Goal: Task Accomplishment & Management: Manage account settings

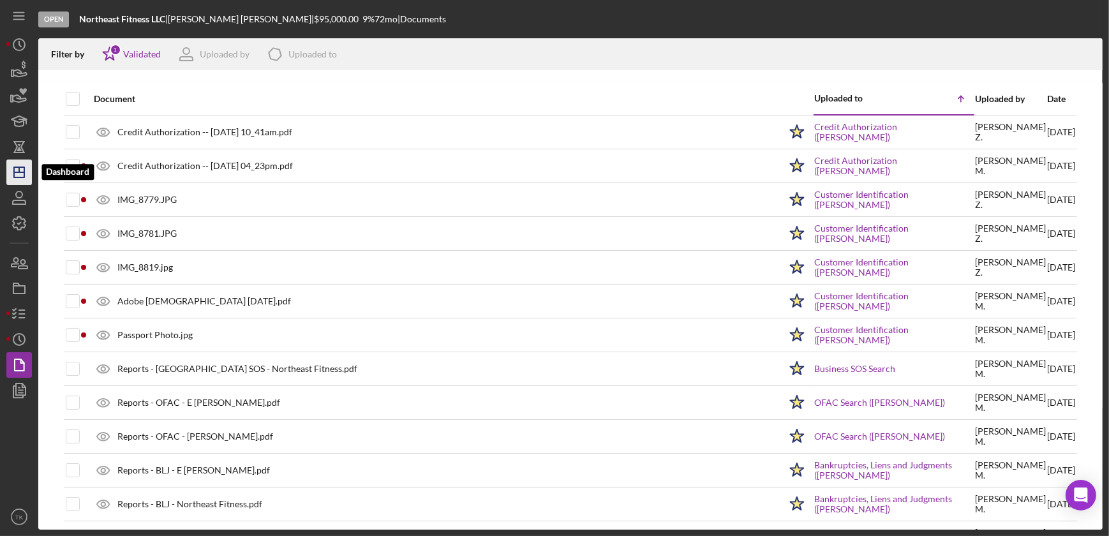
click at [21, 168] on icon "Icon/Dashboard" at bounding box center [19, 172] width 32 height 32
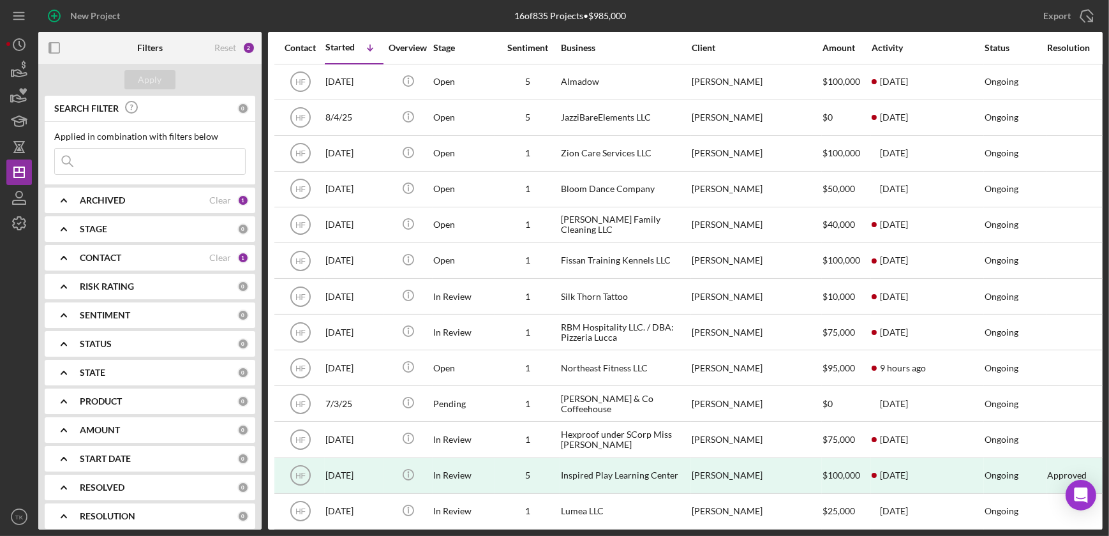
click at [84, 253] on b "CONTACT" at bounding box center [100, 258] width 41 height 10
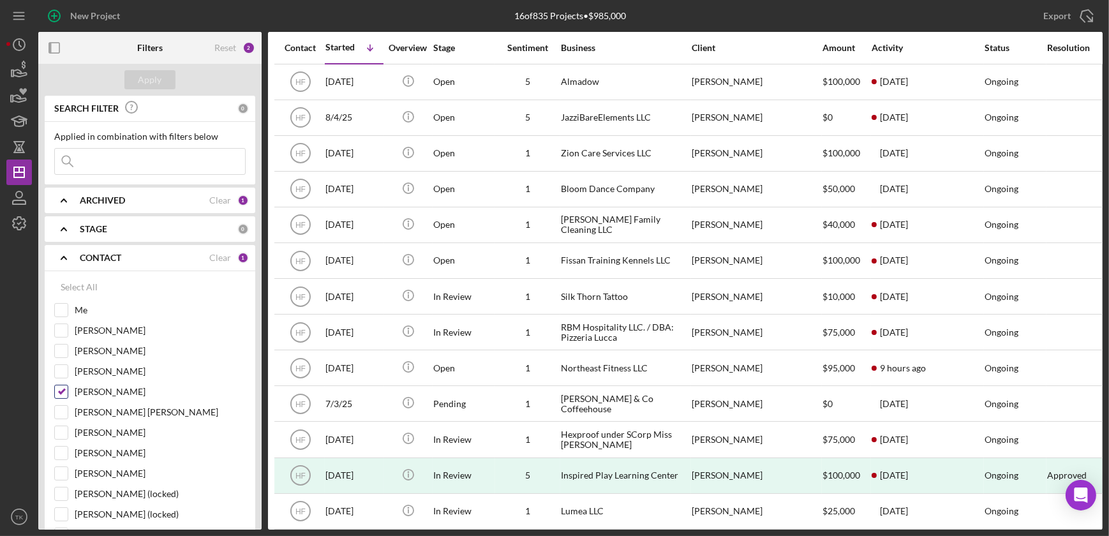
click at [60, 389] on input "[PERSON_NAME]" at bounding box center [61, 391] width 13 height 13
checkbox input "false"
click at [61, 309] on input "Me" at bounding box center [61, 310] width 13 height 13
click at [131, 87] on button "Apply" at bounding box center [149, 79] width 51 height 19
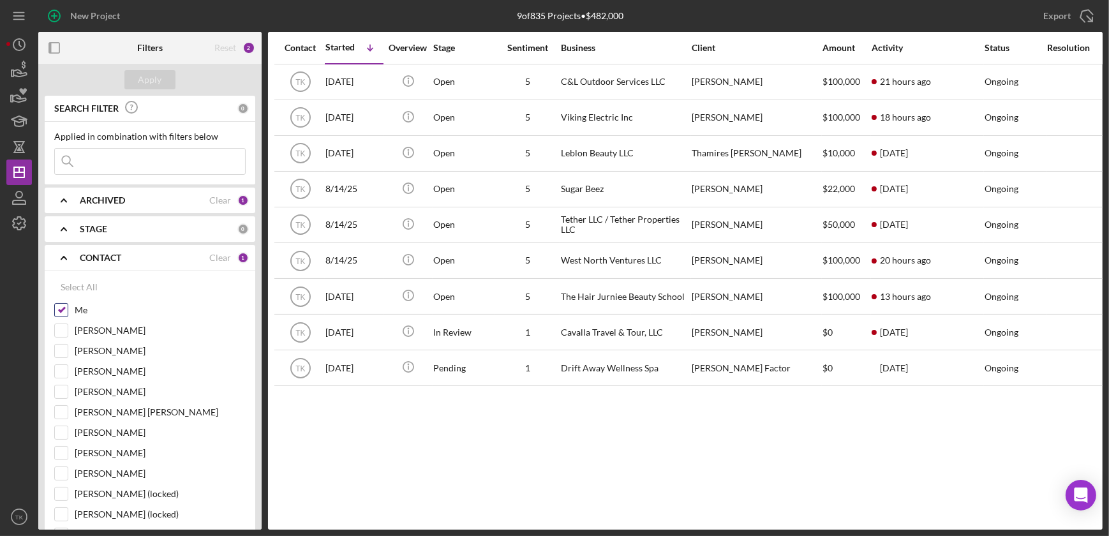
click at [60, 309] on input "Me" at bounding box center [61, 310] width 13 height 13
checkbox input "false"
click at [63, 468] on input "[PERSON_NAME]" at bounding box center [61, 473] width 13 height 13
checkbox input "true"
click at [164, 74] on button "Apply" at bounding box center [149, 79] width 51 height 19
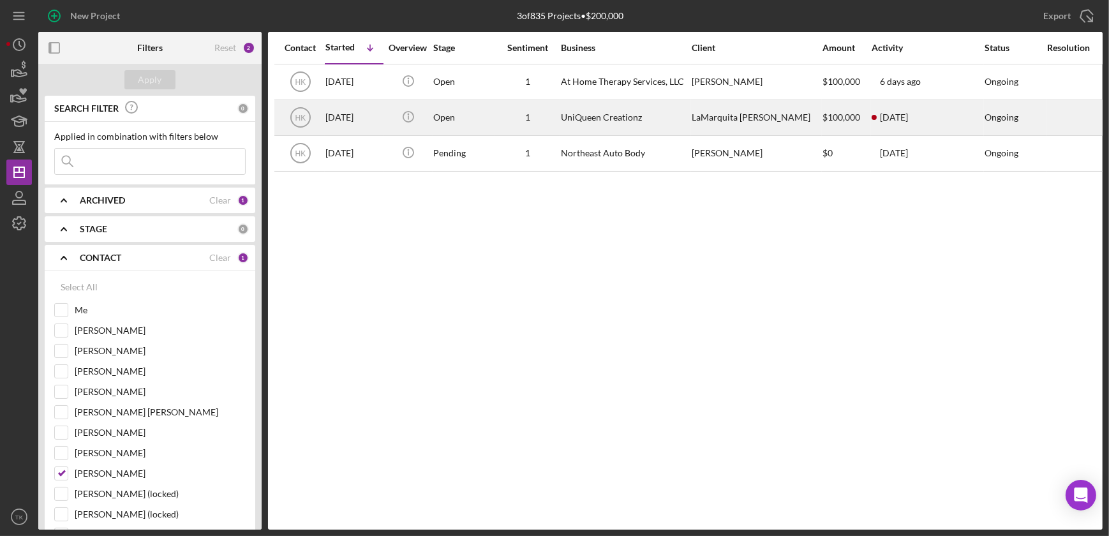
click at [466, 121] on div "Open" at bounding box center [463, 118] width 61 height 34
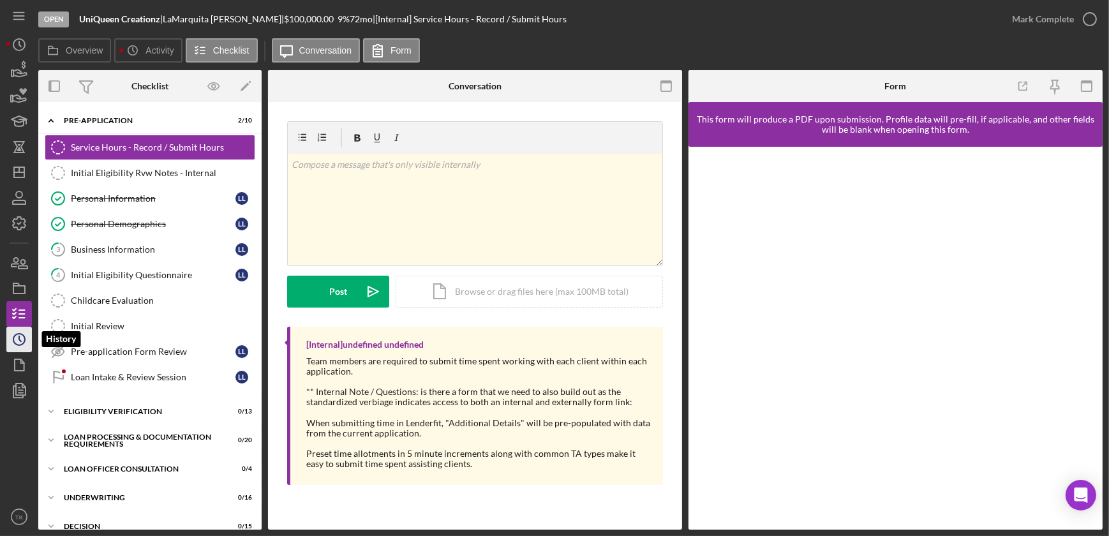
click at [25, 337] on circle "button" at bounding box center [18, 339] width 11 height 11
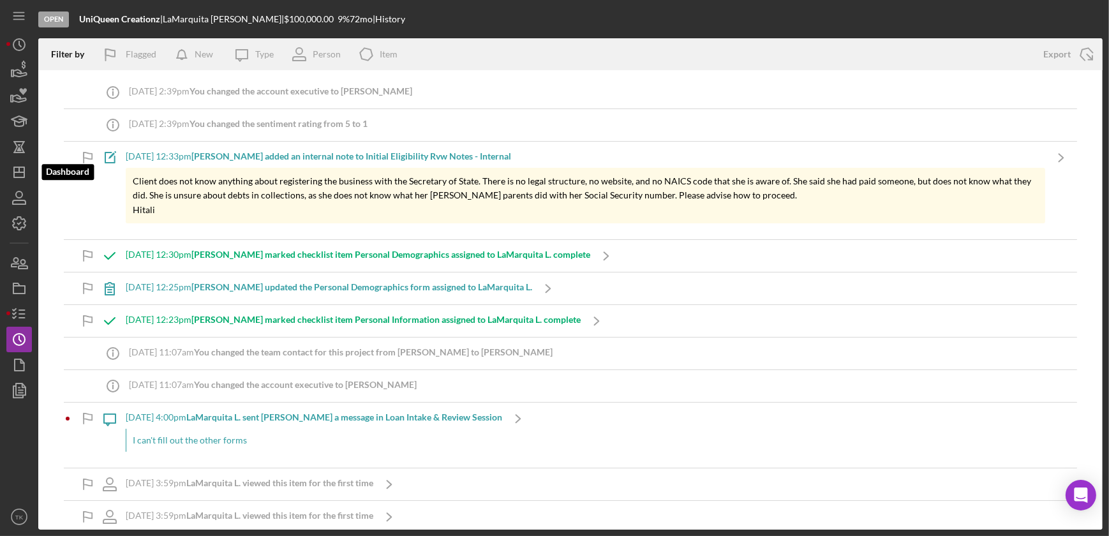
drag, startPoint x: 21, startPoint y: 170, endPoint x: 32, endPoint y: 162, distance: 13.7
click at [21, 170] on icon "Icon/Dashboard" at bounding box center [19, 172] width 32 height 32
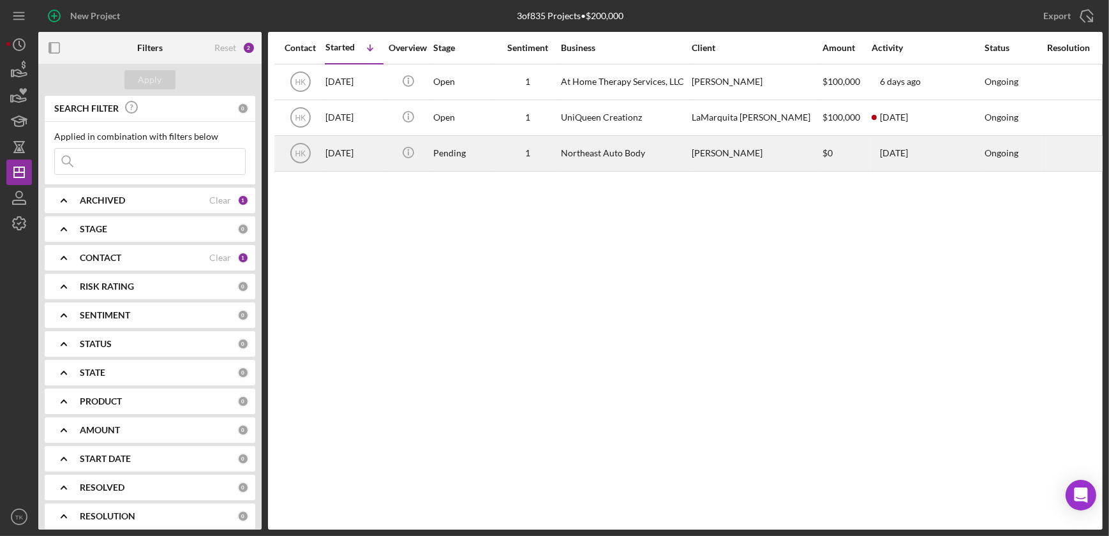
click at [387, 154] on div "Icon/Info" at bounding box center [408, 154] width 48 height 34
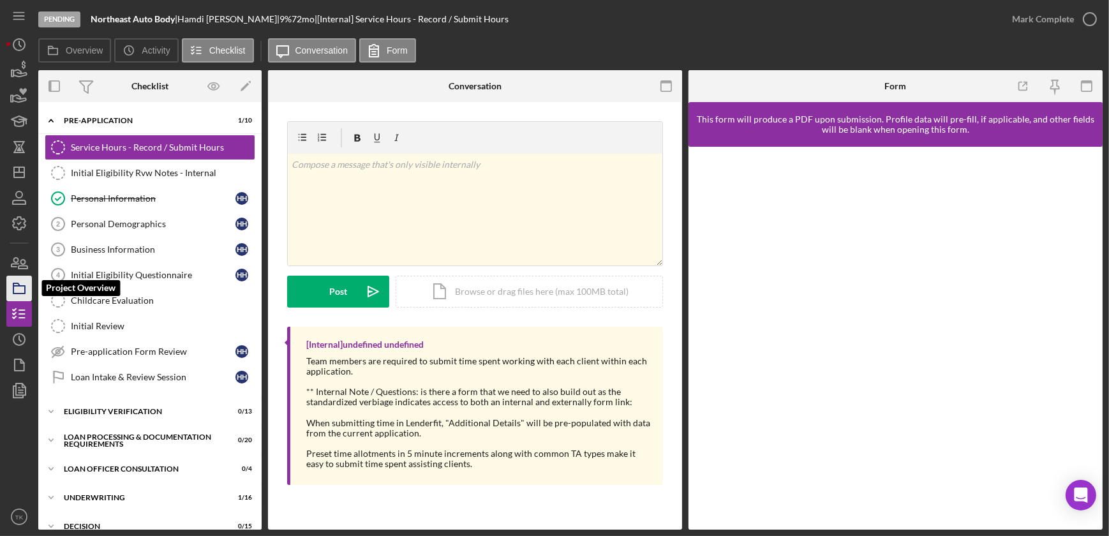
click at [20, 283] on icon "button" at bounding box center [19, 288] width 32 height 32
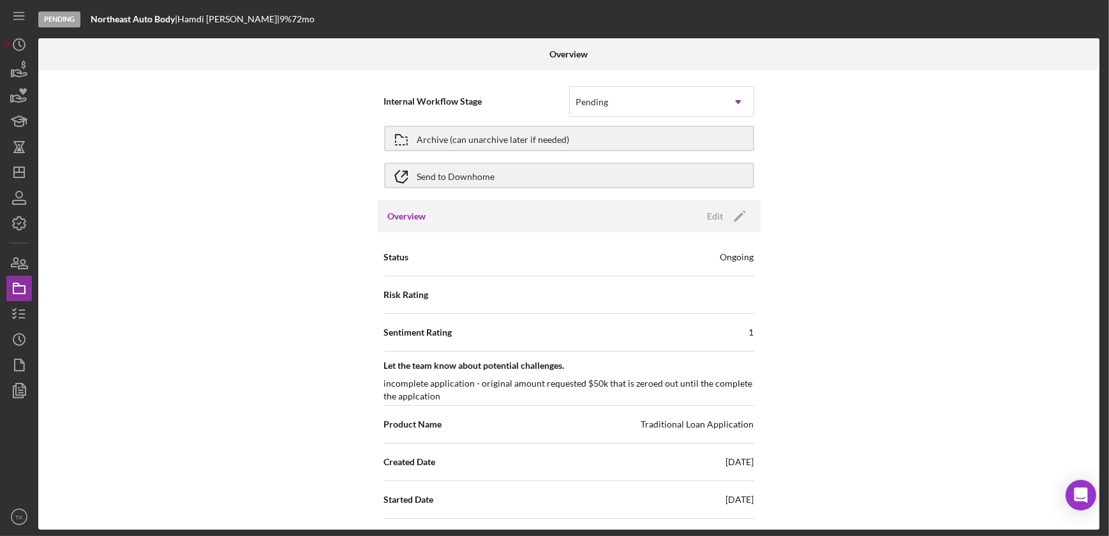
click at [33, 322] on nav "Icon/Menu Icon/Dashboard Dashboard Navigation Divider Mobile Checklist Icon/Ove…" at bounding box center [22, 265] width 32 height 530
click at [20, 337] on icon "Icon/History" at bounding box center [19, 339] width 32 height 32
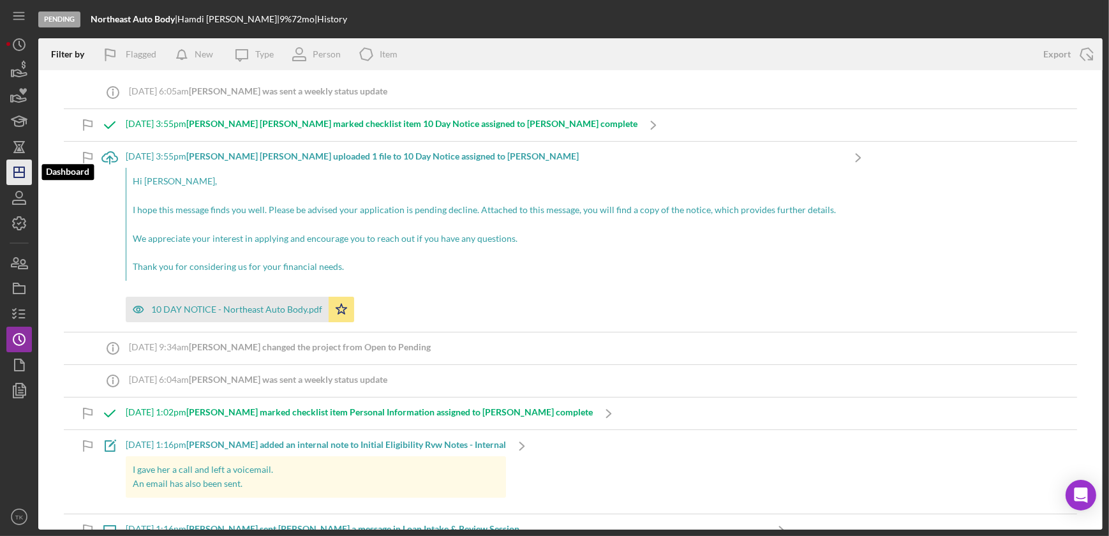
click at [22, 168] on icon "Icon/Dashboard" at bounding box center [19, 172] width 32 height 32
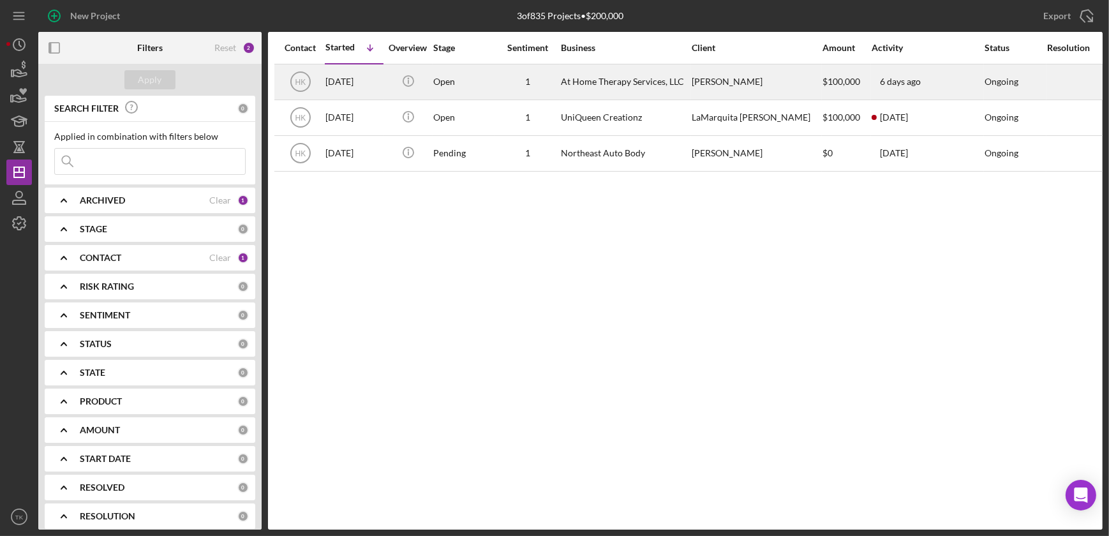
click at [353, 84] on div "[DATE]" at bounding box center [353, 82] width 57 height 34
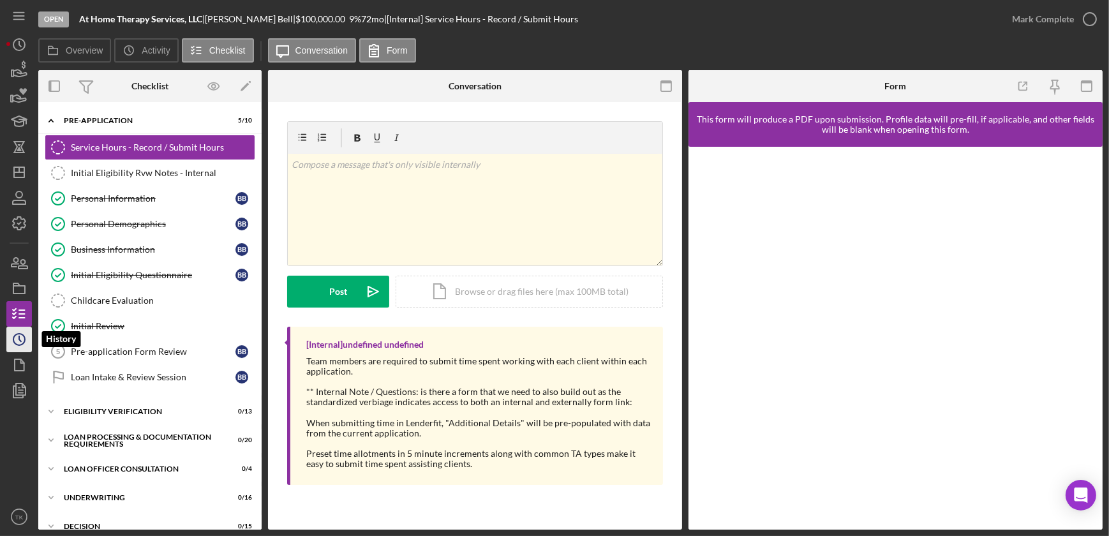
click at [17, 332] on icon "Icon/History" at bounding box center [19, 339] width 32 height 32
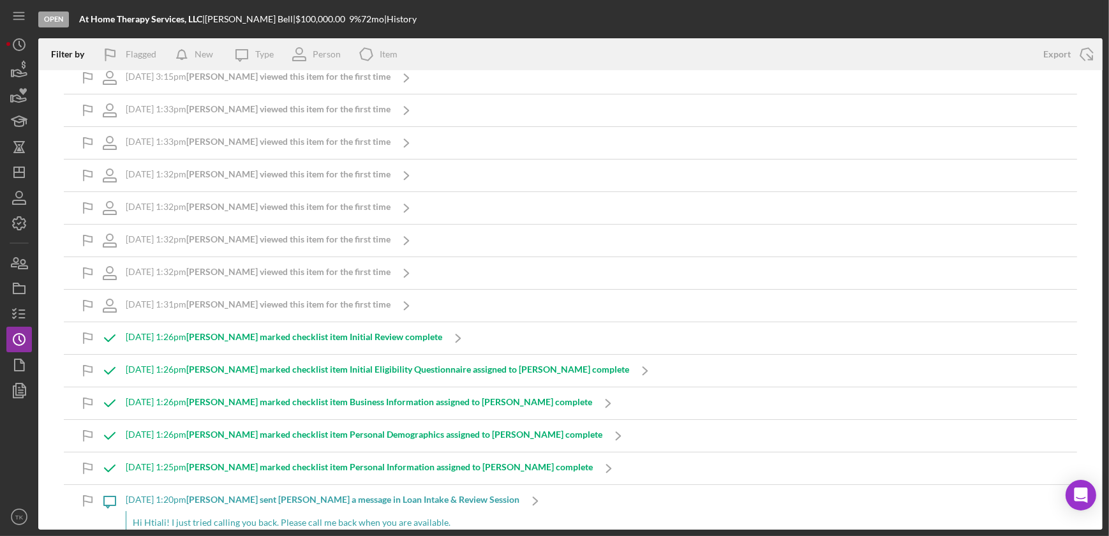
scroll to position [115, 0]
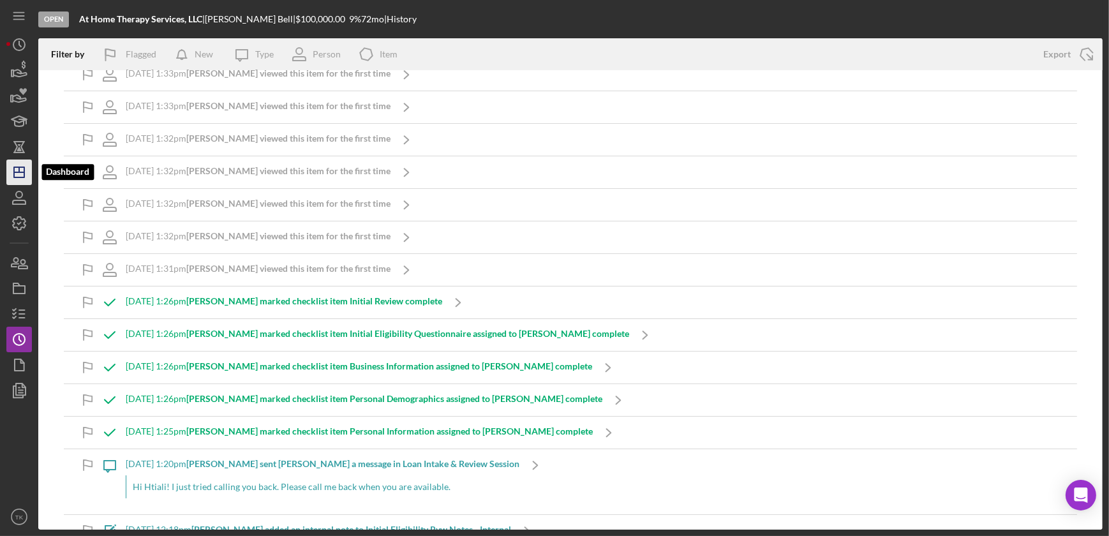
click at [15, 174] on icon "Icon/Dashboard" at bounding box center [19, 172] width 32 height 32
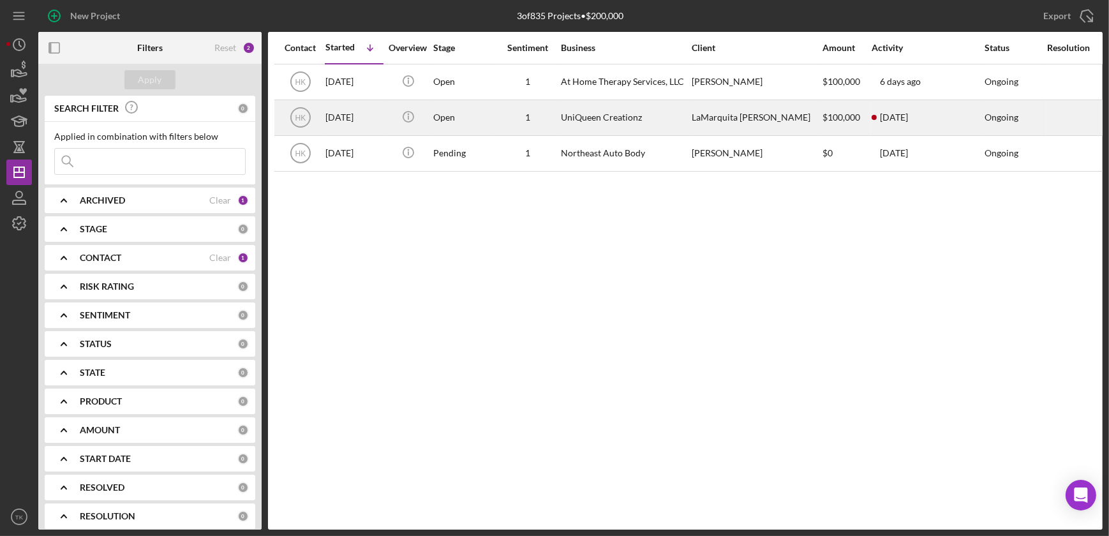
click at [490, 116] on div "Open" at bounding box center [463, 118] width 61 height 34
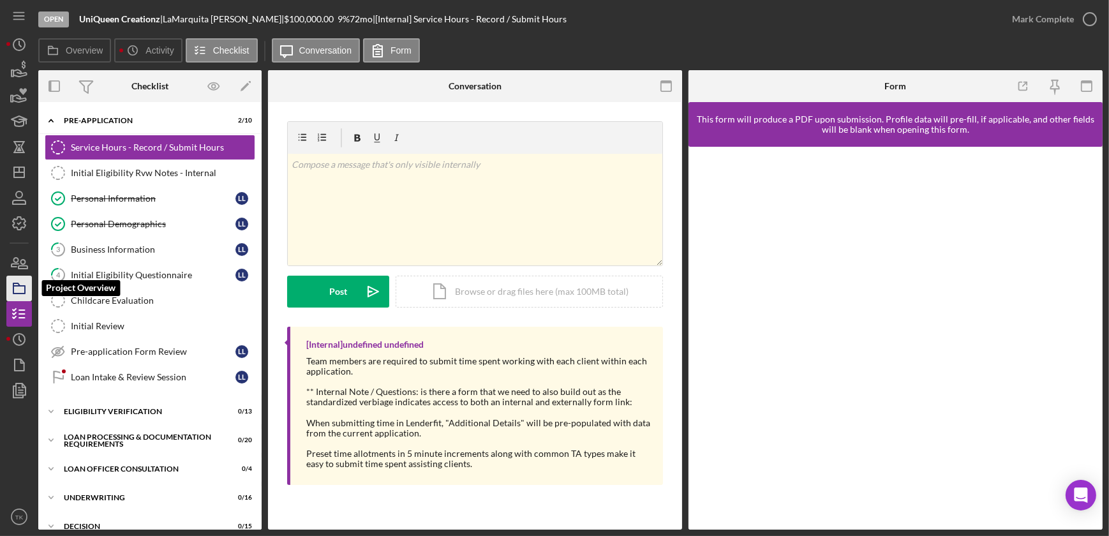
click at [27, 287] on icon "button" at bounding box center [19, 288] width 32 height 32
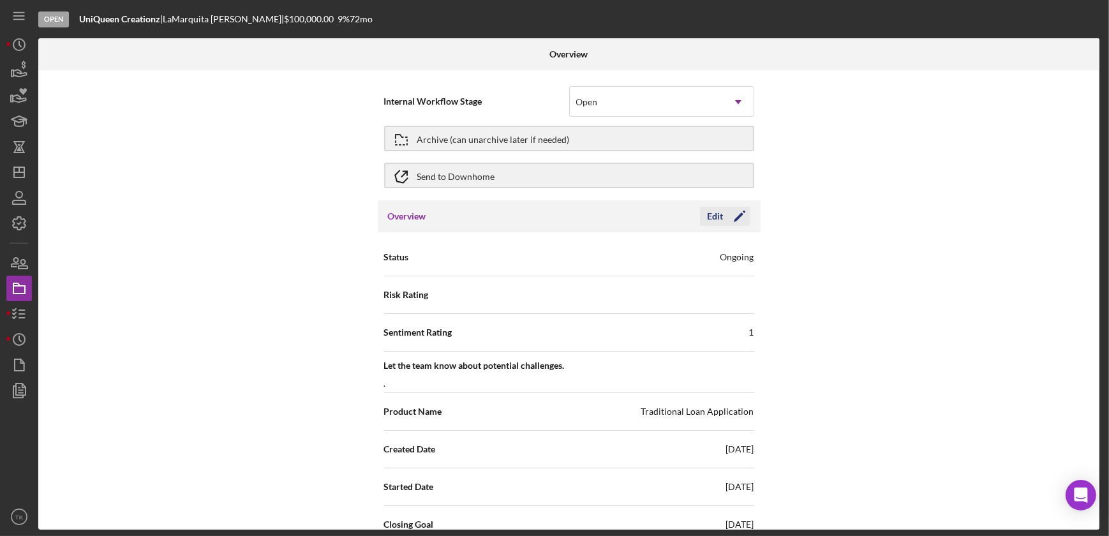
click at [715, 221] on div "Edit" at bounding box center [716, 216] width 16 height 19
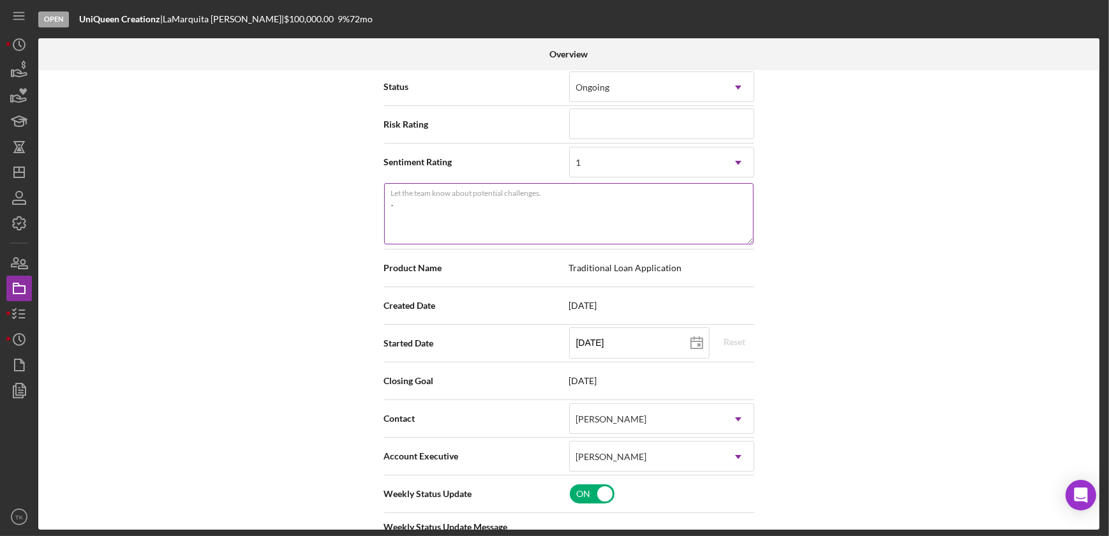
scroll to position [232, 0]
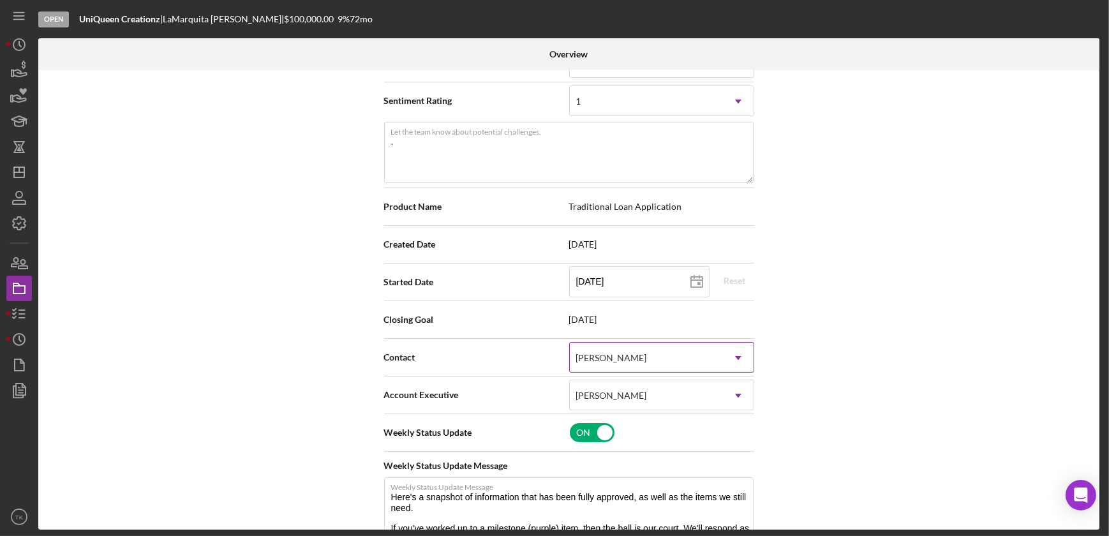
click at [616, 353] on div "[PERSON_NAME]" at bounding box center [611, 358] width 71 height 10
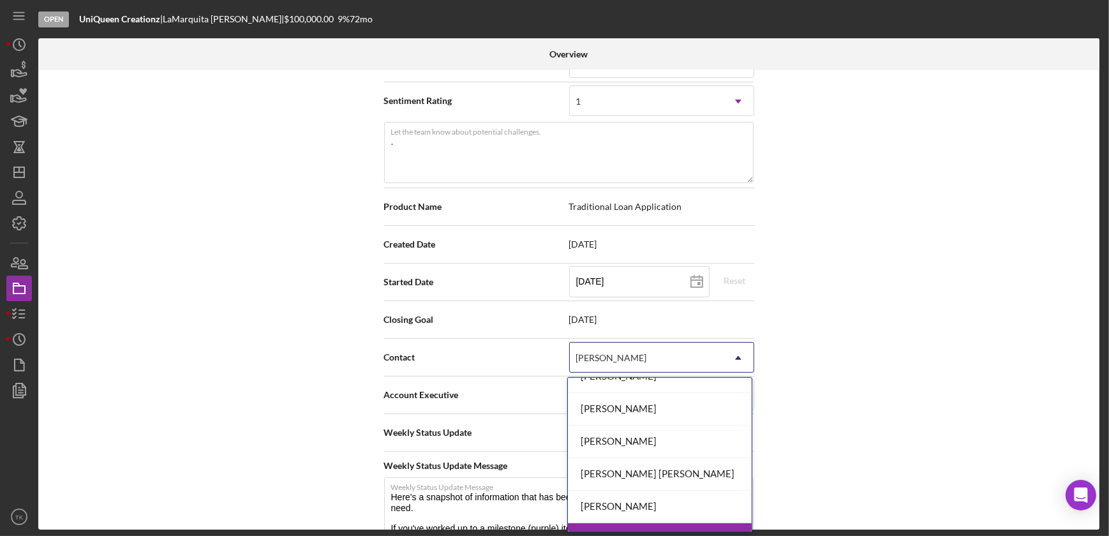
scroll to position [115, 0]
click at [608, 499] on div "[PERSON_NAME]" at bounding box center [660, 506] width 184 height 33
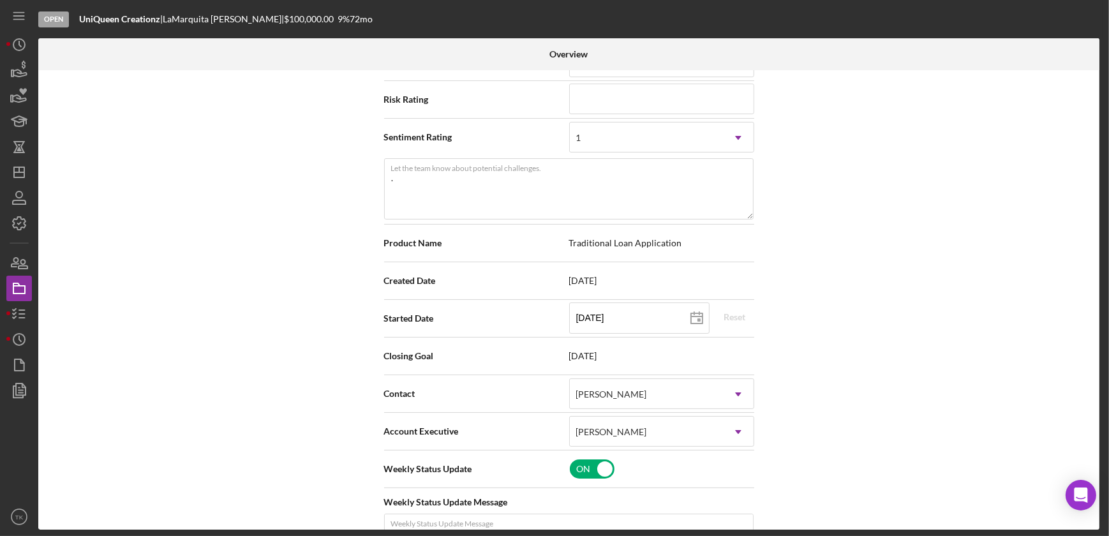
scroll to position [57, 0]
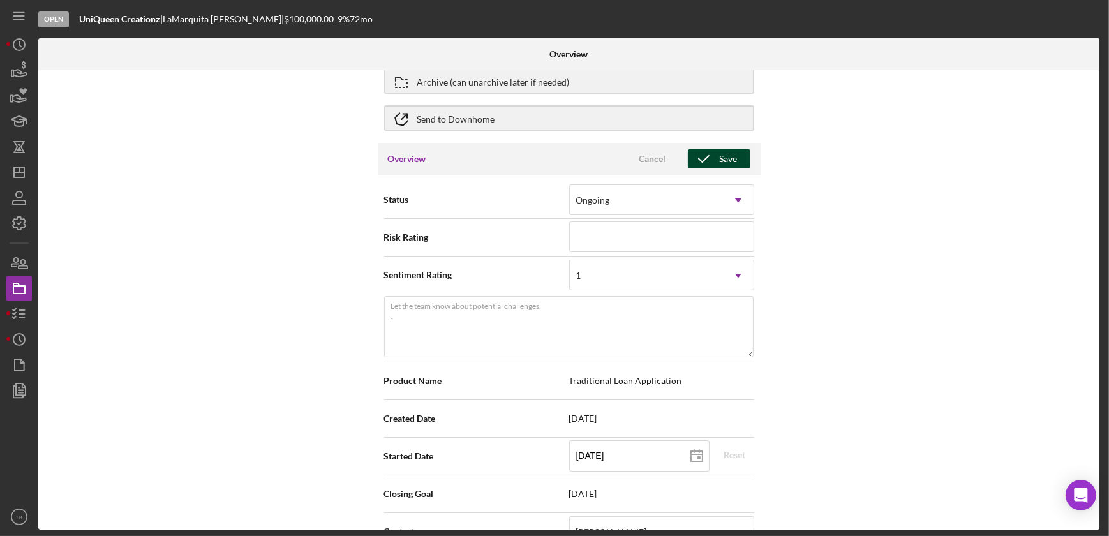
click at [701, 152] on icon "button" at bounding box center [704, 159] width 32 height 32
type textarea "Here's a snapshot of information that has been fully approved, as well as the i…"
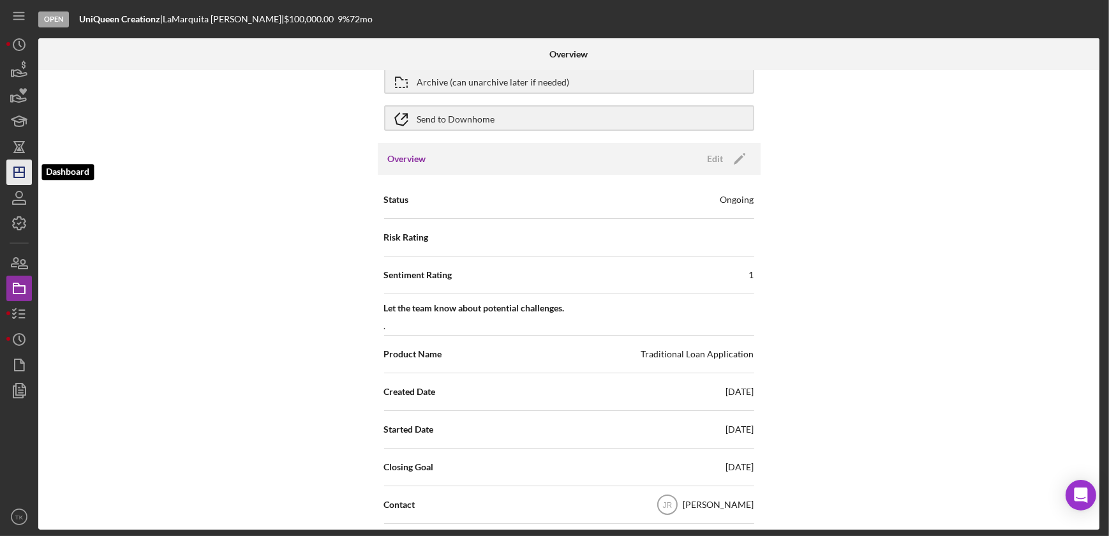
click at [22, 169] on icon "Icon/Dashboard" at bounding box center [19, 172] width 32 height 32
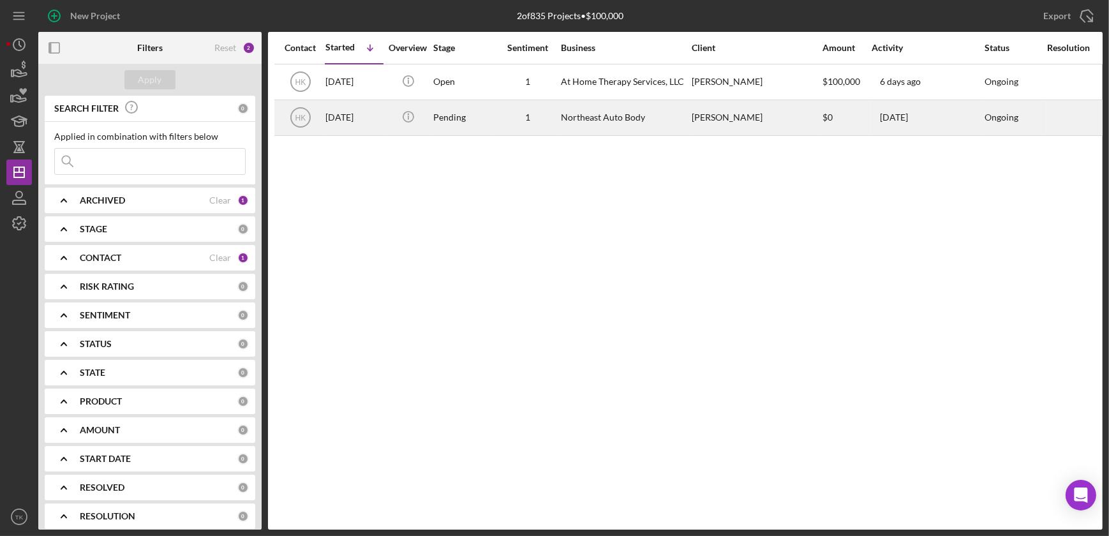
click at [567, 107] on div "Northeast Auto Body" at bounding box center [625, 118] width 128 height 34
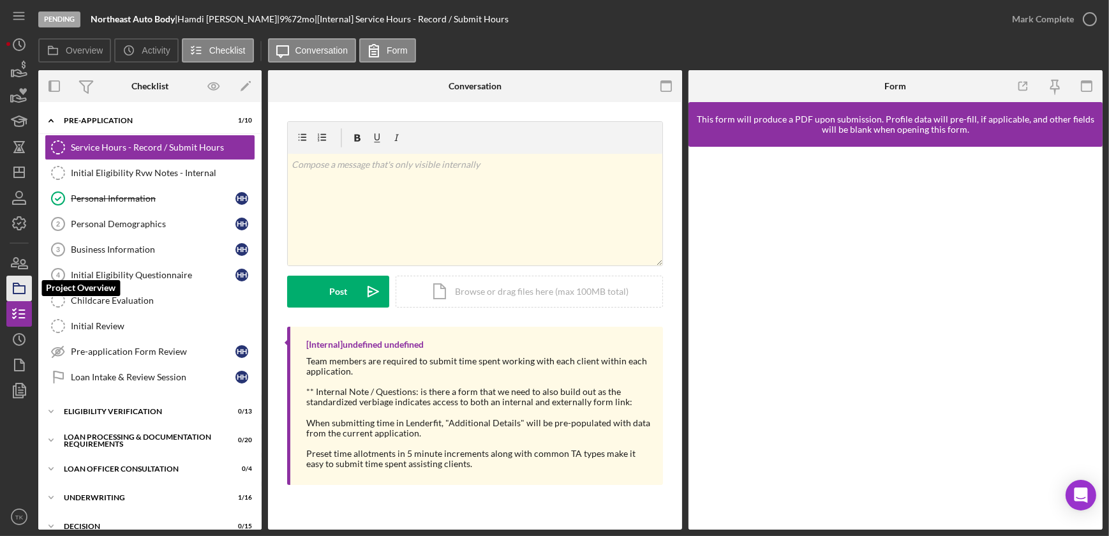
click at [24, 290] on icon "button" at bounding box center [19, 288] width 32 height 32
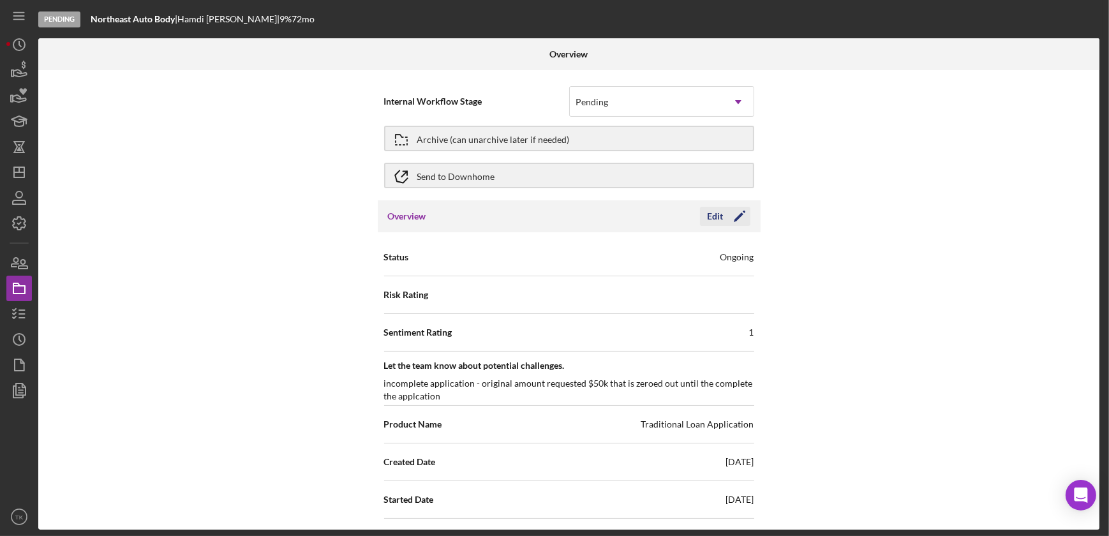
click at [724, 218] on icon "Icon/Edit" at bounding box center [739, 216] width 32 height 32
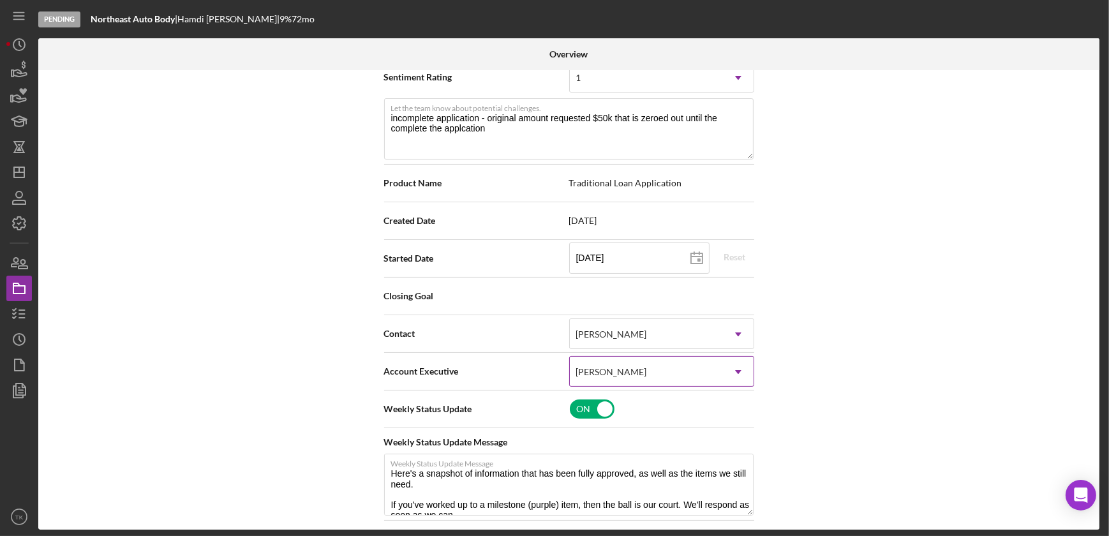
scroll to position [290, 0]
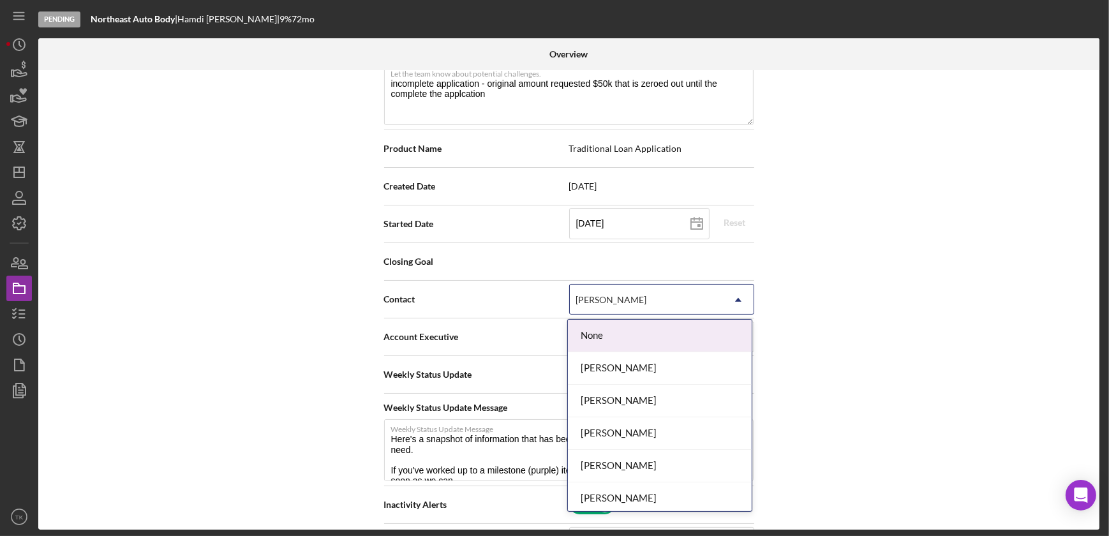
click at [609, 295] on div "[PERSON_NAME]" at bounding box center [611, 300] width 71 height 10
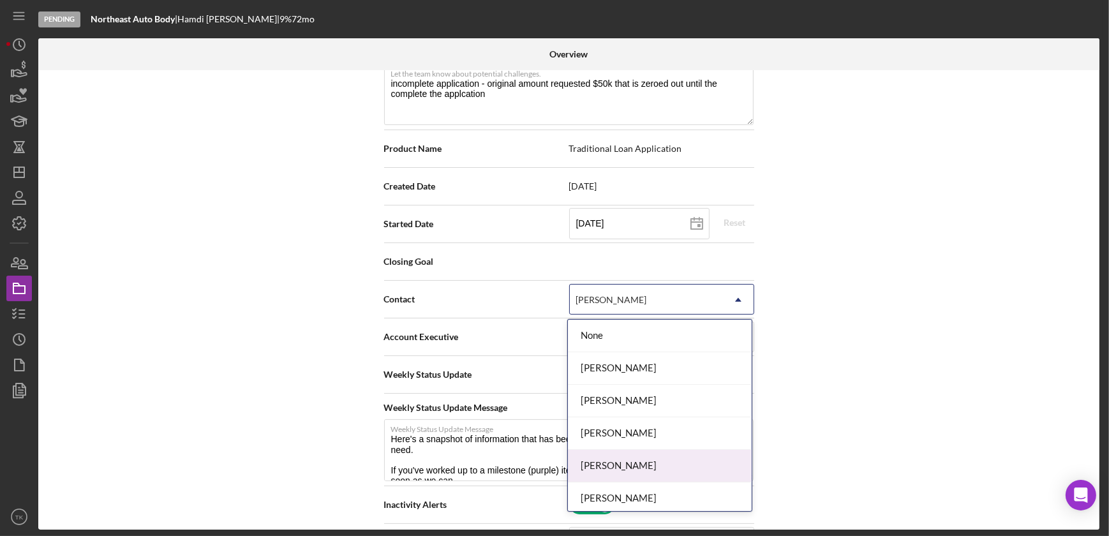
scroll to position [57, 0]
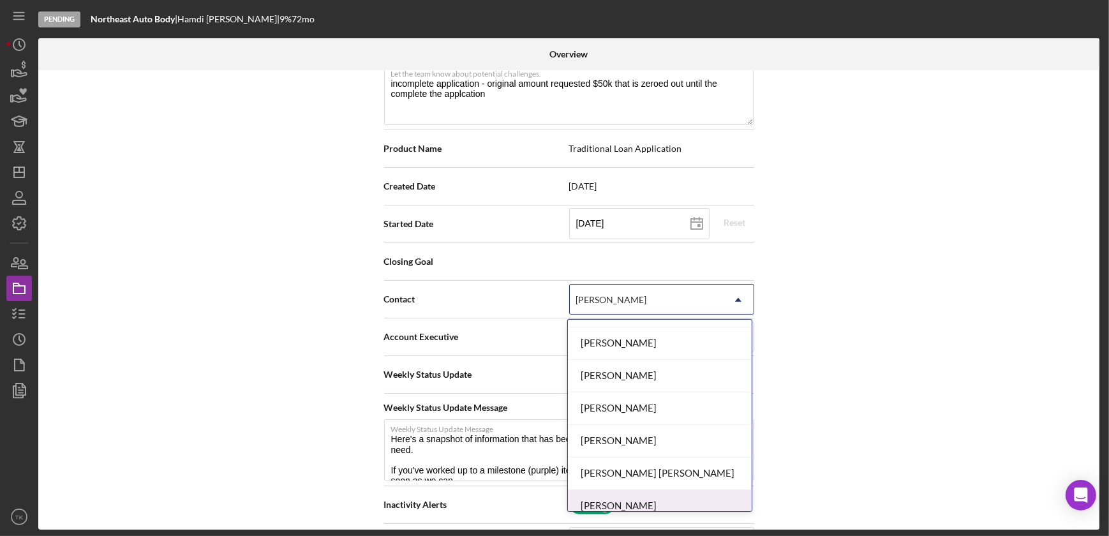
click at [621, 500] on div "[PERSON_NAME]" at bounding box center [660, 506] width 184 height 33
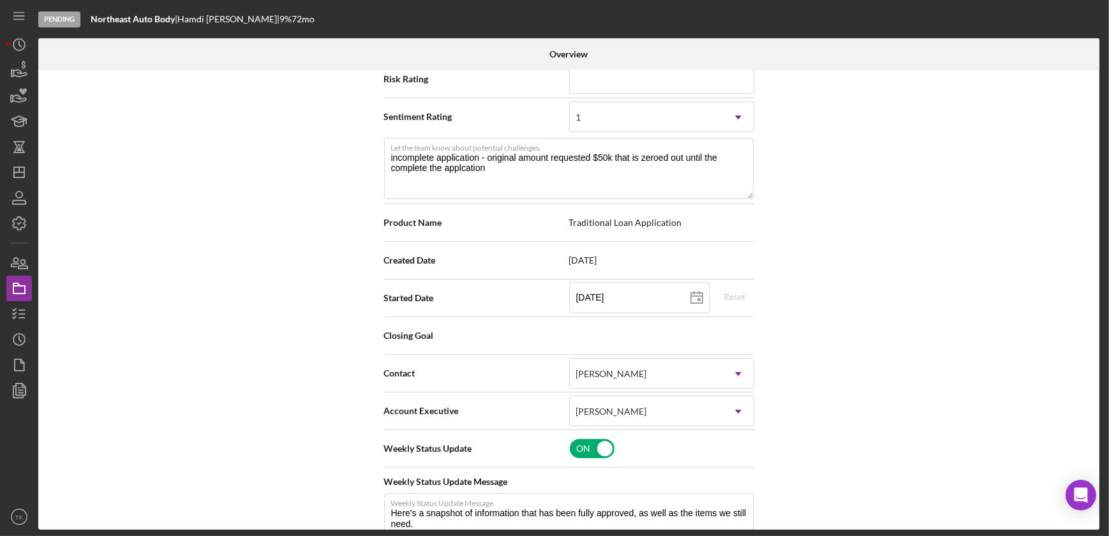
scroll to position [0, 0]
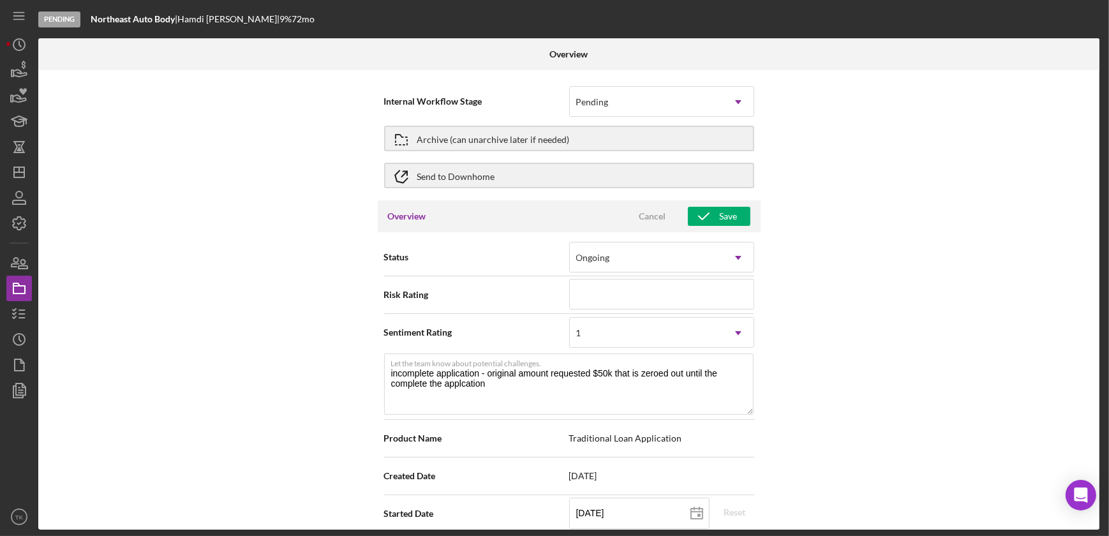
click at [723, 230] on div "Overview Cancel Save" at bounding box center [569, 216] width 383 height 32
click at [720, 214] on div "Save" at bounding box center [729, 216] width 18 height 19
type textarea "Here's a snapshot of information that has been fully approved, as well as the i…"
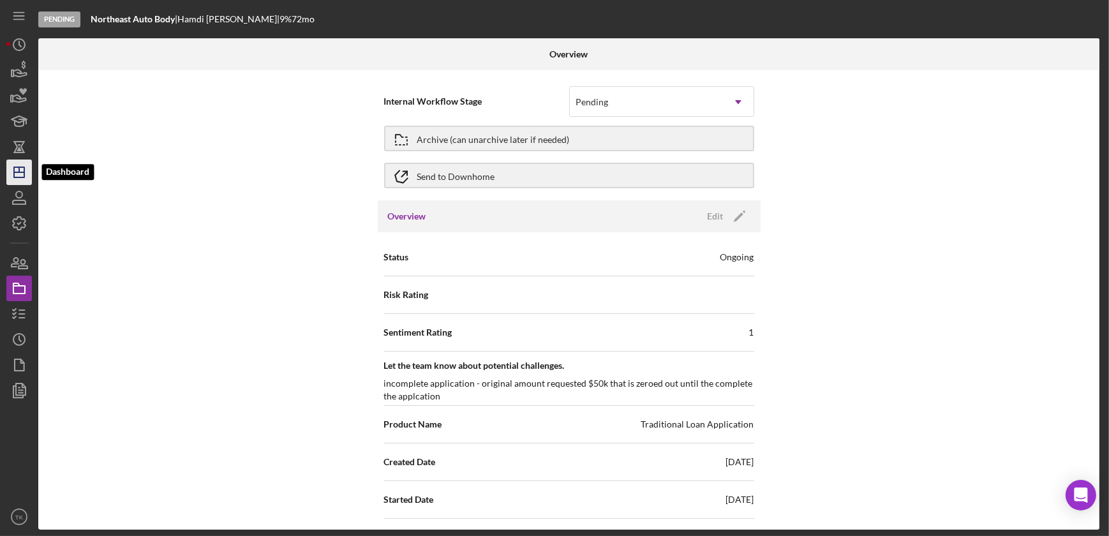
click at [29, 179] on icon "Icon/Dashboard" at bounding box center [19, 172] width 32 height 32
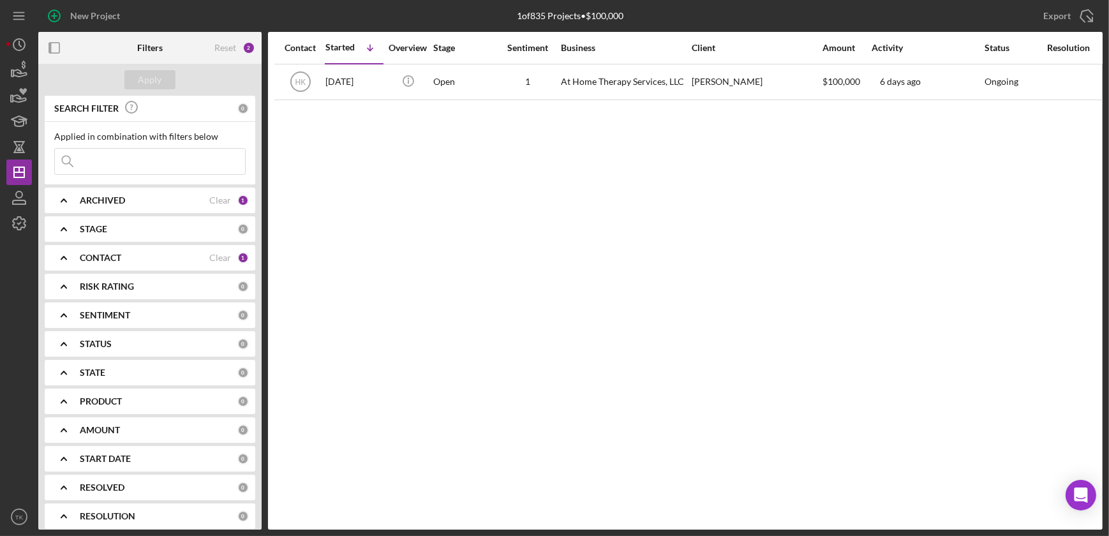
click at [130, 255] on div "CONTACT" at bounding box center [145, 258] width 130 height 10
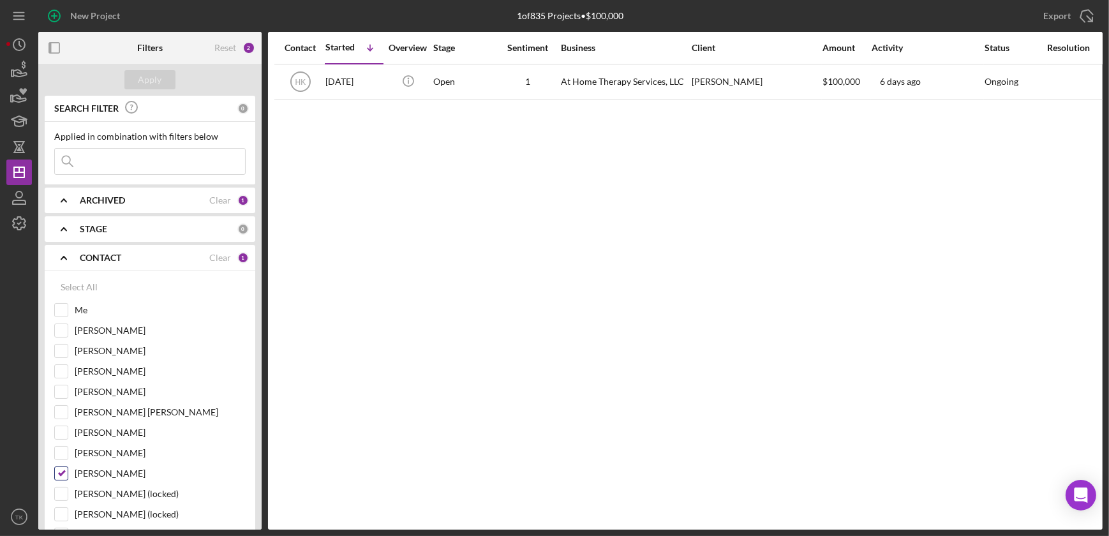
click at [61, 468] on input "[PERSON_NAME]" at bounding box center [61, 473] width 13 height 13
checkbox input "false"
click at [57, 434] on input "[PERSON_NAME]" at bounding box center [61, 432] width 13 height 13
checkbox input "true"
click at [144, 75] on div "Apply" at bounding box center [150, 79] width 24 height 19
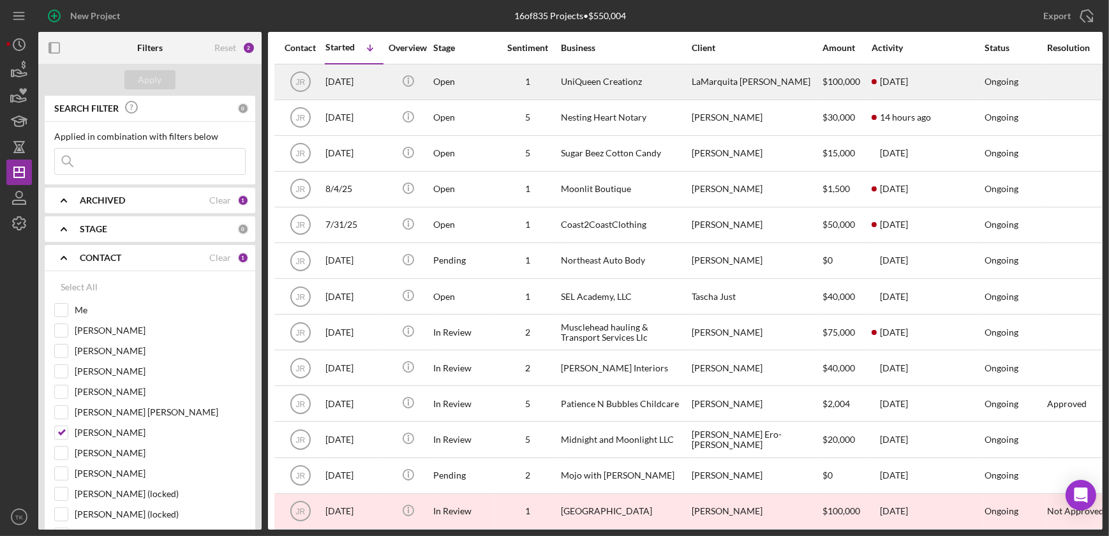
click at [612, 85] on div "UniQueen Creationz" at bounding box center [625, 82] width 128 height 34
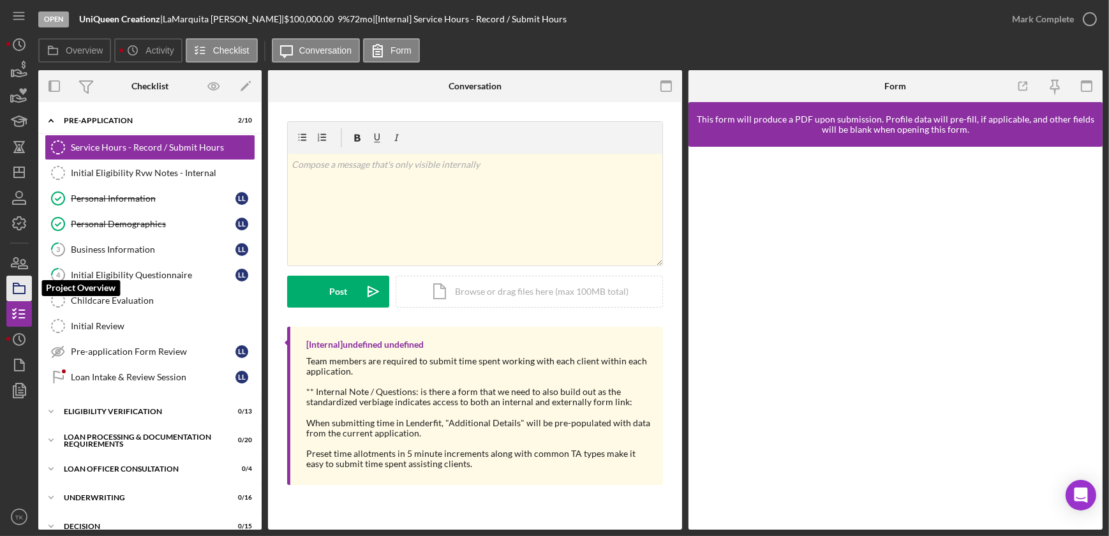
click at [27, 279] on icon "button" at bounding box center [19, 288] width 32 height 32
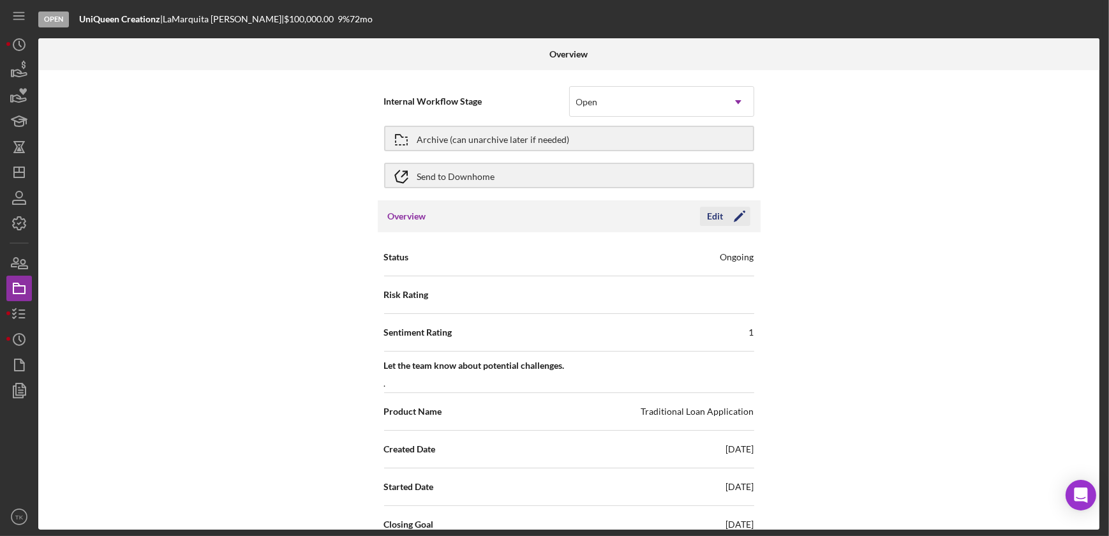
click at [715, 211] on div "Edit" at bounding box center [716, 216] width 16 height 19
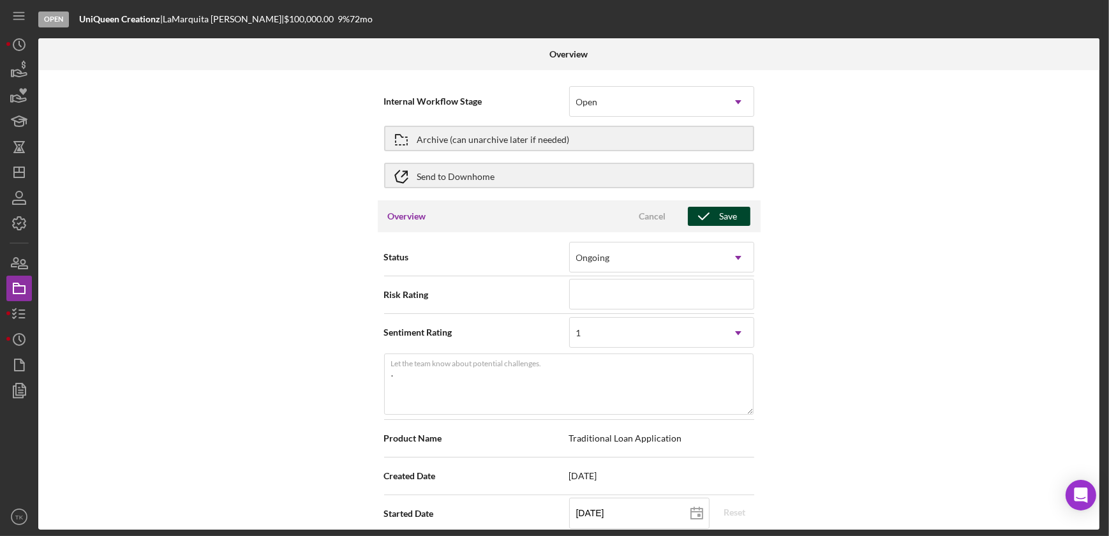
click at [697, 209] on icon "button" at bounding box center [704, 216] width 32 height 32
type textarea "Here's a snapshot of information that has been fully approved, as well as the i…"
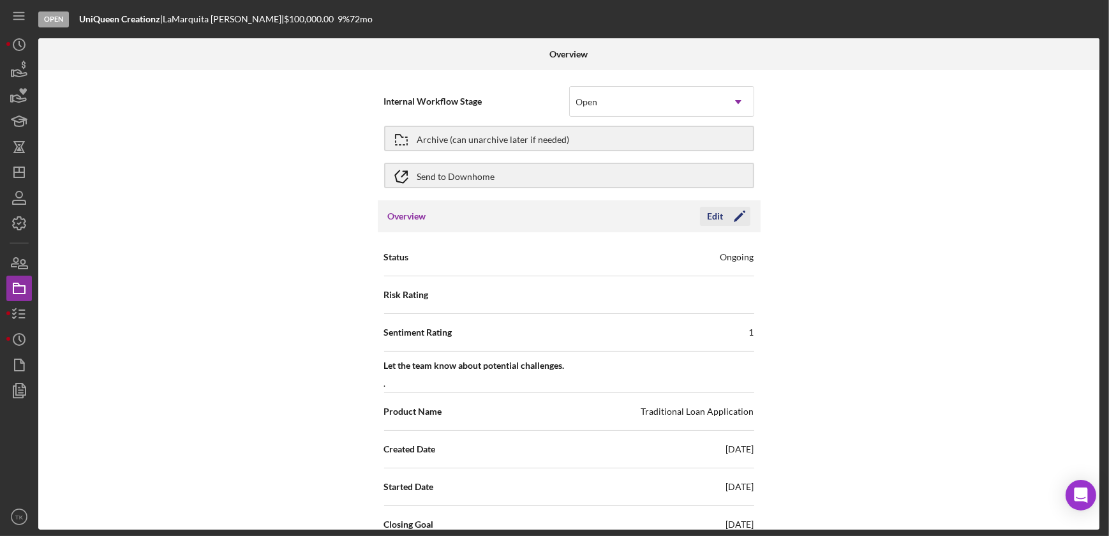
click at [719, 217] on div "Edit" at bounding box center [716, 216] width 16 height 19
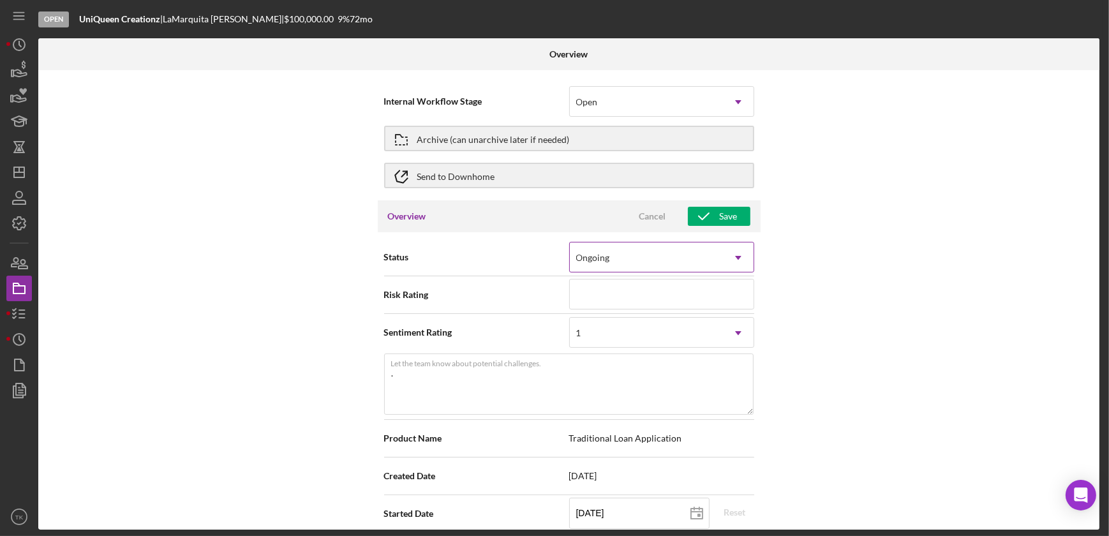
click at [736, 256] on use at bounding box center [738, 258] width 6 height 4
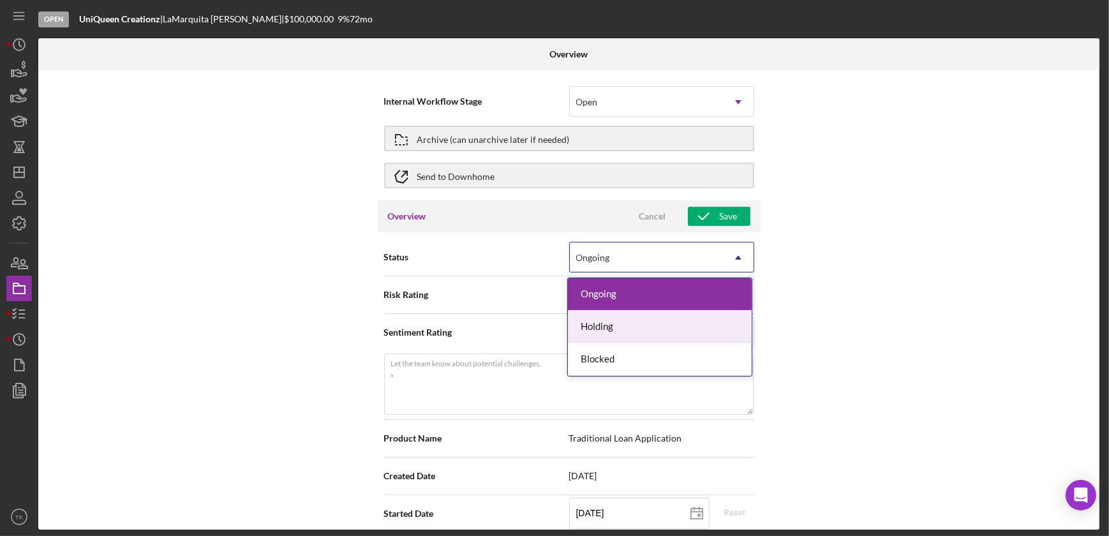
click at [718, 325] on div "Holding" at bounding box center [660, 327] width 184 height 33
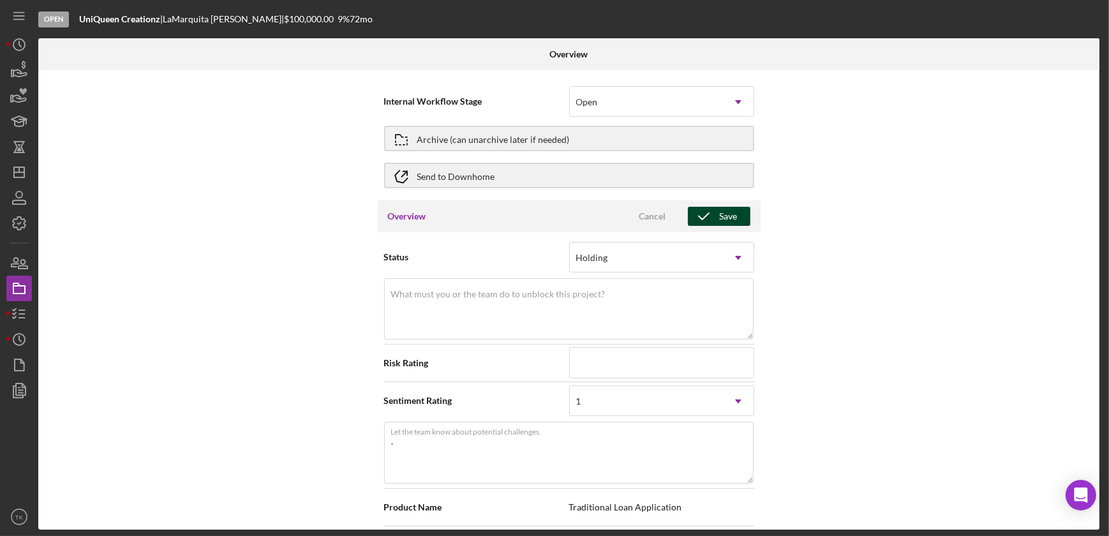
click at [720, 212] on div "Save" at bounding box center [729, 216] width 18 height 19
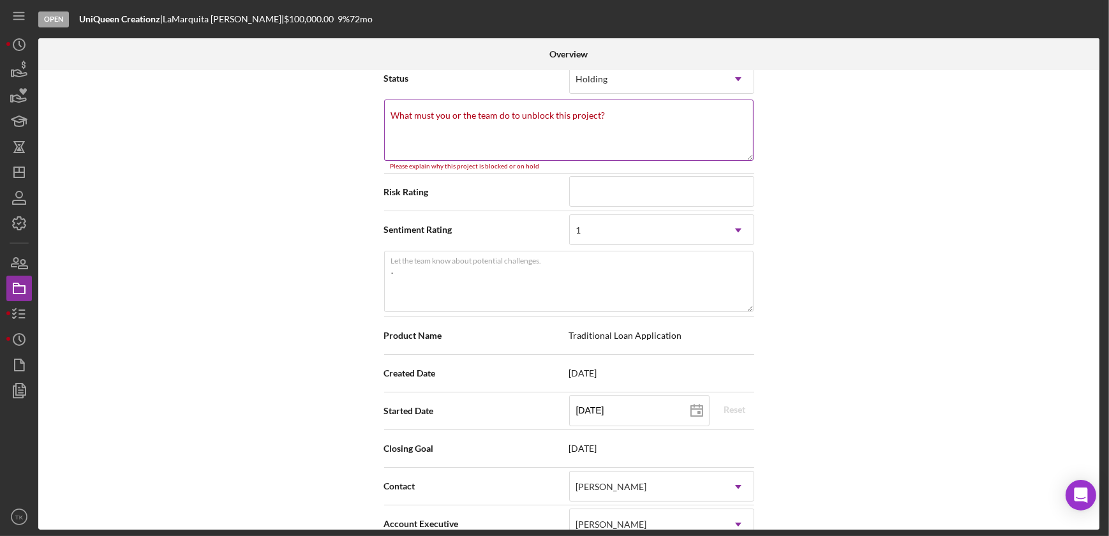
scroll to position [208, 0]
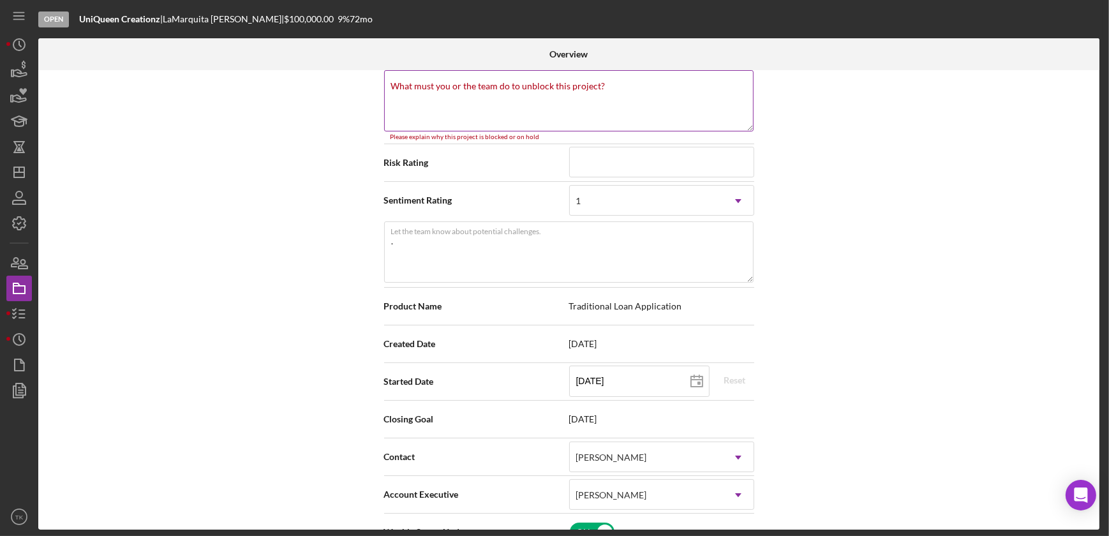
click at [624, 107] on textarea "What must you or the team do to unblock this project?" at bounding box center [568, 100] width 369 height 61
type textarea "Here's a snapshot of information that has been fully approved, as well as the i…"
type textarea "a"
type textarea "Here's a snapshot of information that has been fully approved, as well as the i…"
type textarea "ap"
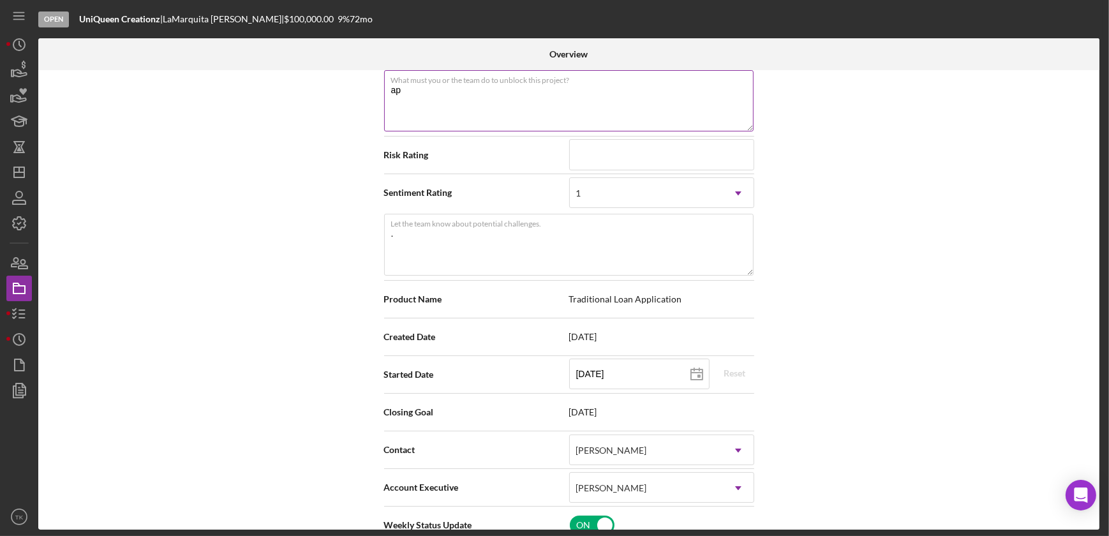
type textarea "Here's a snapshot of information that has been fully approved, as well as the i…"
type textarea "app"
type textarea "Here's a snapshot of information that has been fully approved, as well as the i…"
type textarea "appl"
type textarea "Here's a snapshot of information that has been fully approved, as well as the i…"
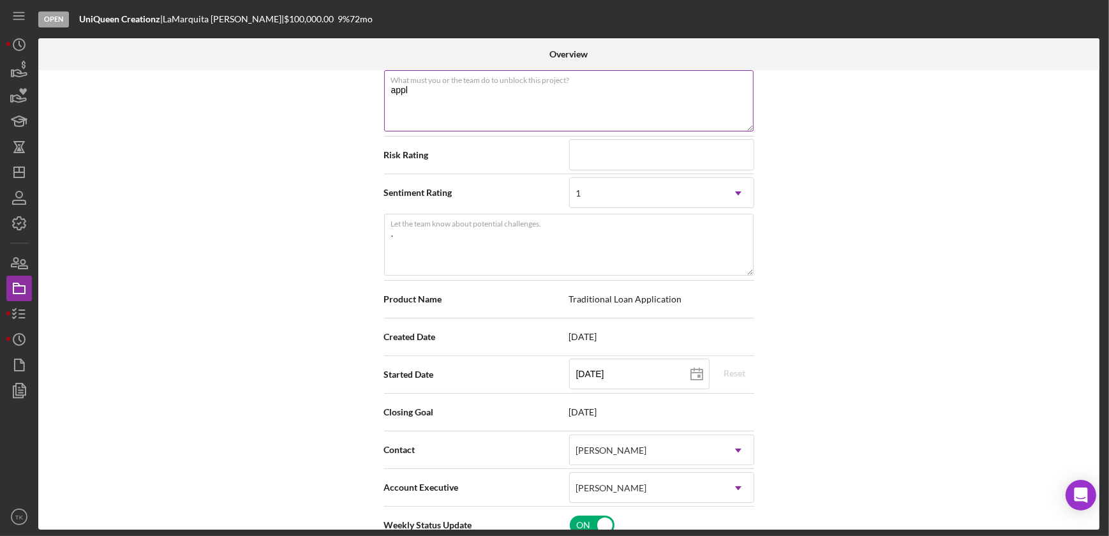
type textarea "appli"
type textarea "Here's a snapshot of information that has been fully approved, as well as the i…"
type textarea "applic"
type textarea "Here's a snapshot of information that has been fully approved, as well as the i…"
type textarea "applican"
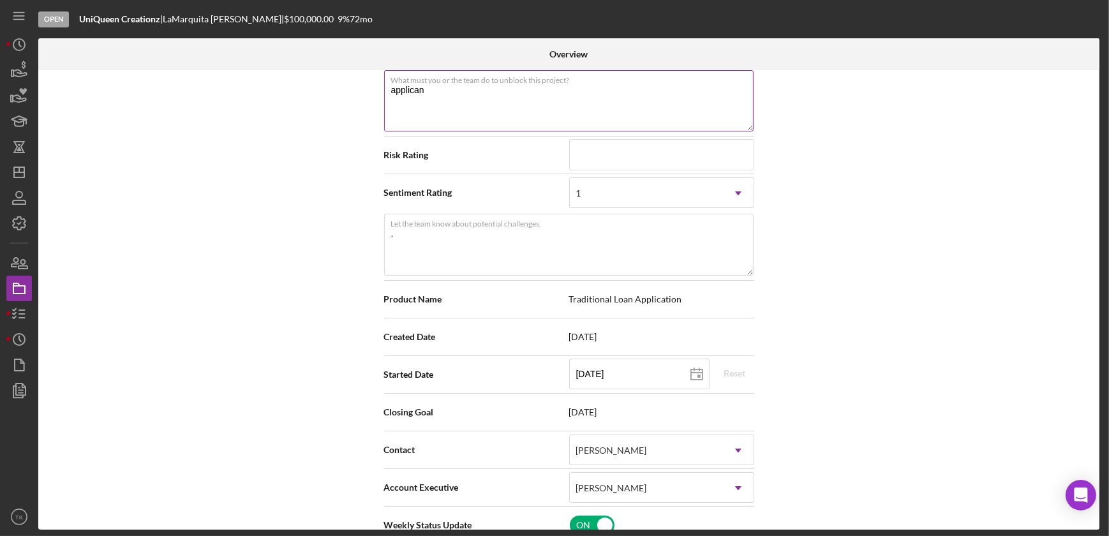
type textarea "Here's a snapshot of information that has been fully approved, as well as the i…"
type textarea "applicant"
type textarea "Here's a snapshot of information that has been fully approved, as well as the i…"
type textarea "applicant"
type textarea "Here's a snapshot of information that has been fully approved, as well as the i…"
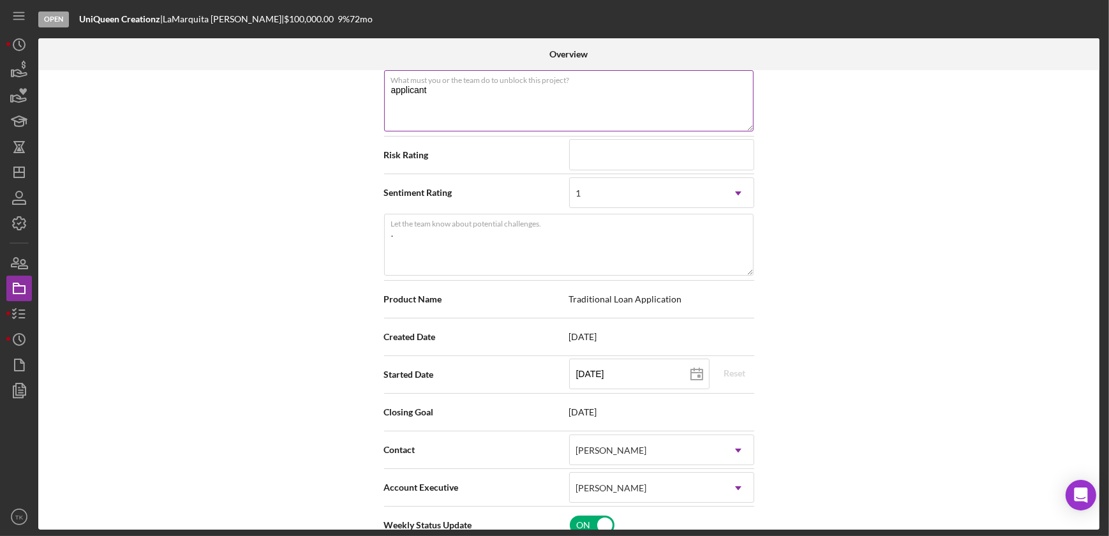
type textarea "applicant n"
type textarea "Here's a snapshot of information that has been fully approved, as well as the i…"
type textarea "applicant no"
type textarea "Here's a snapshot of information that has been fully approved, as well as the i…"
type textarea "applicant not"
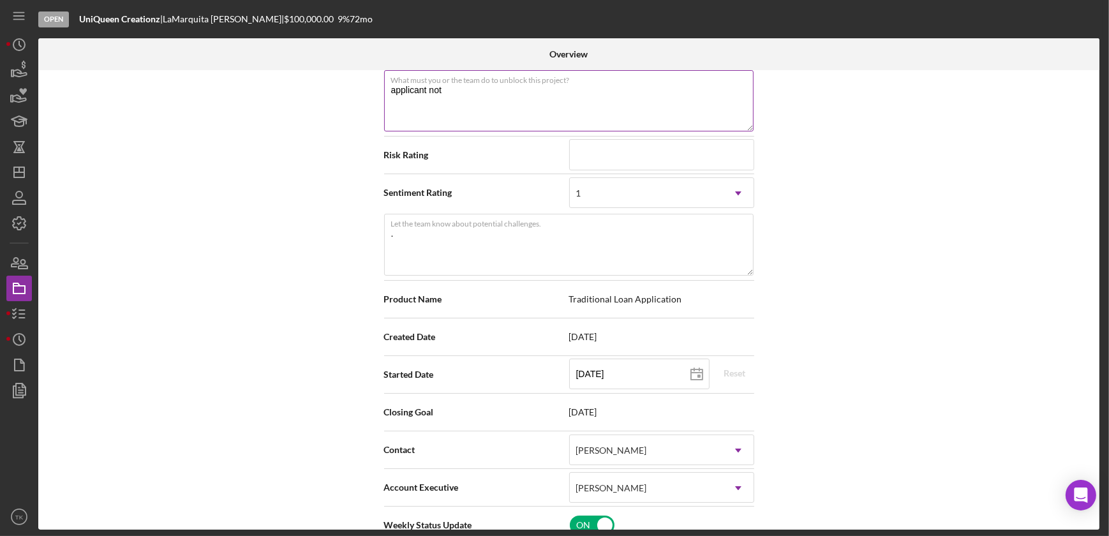
type textarea "Here's a snapshot of information that has been fully approved, as well as the i…"
type textarea "applicant not"
type textarea "Here's a snapshot of information that has been fully approved, as well as the i…"
type textarea "applicant not l"
type textarea "Here's a snapshot of information that has been fully approved, as well as the i…"
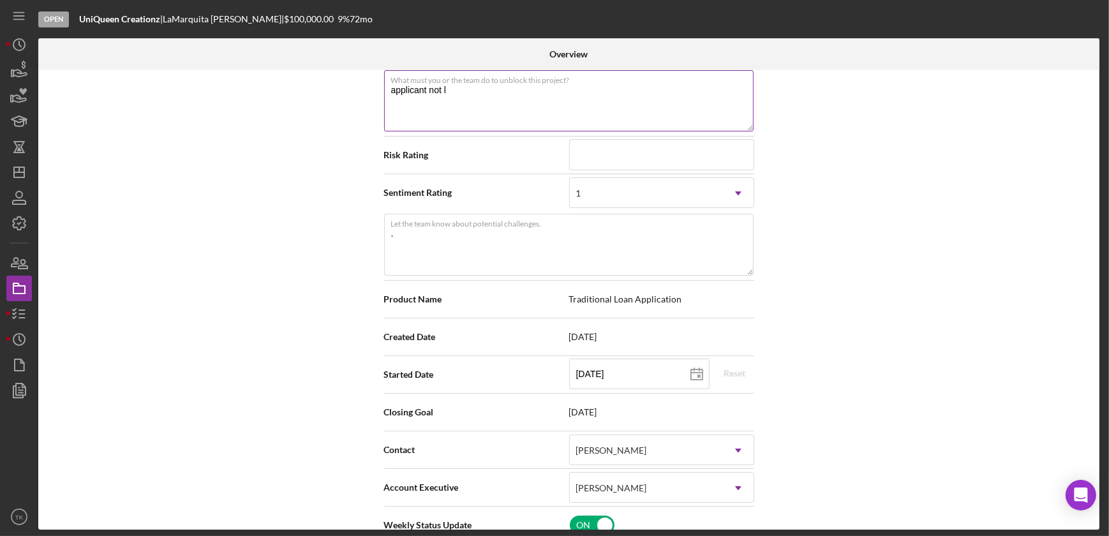
type textarea "applicant not lo"
type textarea "Here's a snapshot of information that has been fully approved, as well as the i…"
type textarea "applicant not loa"
type textarea "Here's a snapshot of information that has been fully approved, as well as the i…"
type textarea "applicant not loan"
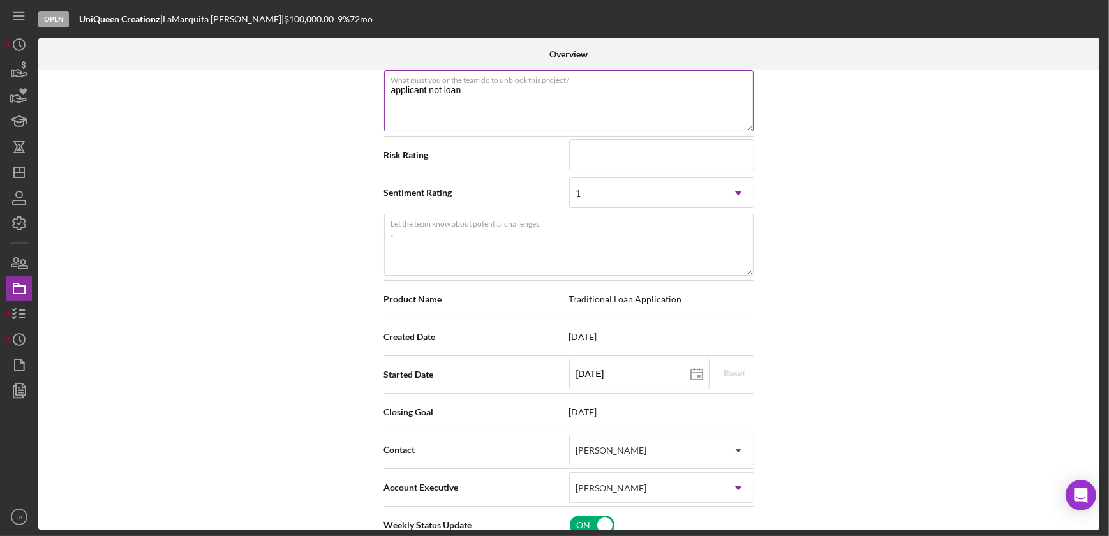
type textarea "Here's a snapshot of information that has been fully approved, as well as the i…"
type textarea "applicant not loan r"
type textarea "Here's a snapshot of information that has been fully approved, as well as the i…"
type textarea "applicant not loan re"
type textarea "Here's a snapshot of information that has been fully approved, as well as the i…"
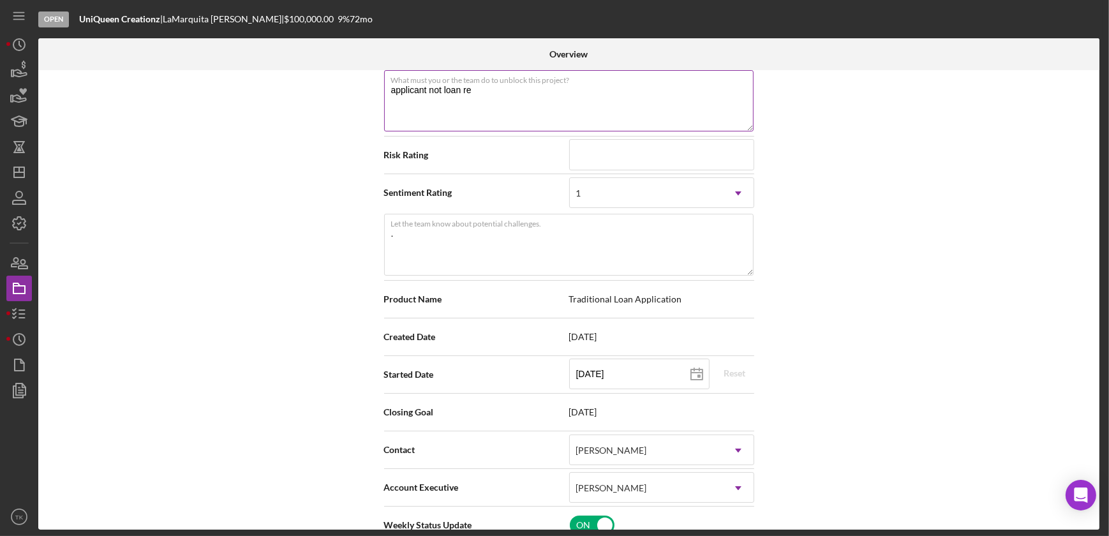
type textarea "applicant not loan rea"
type textarea "Here's a snapshot of information that has been fully approved, as well as the i…"
type textarea "applicant not loan read"
type textarea "Here's a snapshot of information that has been fully approved, as well as the i…"
type textarea "applicant not loan ready"
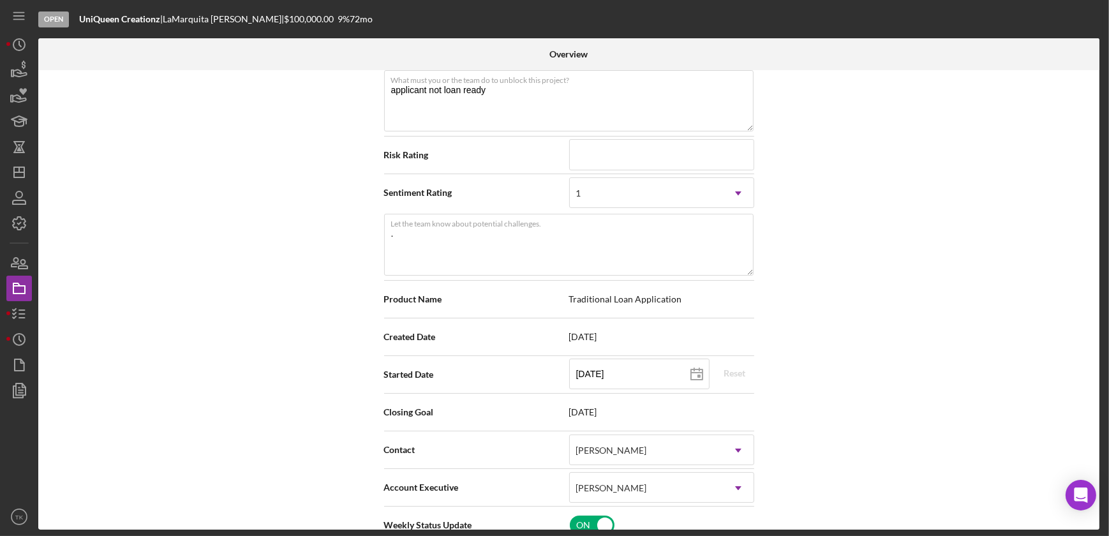
click at [978, 266] on div "Internal Workflow Stage Open Icon/Dropdown Arrow Archive (can unarchive later i…" at bounding box center [568, 299] width 1061 height 459
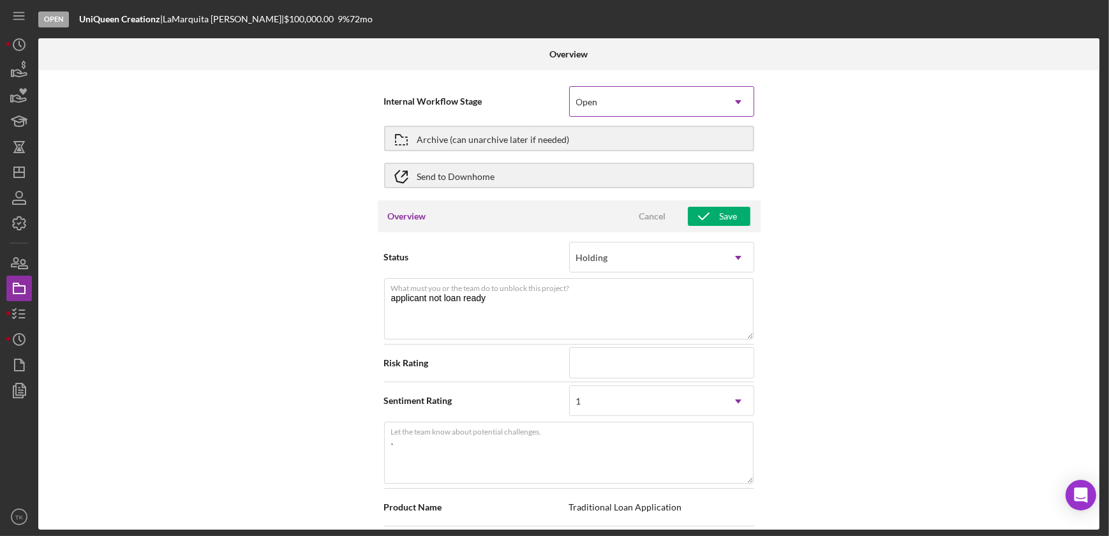
click at [725, 101] on icon "Icon/Dropdown Arrow" at bounding box center [738, 102] width 31 height 31
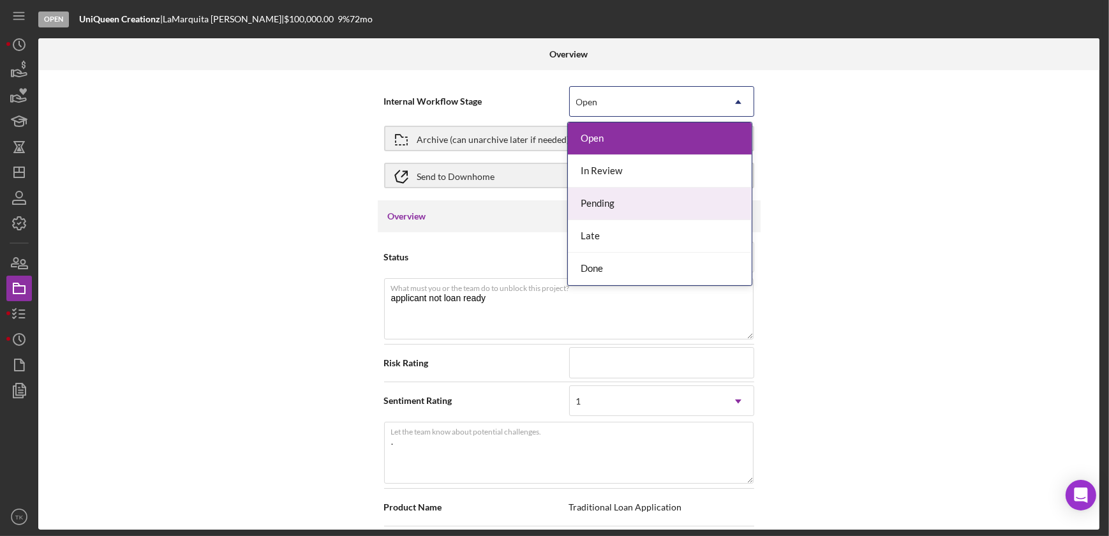
click at [644, 196] on div "Pending" at bounding box center [660, 204] width 184 height 33
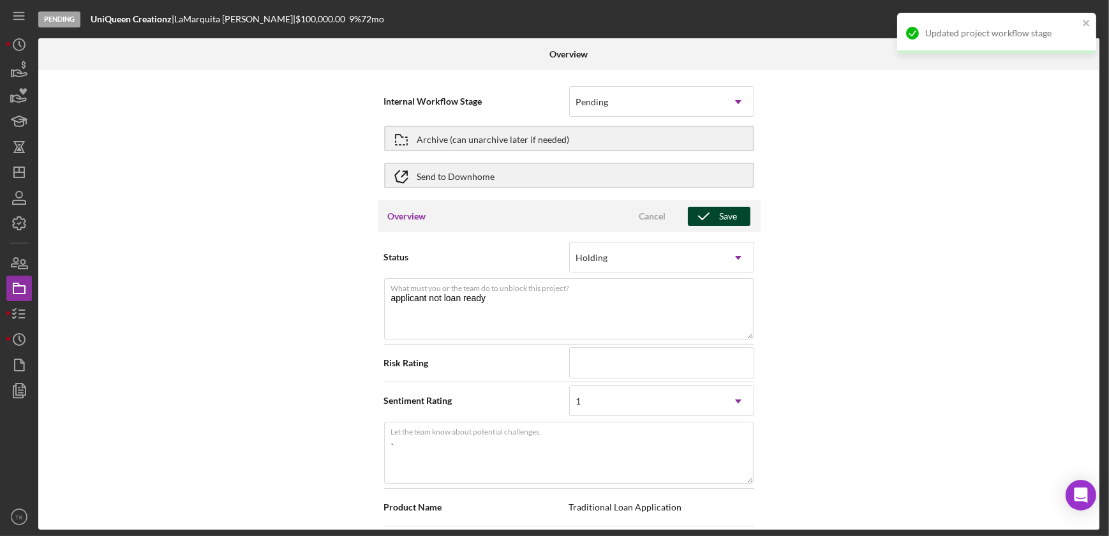
click at [736, 216] on button "Save" at bounding box center [719, 216] width 63 height 19
type textarea "Here's a snapshot of information that has been fully approved, as well as the i…"
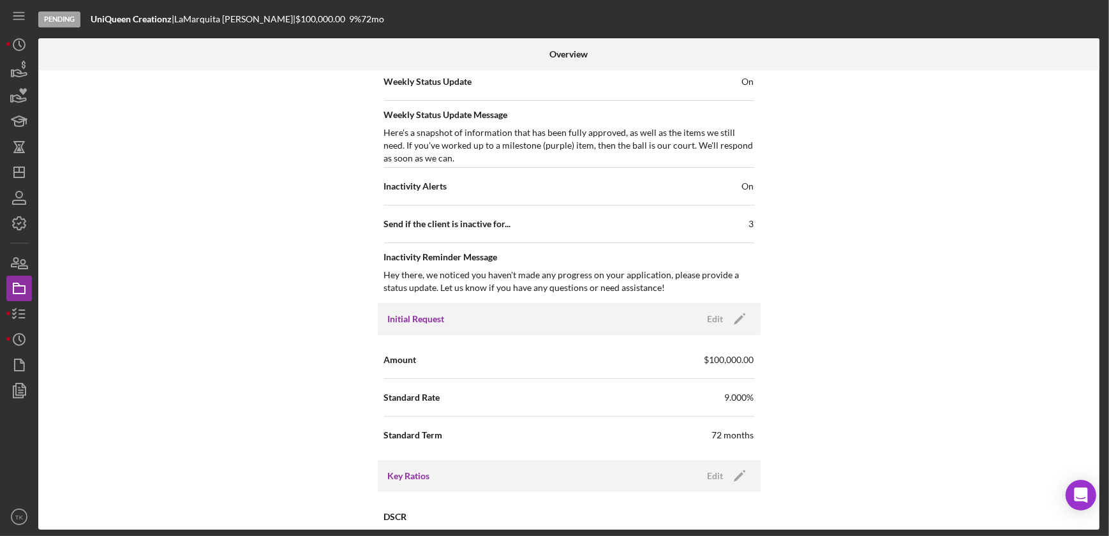
scroll to position [638, 0]
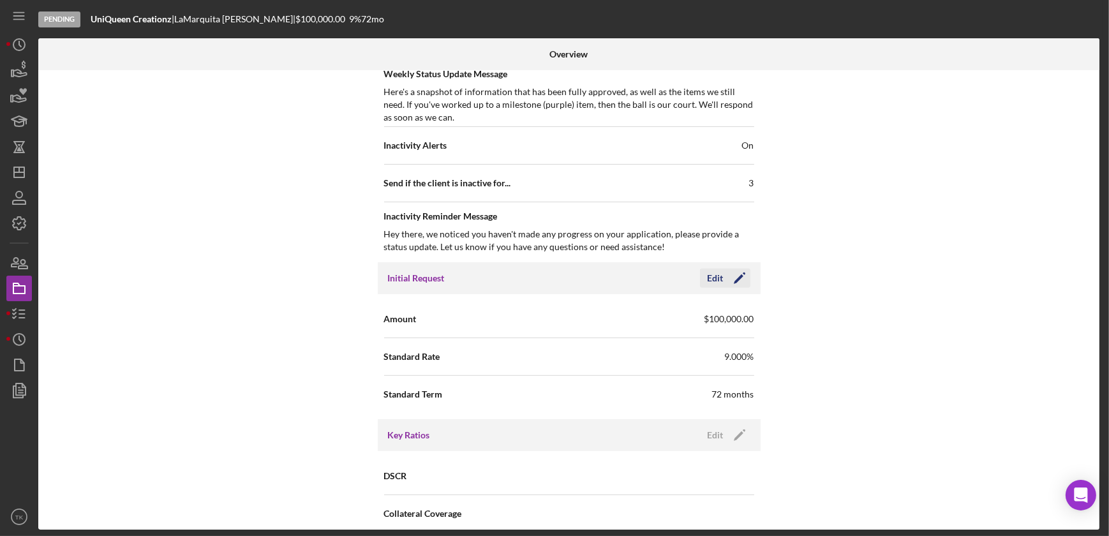
click at [720, 278] on div "Edit" at bounding box center [716, 278] width 16 height 19
drag, startPoint x: 566, startPoint y: 320, endPoint x: 534, endPoint y: 316, distance: 32.1
click at [534, 316] on div "Amount $100,000" at bounding box center [569, 319] width 370 height 32
type input "$0"
click at [712, 270] on icon "button" at bounding box center [704, 278] width 32 height 32
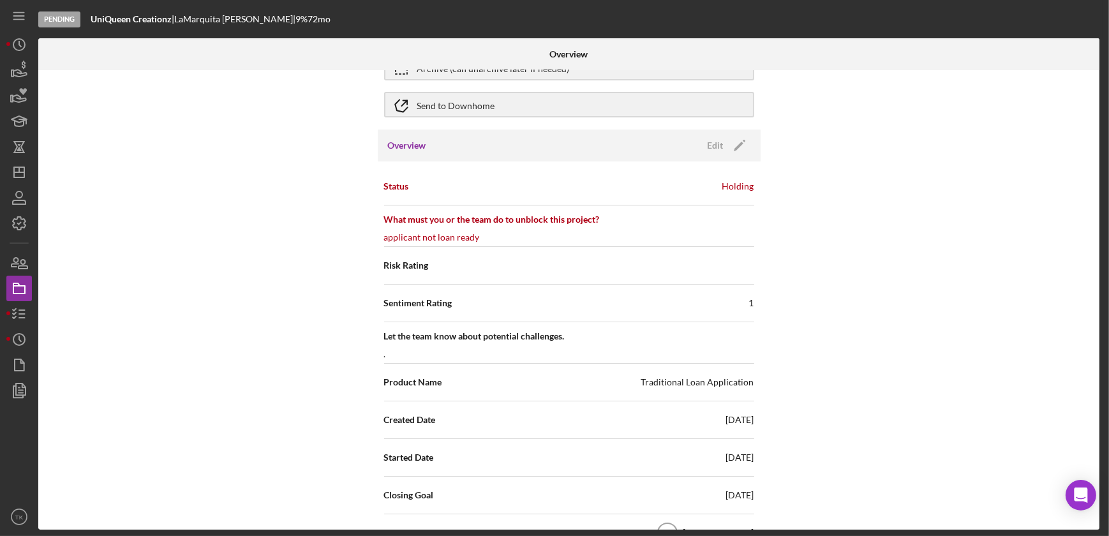
scroll to position [0, 0]
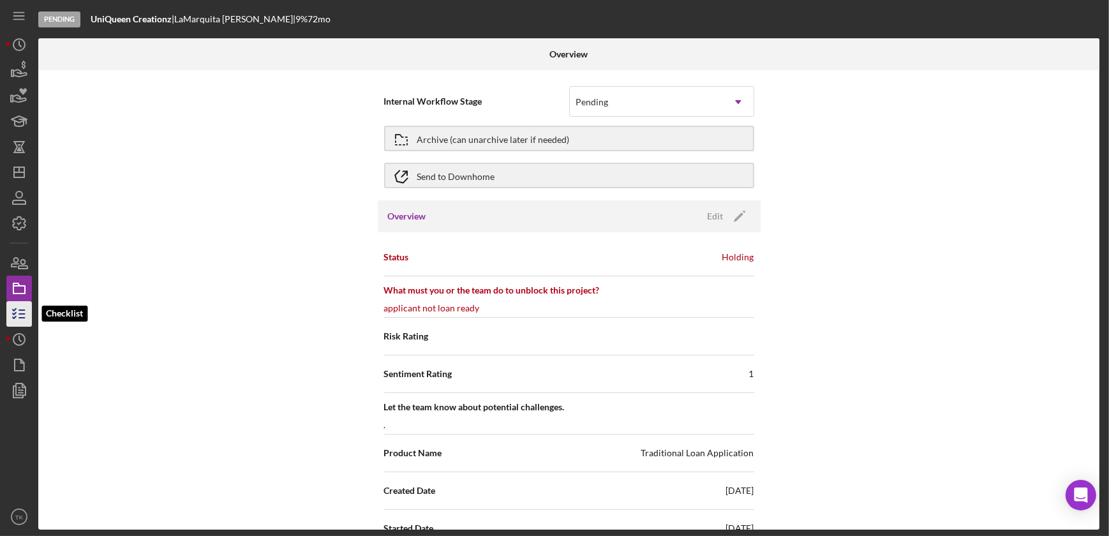
click at [16, 308] on icon "button" at bounding box center [19, 314] width 32 height 32
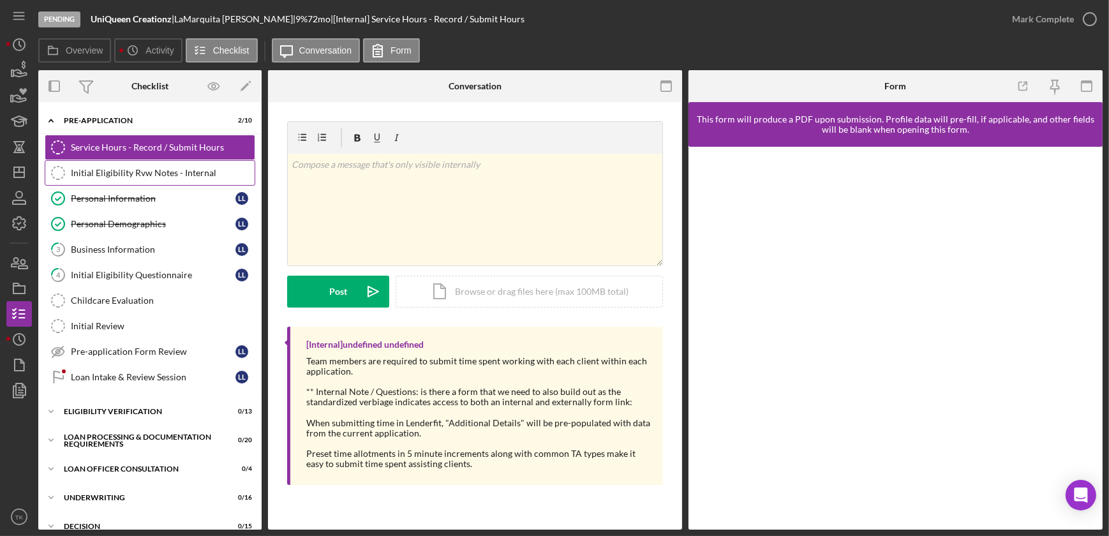
click at [163, 170] on div "Initial Eligibility Rvw Notes - Internal" at bounding box center [163, 173] width 184 height 10
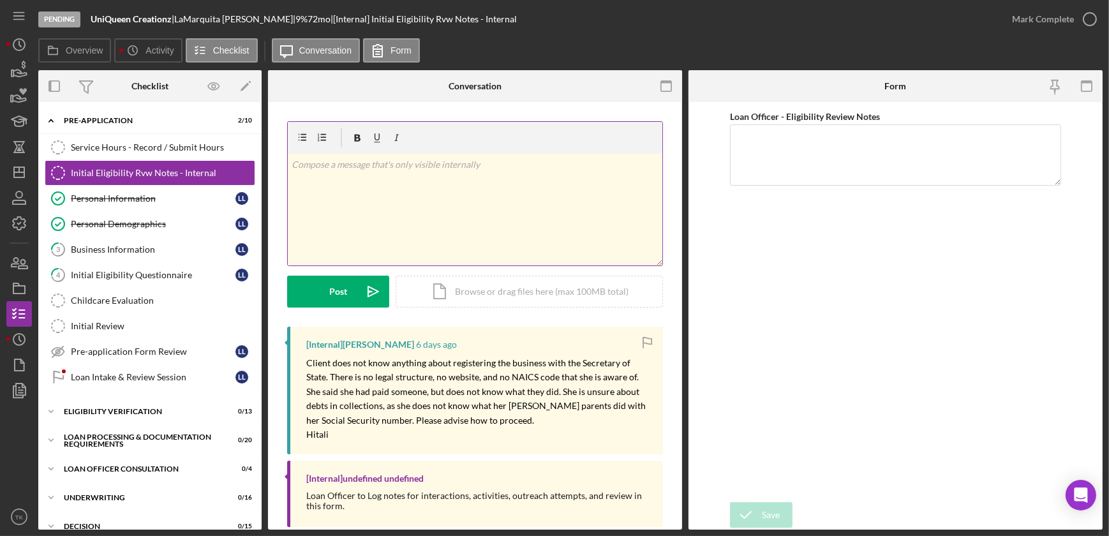
click at [306, 174] on div "v Color teal Color pink Remove color Add row above Add row below Add column bef…" at bounding box center [475, 210] width 374 height 112
click at [325, 163] on p "Updates:" at bounding box center [475, 165] width 367 height 14
drag, startPoint x: 408, startPoint y: 212, endPoint x: 609, endPoint y: 265, distance: 208.0
click at [408, 212] on p "Loan Amount: $0 from $100k" at bounding box center [475, 218] width 367 height 14
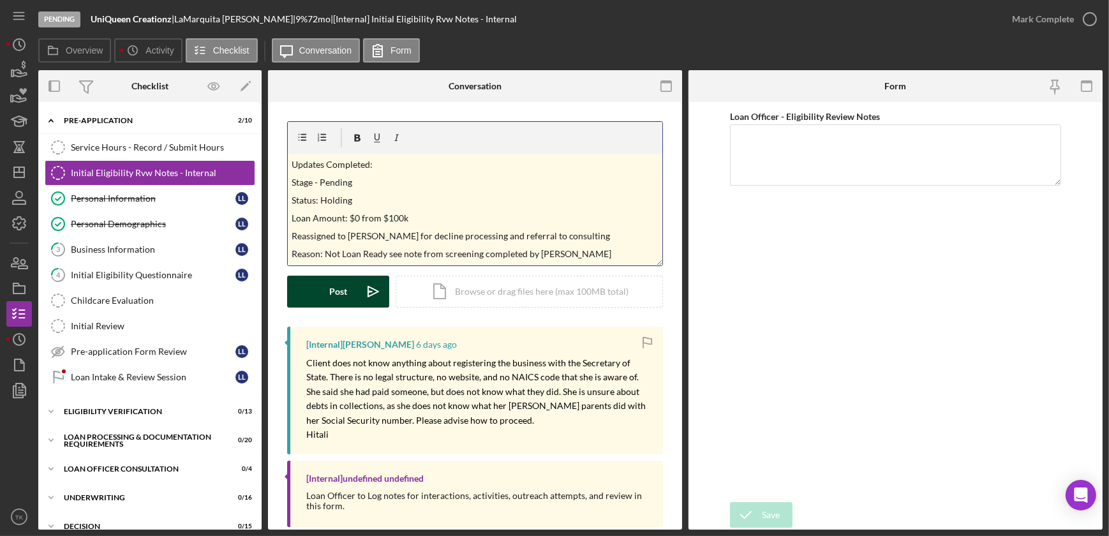
click at [336, 293] on div "Post" at bounding box center [338, 292] width 18 height 32
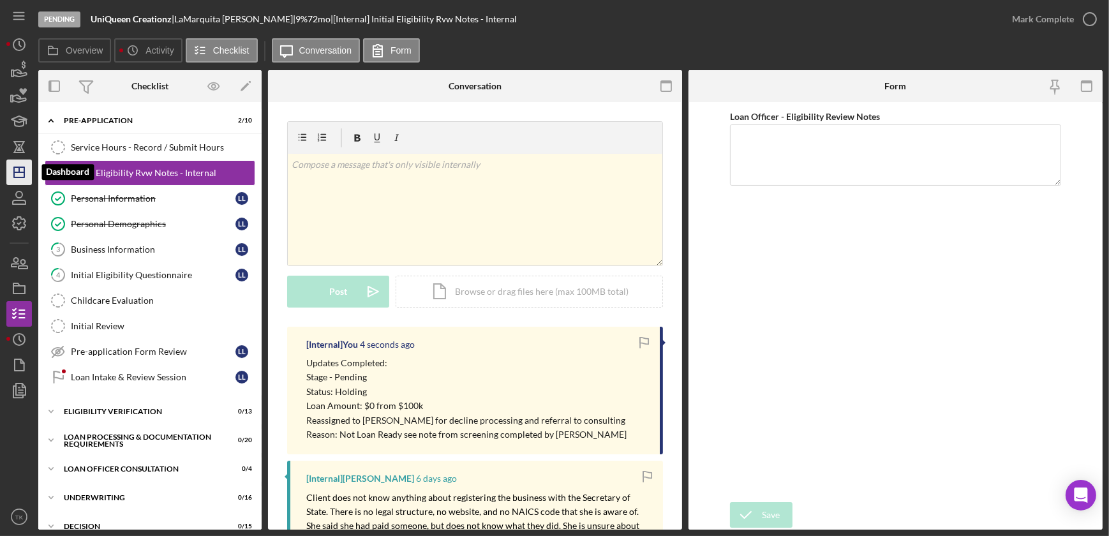
click at [26, 172] on icon "Icon/Dashboard" at bounding box center [19, 172] width 32 height 32
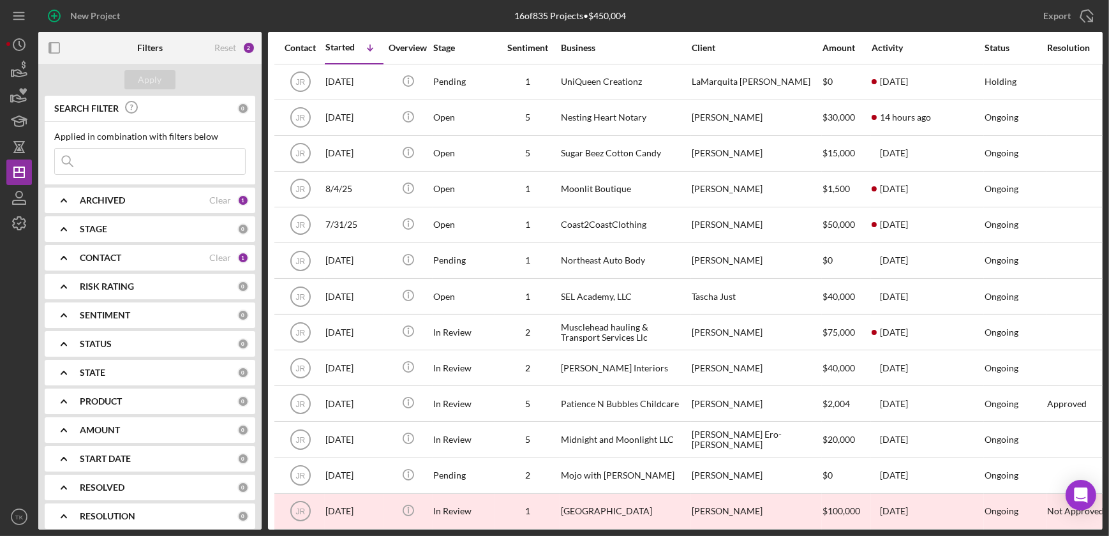
click at [73, 255] on icon "Icon/Expander" at bounding box center [64, 258] width 32 height 32
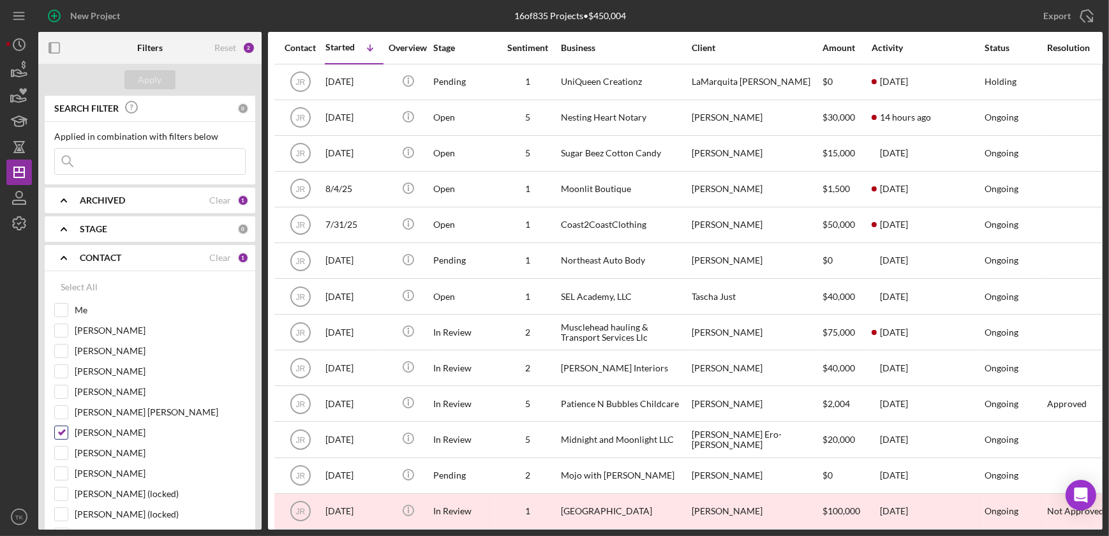
click at [63, 431] on input "[PERSON_NAME]" at bounding box center [61, 432] width 13 height 13
checkbox input "false"
click at [66, 329] on input "[PERSON_NAME]" at bounding box center [61, 330] width 13 height 13
checkbox input "true"
click at [141, 71] on div "Apply" at bounding box center [150, 79] width 24 height 19
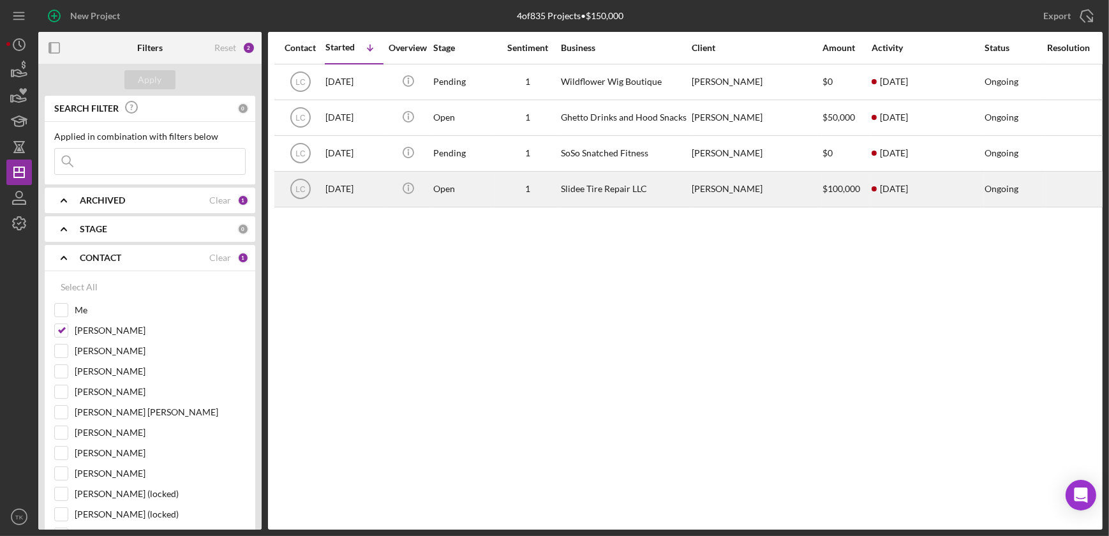
click at [579, 184] on div "Slidee Tire Repair LLC" at bounding box center [625, 189] width 128 height 34
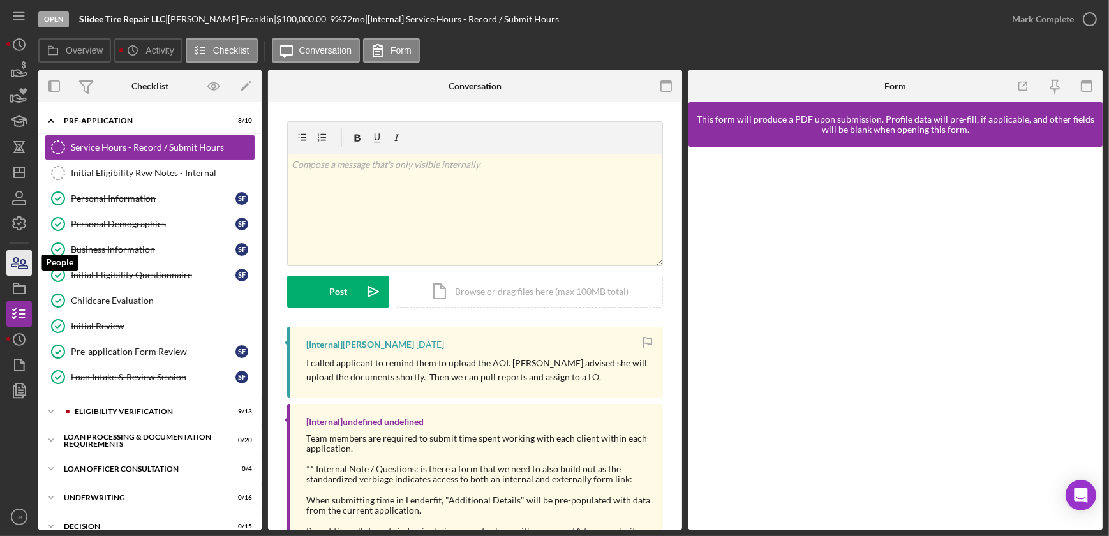
click at [21, 255] on icon "button" at bounding box center [19, 263] width 32 height 32
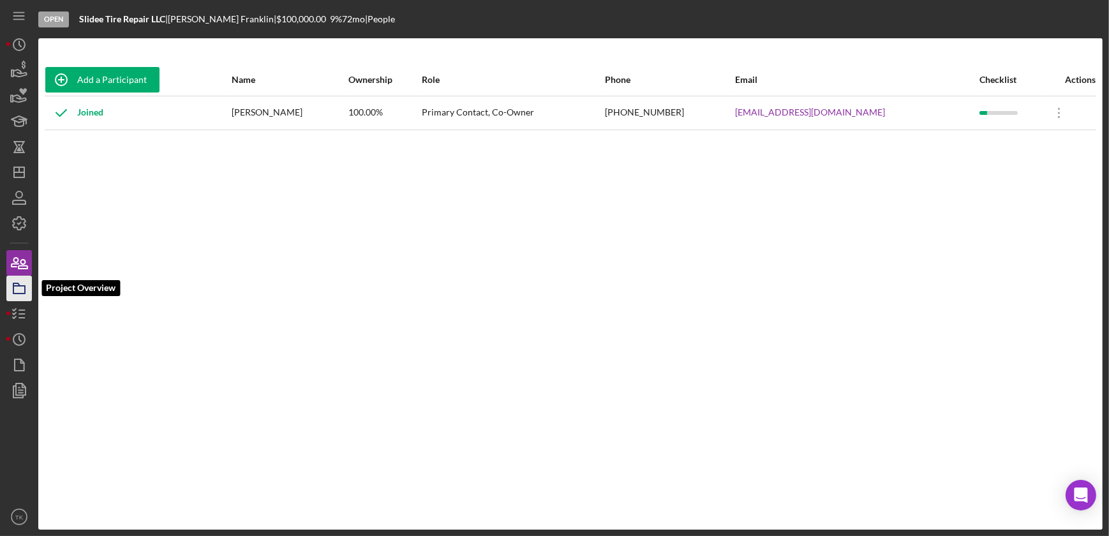
click at [20, 289] on icon "button" at bounding box center [19, 288] width 32 height 32
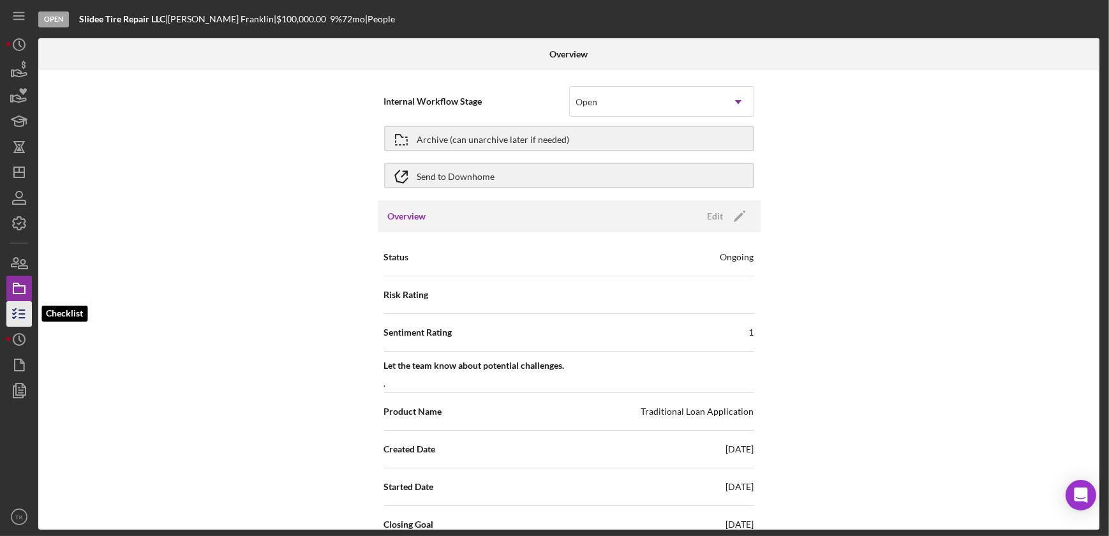
click at [22, 306] on icon "button" at bounding box center [19, 314] width 32 height 32
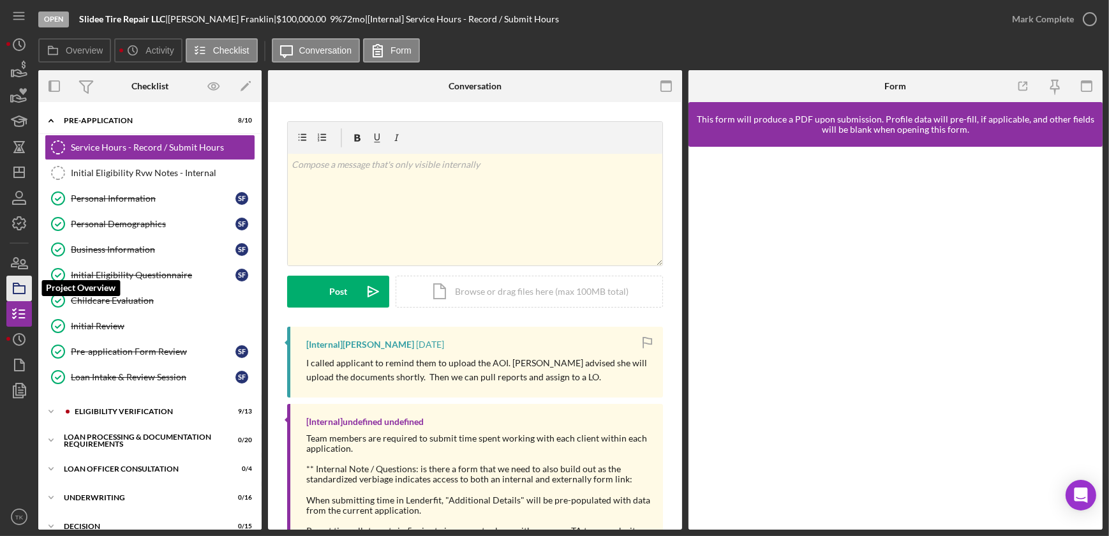
click at [21, 292] on icon "button" at bounding box center [19, 288] width 32 height 32
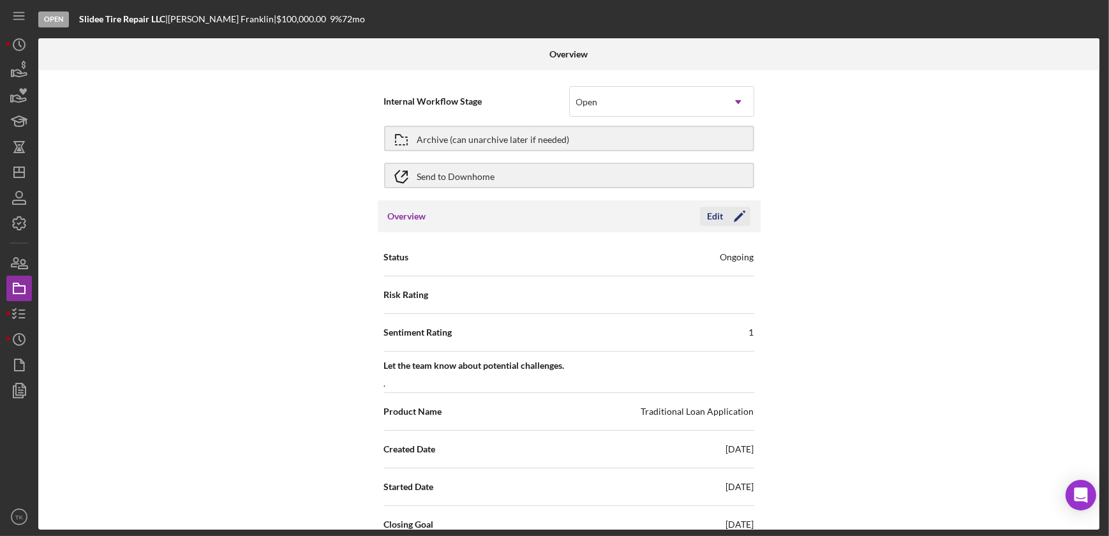
click at [713, 210] on div "Edit" at bounding box center [716, 216] width 16 height 19
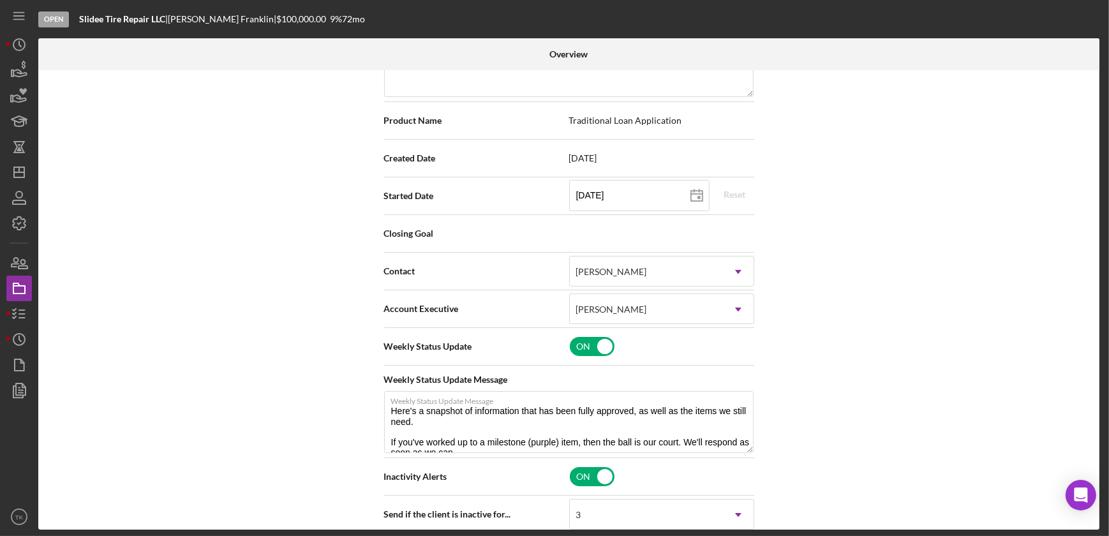
scroll to position [232, 0]
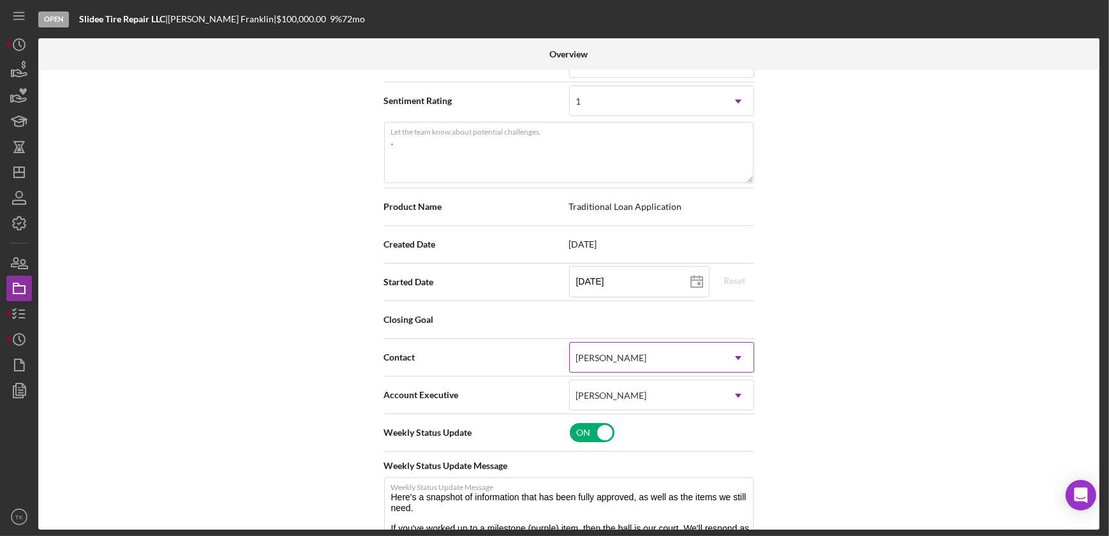
click at [645, 359] on div "[PERSON_NAME]" at bounding box center [646, 357] width 153 height 29
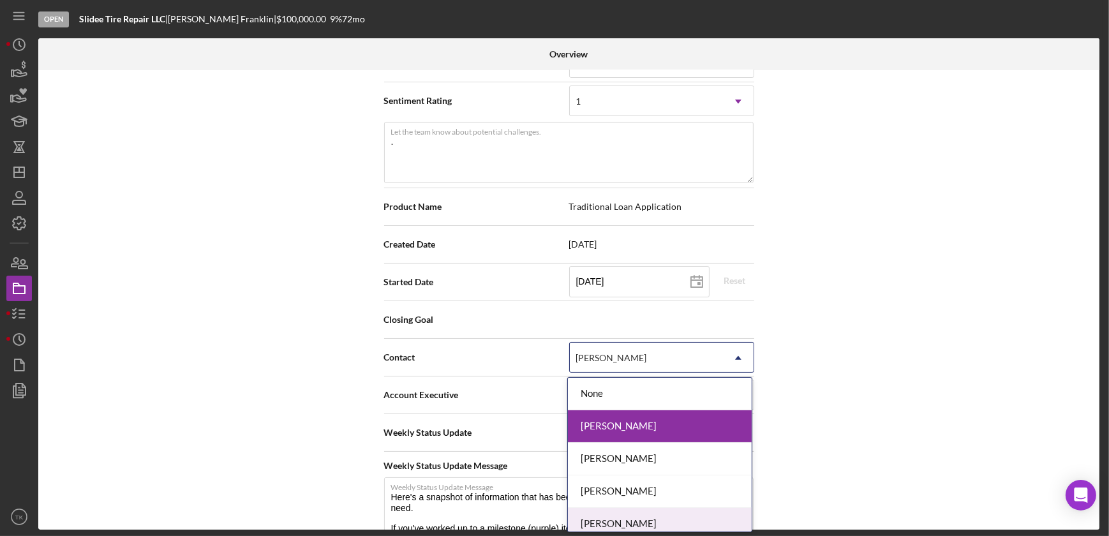
click at [635, 517] on div "[PERSON_NAME]" at bounding box center [660, 524] width 184 height 33
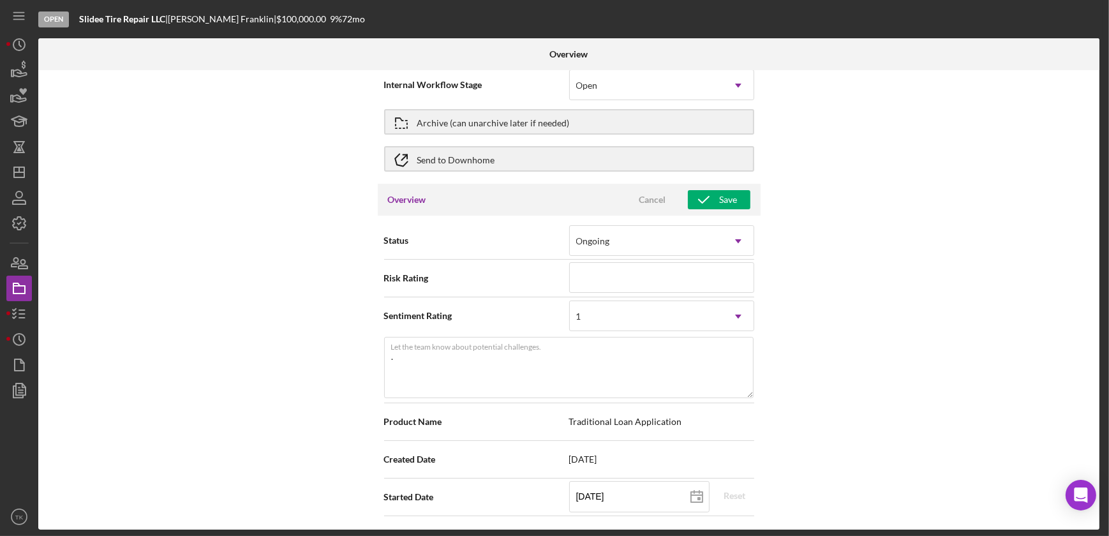
scroll to position [0, 0]
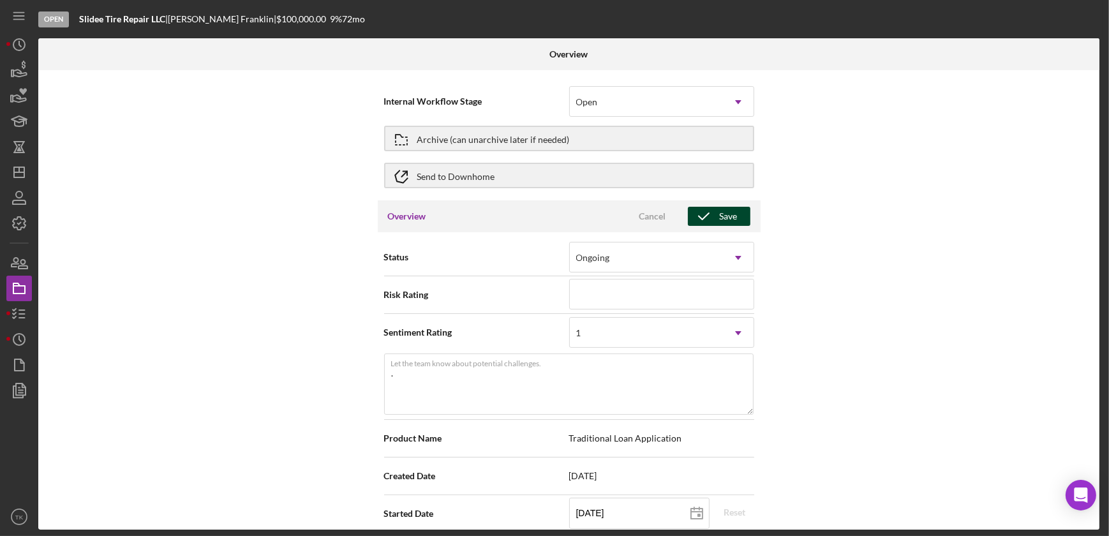
click at [702, 212] on icon "button" at bounding box center [704, 216] width 32 height 32
type textarea "Here's a snapshot of information that has been fully approved, as well as the i…"
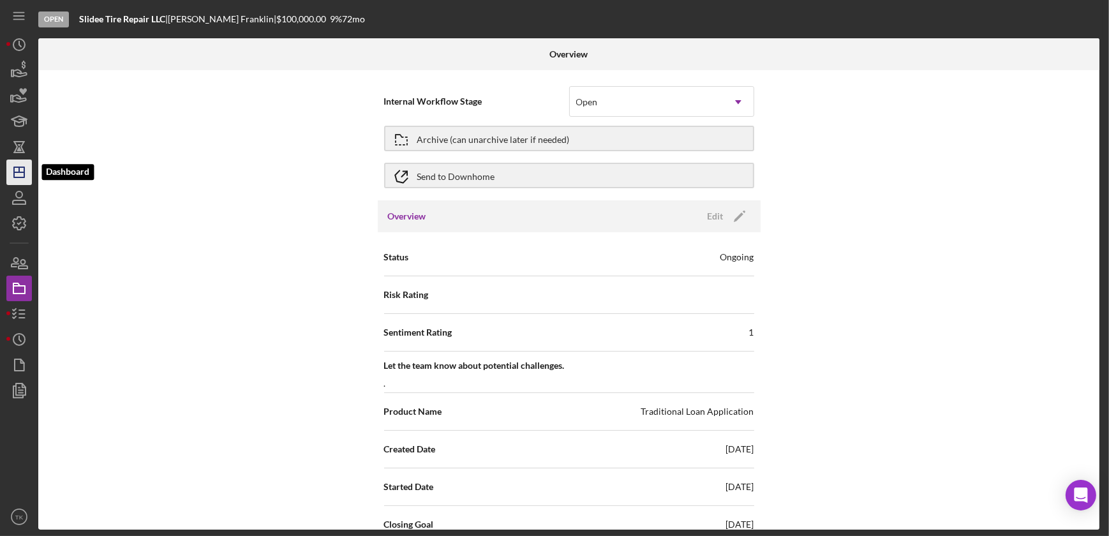
click at [19, 179] on icon "Icon/Dashboard" at bounding box center [19, 172] width 32 height 32
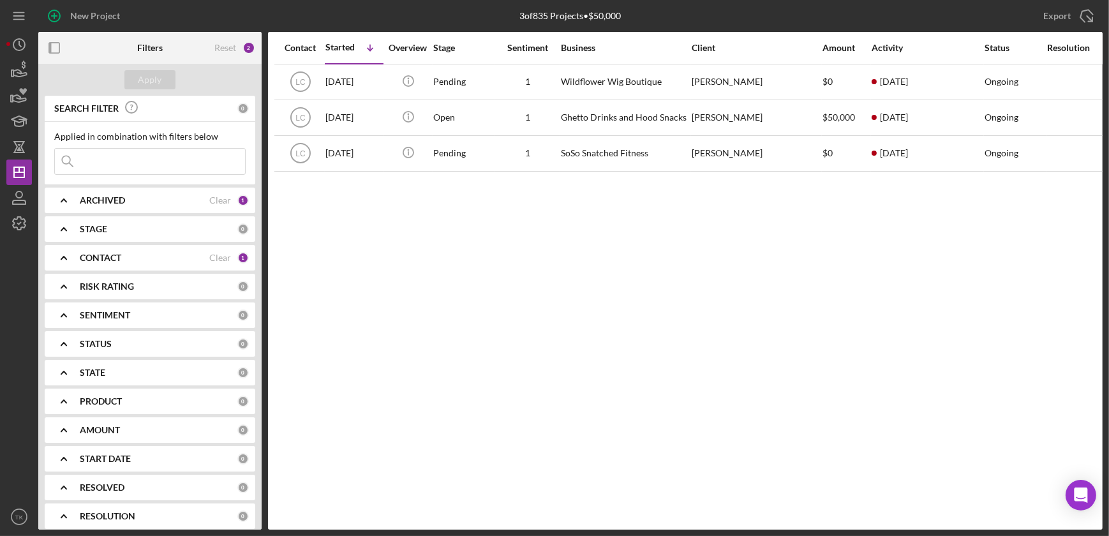
click at [87, 255] on b "CONTACT" at bounding box center [100, 258] width 41 height 10
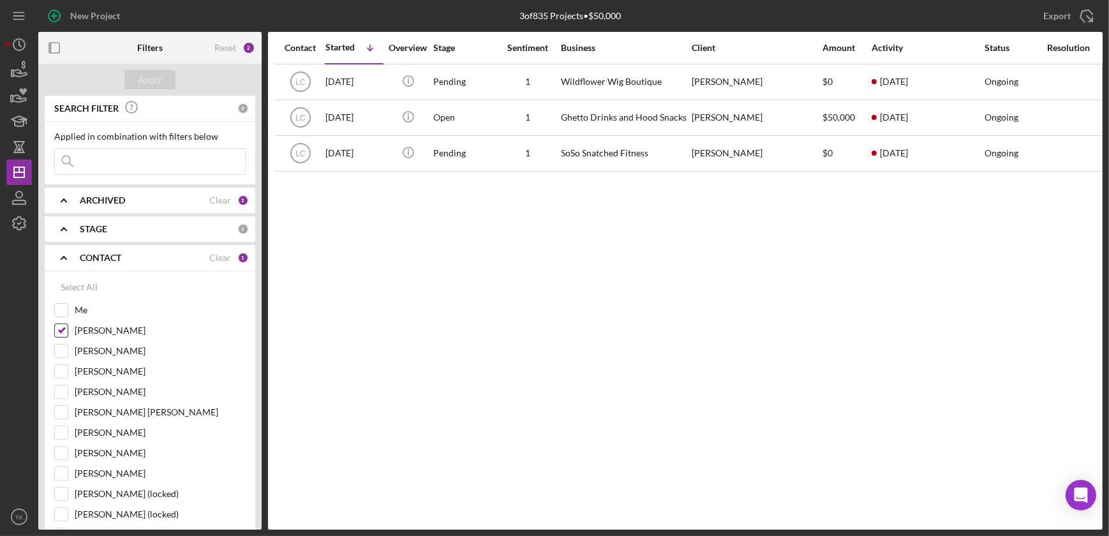
click at [66, 327] on input "[PERSON_NAME]" at bounding box center [61, 330] width 13 height 13
checkbox input "false"
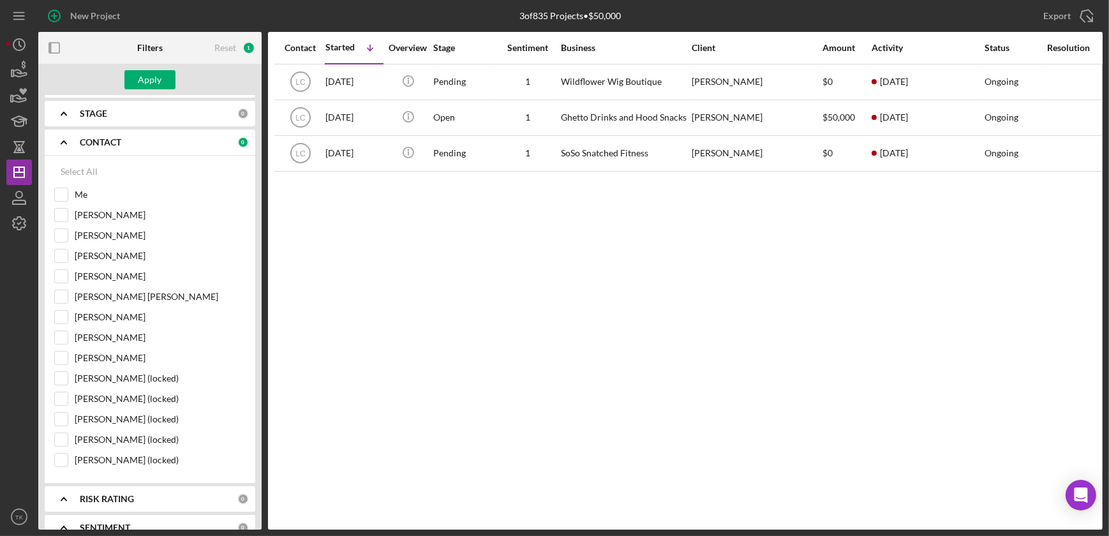
scroll to position [57, 0]
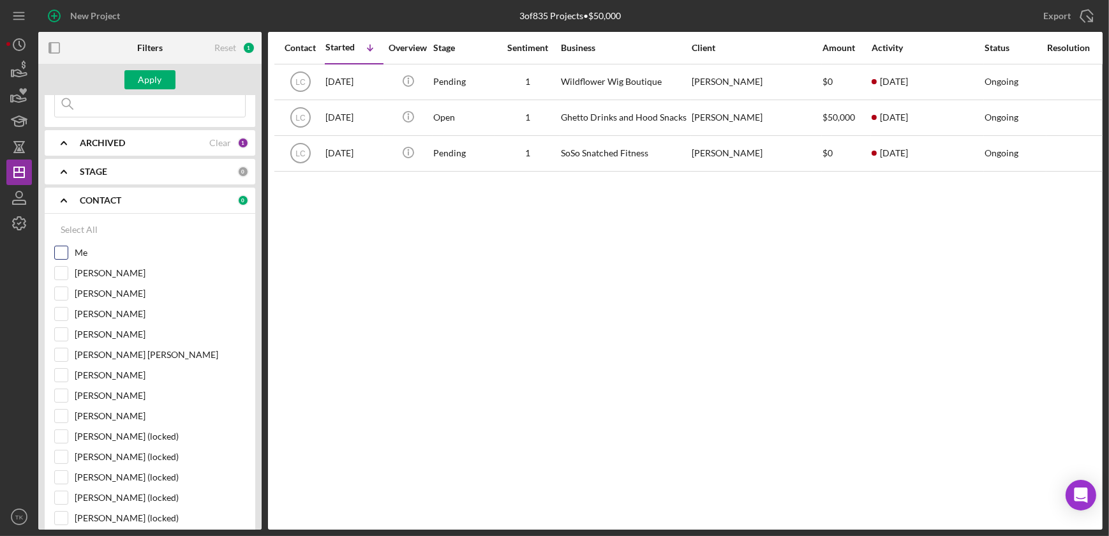
click at [64, 255] on input "Me" at bounding box center [61, 252] width 13 height 13
click at [142, 76] on div "Apply" at bounding box center [150, 79] width 24 height 19
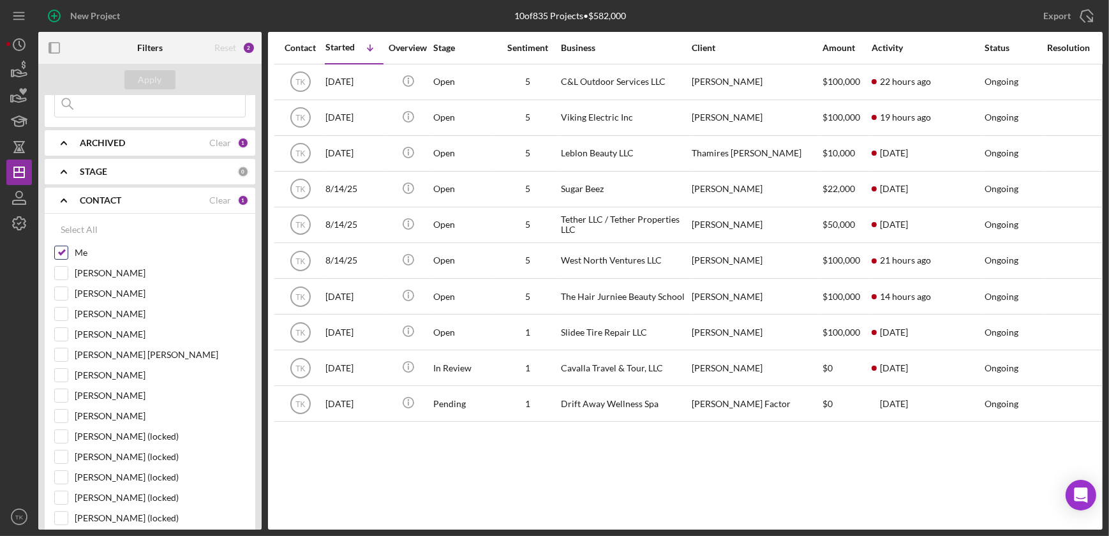
click at [59, 248] on input "Me" at bounding box center [61, 252] width 13 height 13
checkbox input "false"
click at [61, 322] on div "[PERSON_NAME]" at bounding box center [149, 317] width 191 height 20
click at [63, 313] on input "[PERSON_NAME]" at bounding box center [61, 314] width 13 height 13
checkbox input "true"
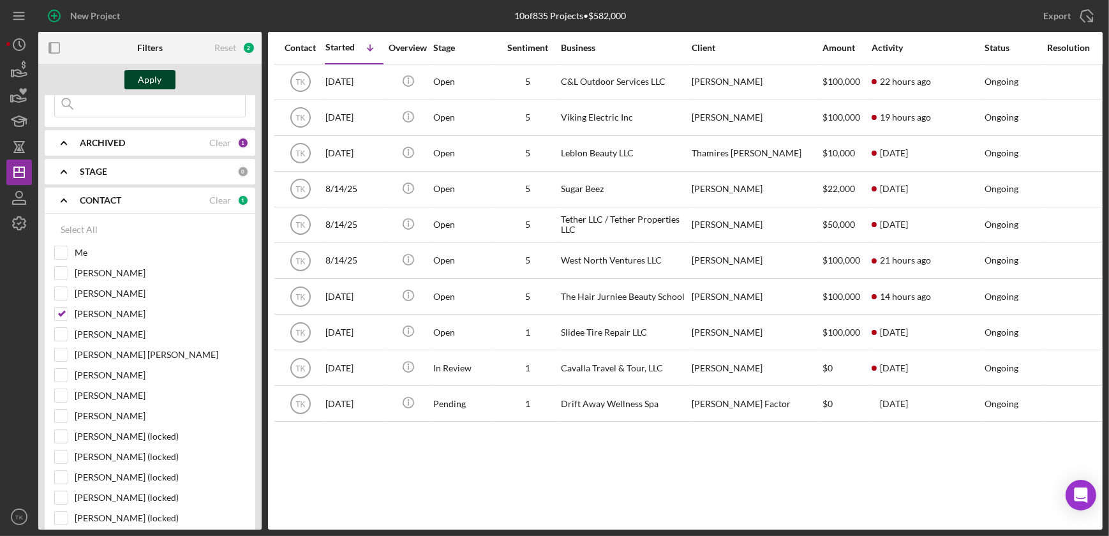
click at [142, 79] on div "Apply" at bounding box center [150, 79] width 24 height 19
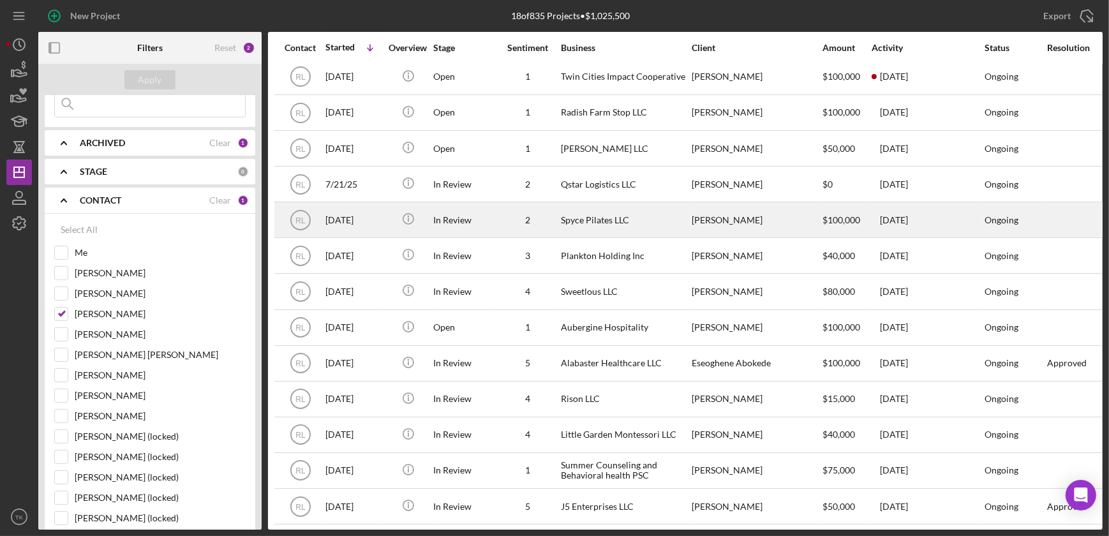
scroll to position [196, 0]
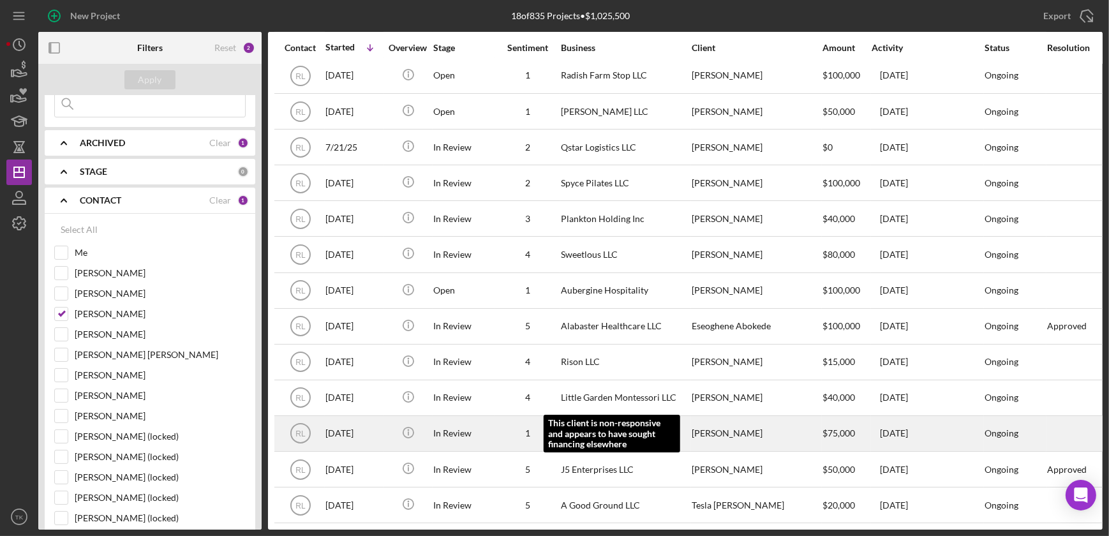
click at [504, 429] on div "1" at bounding box center [528, 433] width 64 height 10
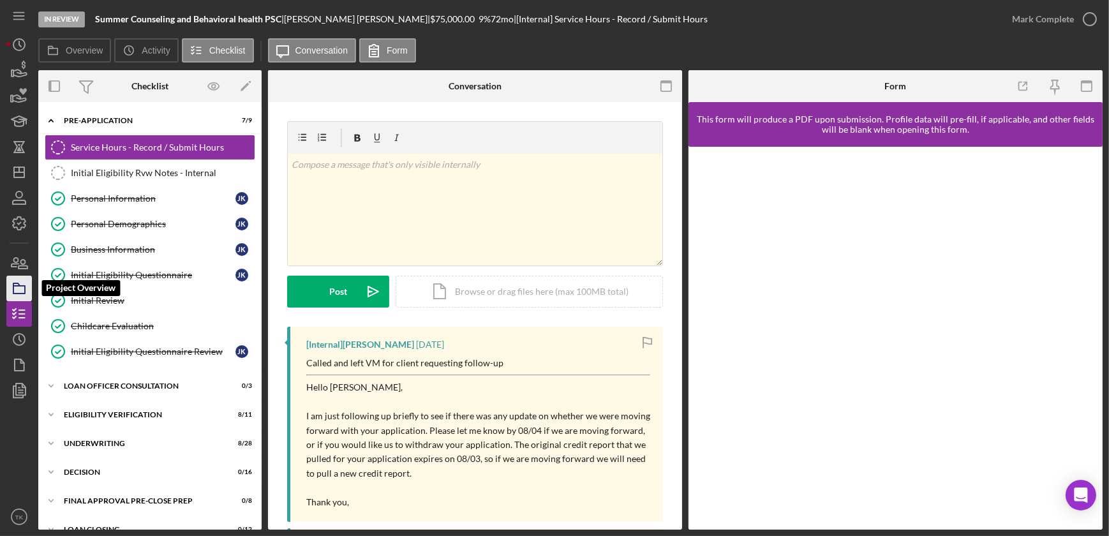
click at [8, 283] on icon "button" at bounding box center [19, 288] width 32 height 32
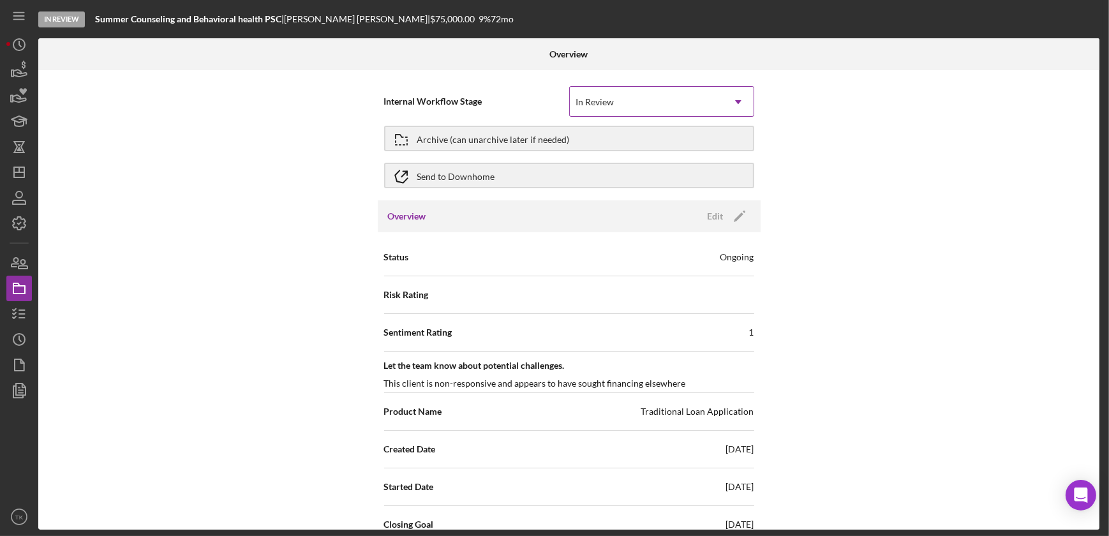
click at [679, 108] on div "In Review" at bounding box center [646, 101] width 153 height 29
click at [880, 189] on div "Internal Workflow Stage In Review Icon/Dropdown Arrow Archive (can unarchive la…" at bounding box center [568, 299] width 1061 height 459
click at [716, 214] on div "Edit" at bounding box center [716, 216] width 16 height 19
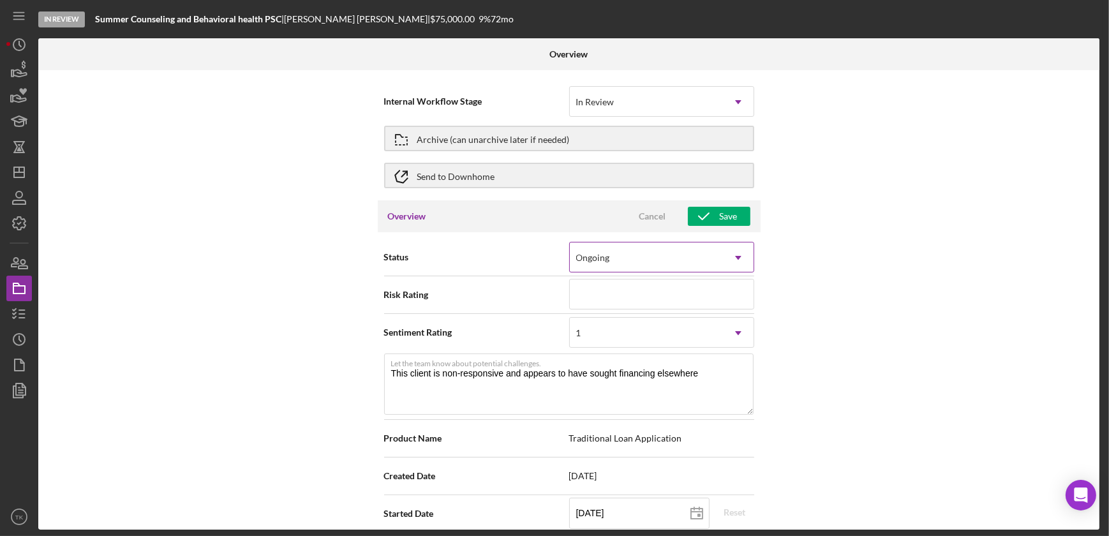
click at [702, 263] on div "Ongoing" at bounding box center [646, 257] width 153 height 29
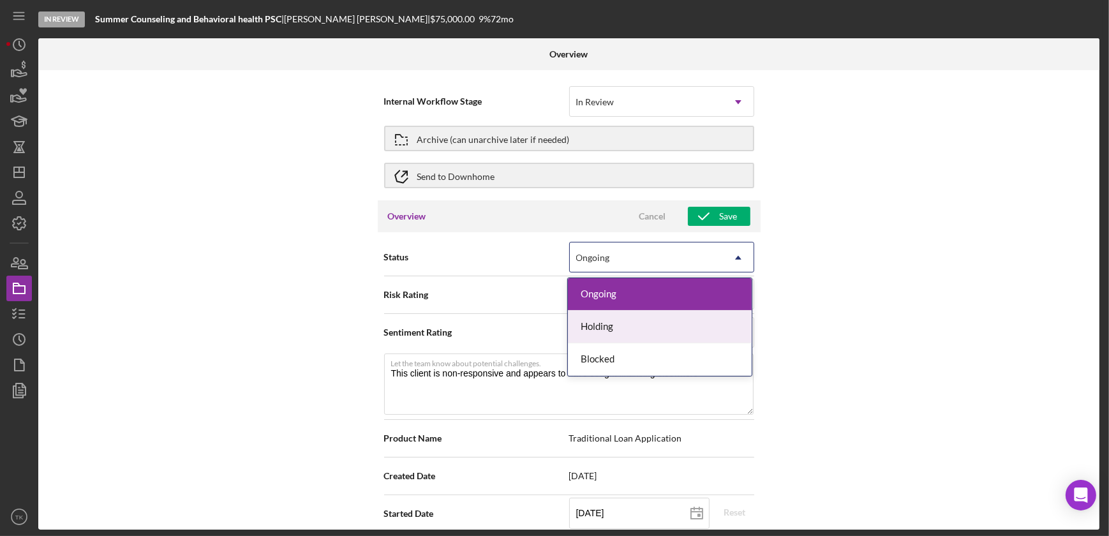
click at [657, 318] on div "Holding" at bounding box center [660, 327] width 184 height 33
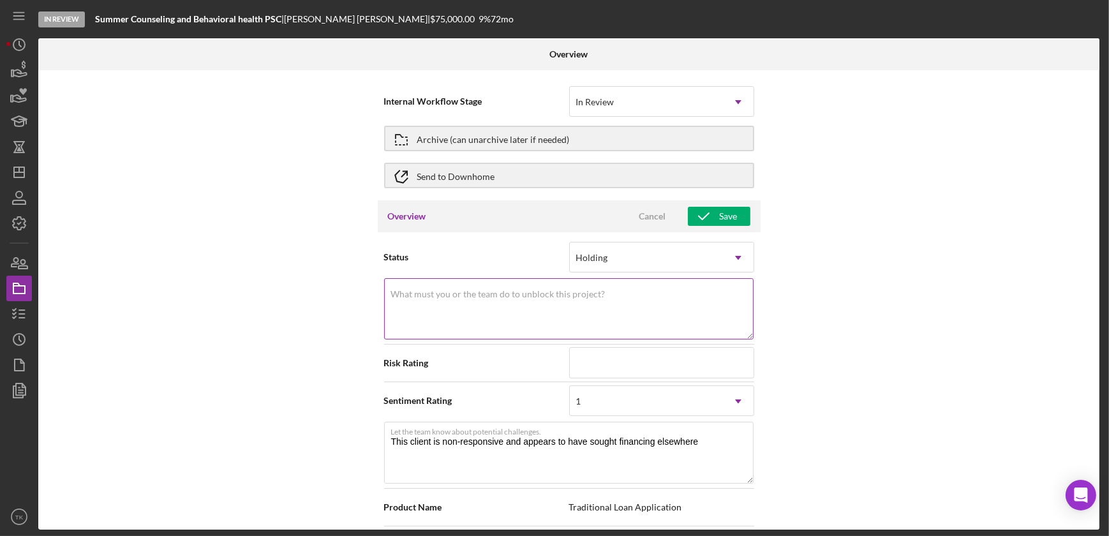
click at [669, 313] on textarea "What must you or the team do to unblock this project?" at bounding box center [568, 308] width 369 height 61
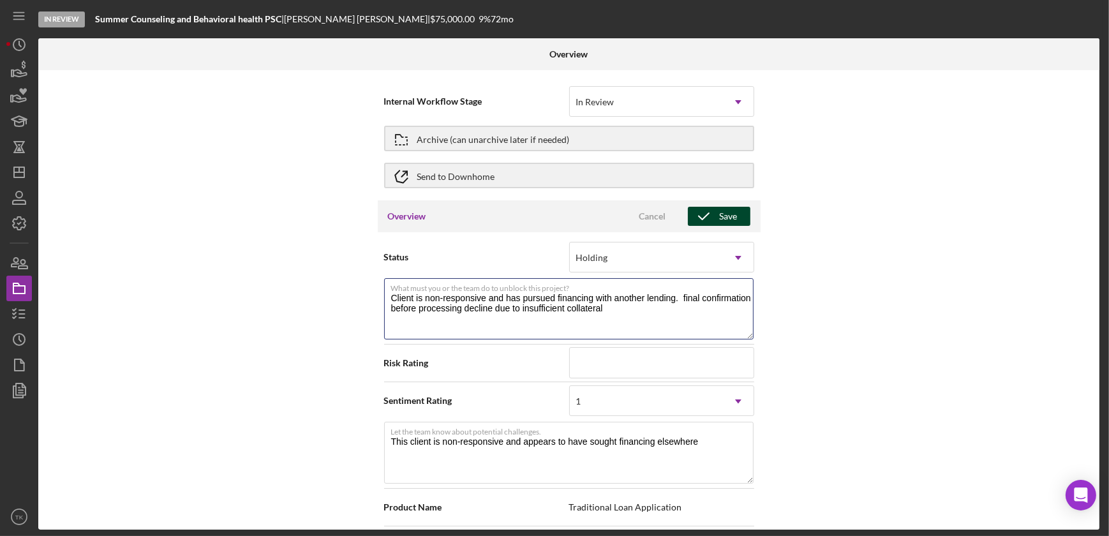
type textarea "Client is non-responsive and has pursued financing with another lending. final …"
click at [704, 214] on icon "button" at bounding box center [704, 216] width 32 height 32
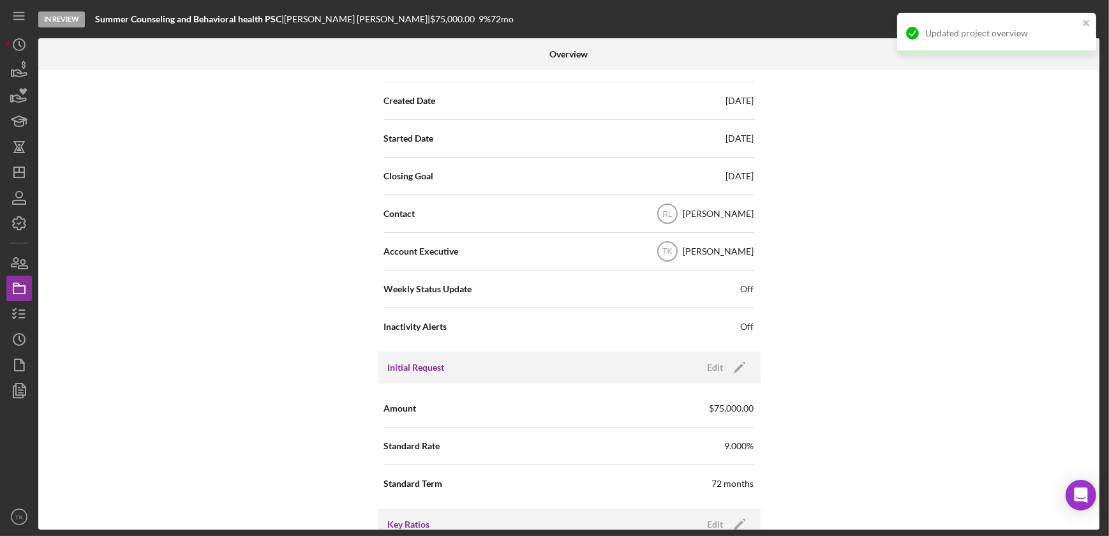
scroll to position [406, 0]
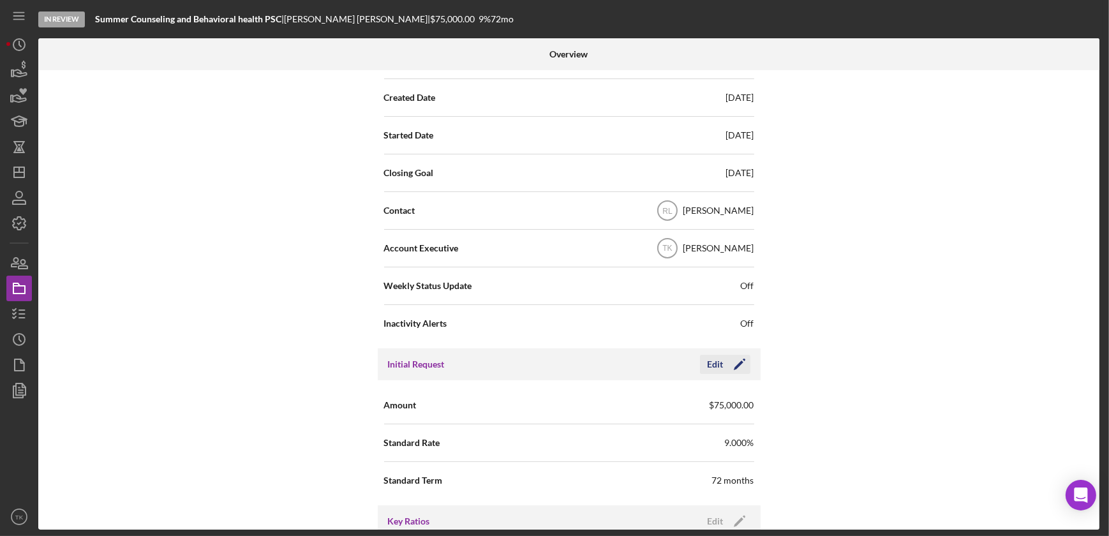
click at [720, 365] on div "Edit" at bounding box center [716, 364] width 16 height 19
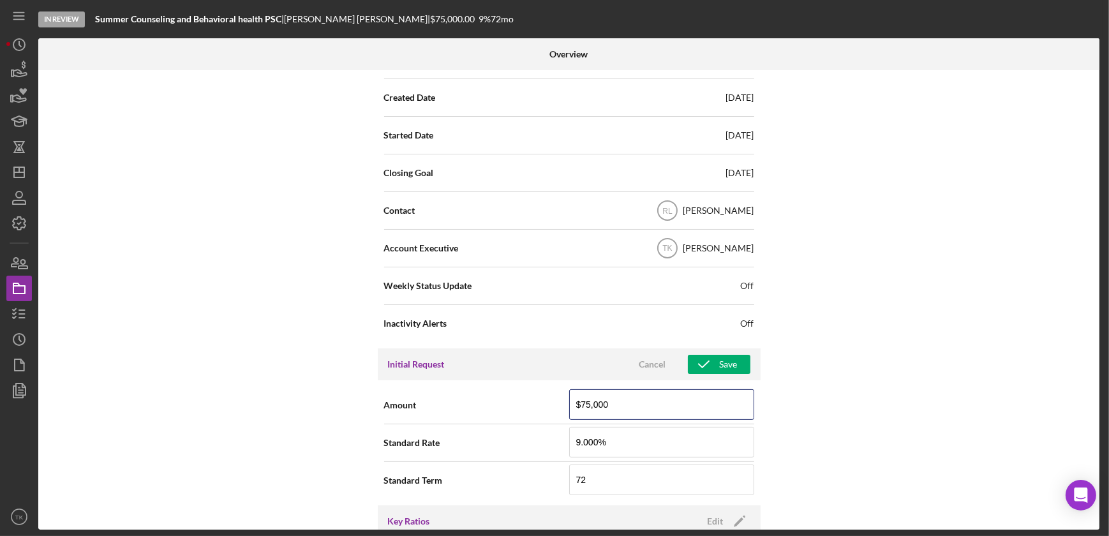
drag, startPoint x: 681, startPoint y: 402, endPoint x: 544, endPoint y: 402, distance: 137.8
click at [544, 402] on div "Amount $75,000" at bounding box center [569, 405] width 370 height 32
type input "$0"
click at [706, 363] on icon "button" at bounding box center [704, 364] width 32 height 32
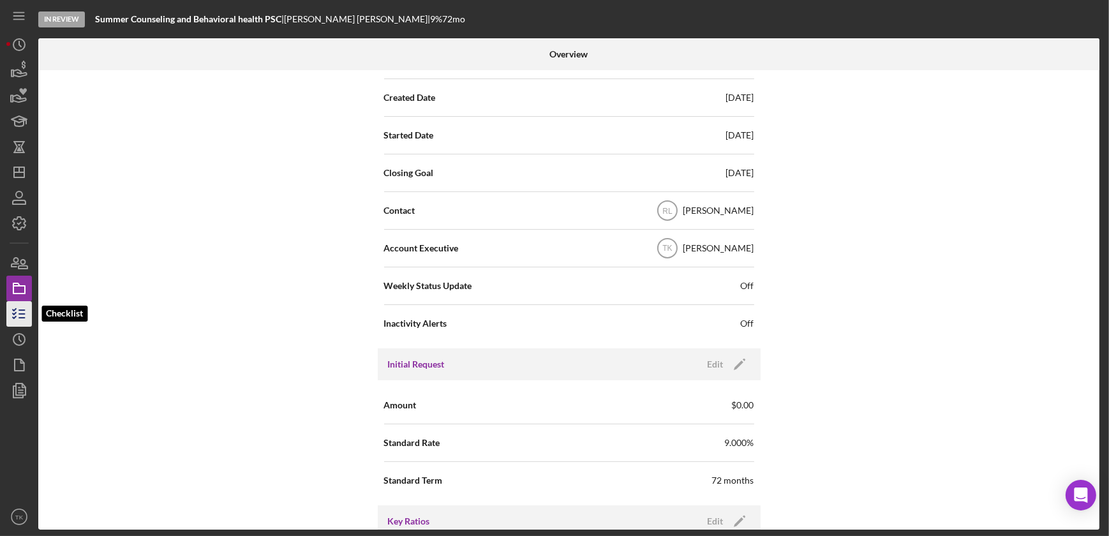
drag, startPoint x: 13, startPoint y: 307, endPoint x: 26, endPoint y: 306, distance: 12.8
click at [13, 307] on icon "button" at bounding box center [19, 314] width 32 height 32
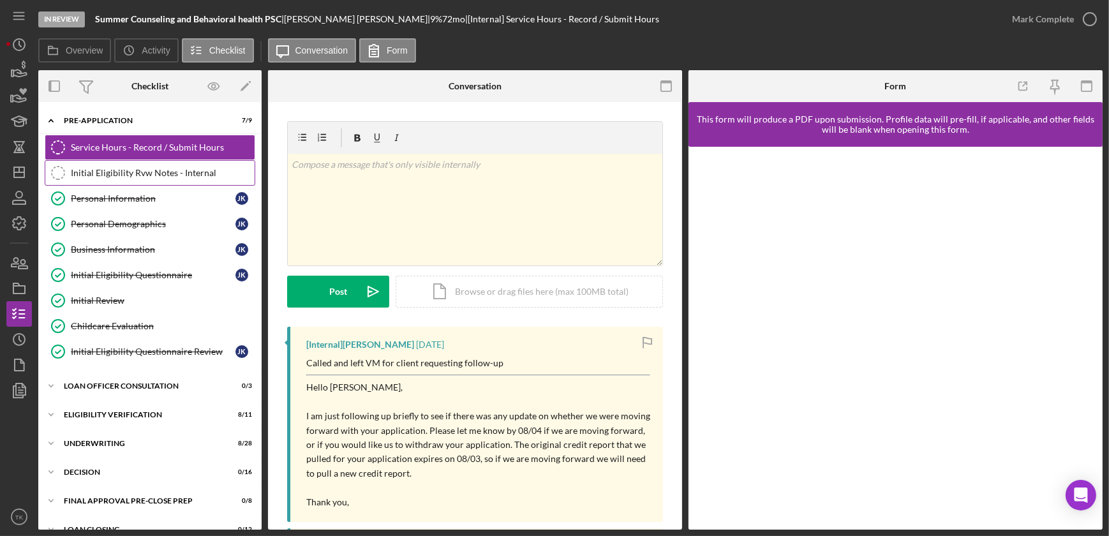
click at [128, 171] on div "Initial Eligibility Rvw Notes - Internal" at bounding box center [163, 173] width 184 height 10
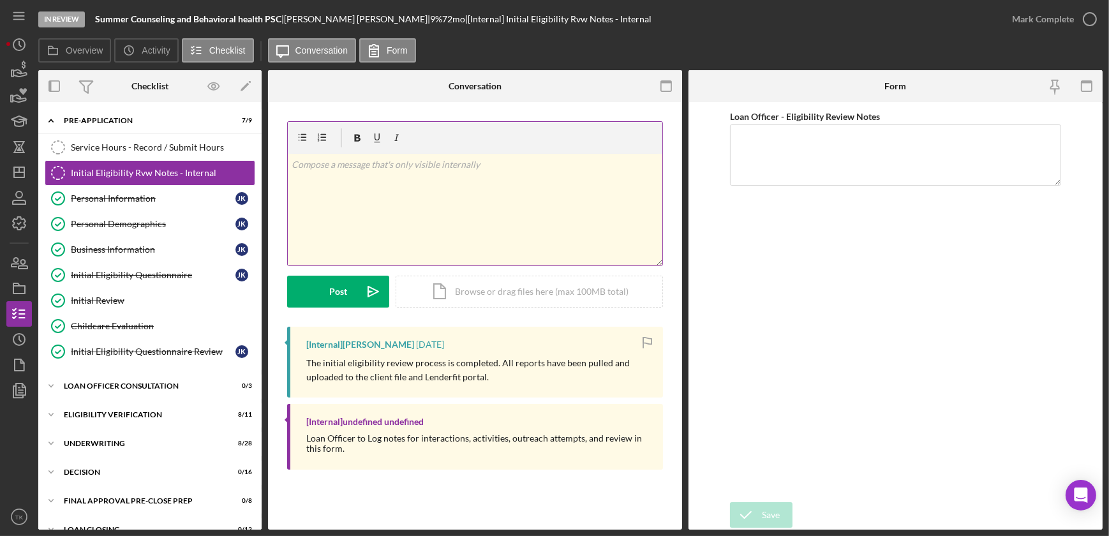
click at [341, 186] on div "v Color teal Color pink Remove color Add row above Add row below Add column bef…" at bounding box center [475, 210] width 374 height 112
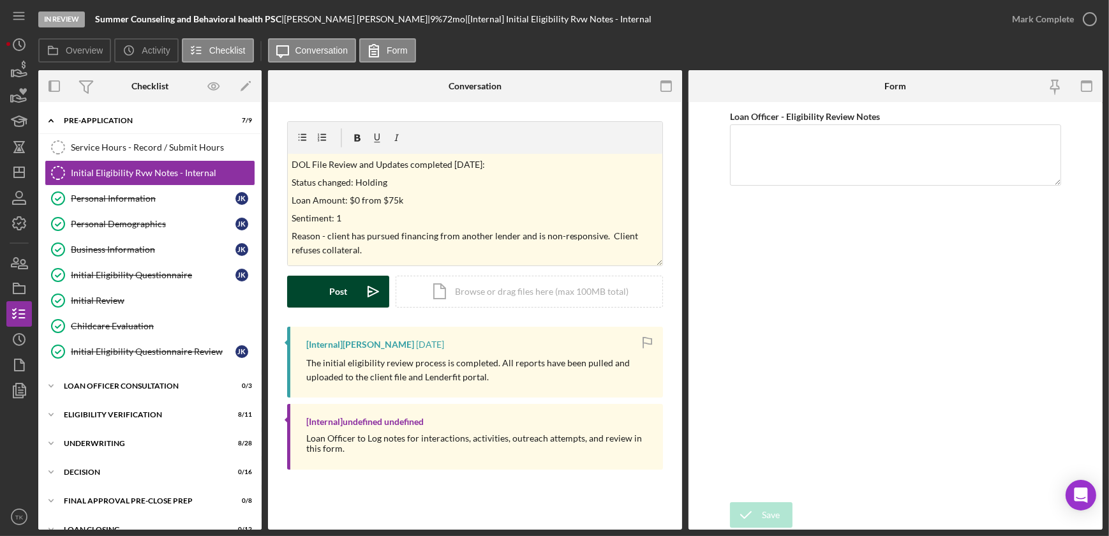
click at [315, 283] on button "Post Icon/icon-invite-send" at bounding box center [338, 292] width 102 height 32
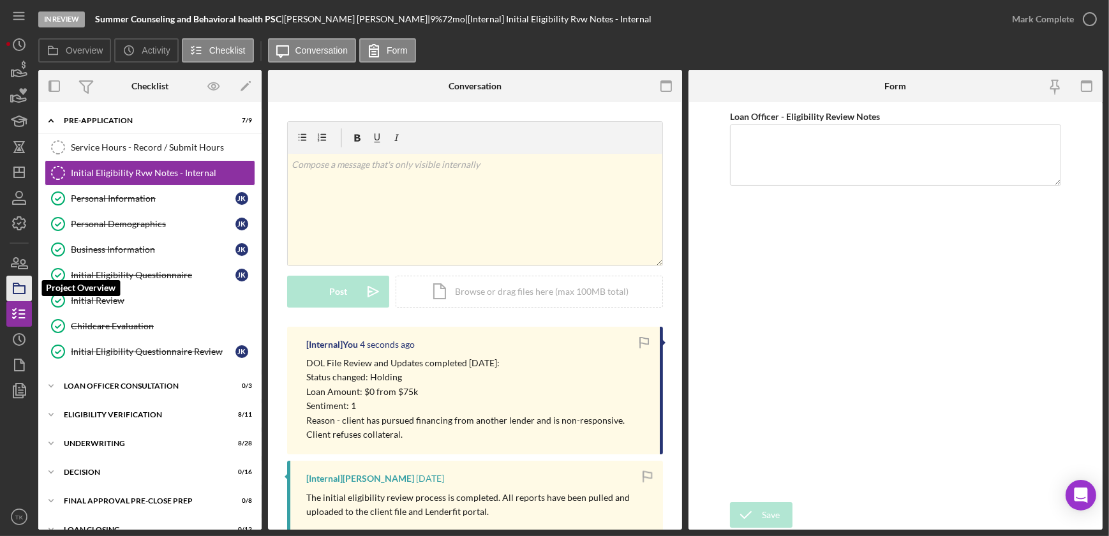
click at [21, 289] on icon "button" at bounding box center [19, 288] width 32 height 32
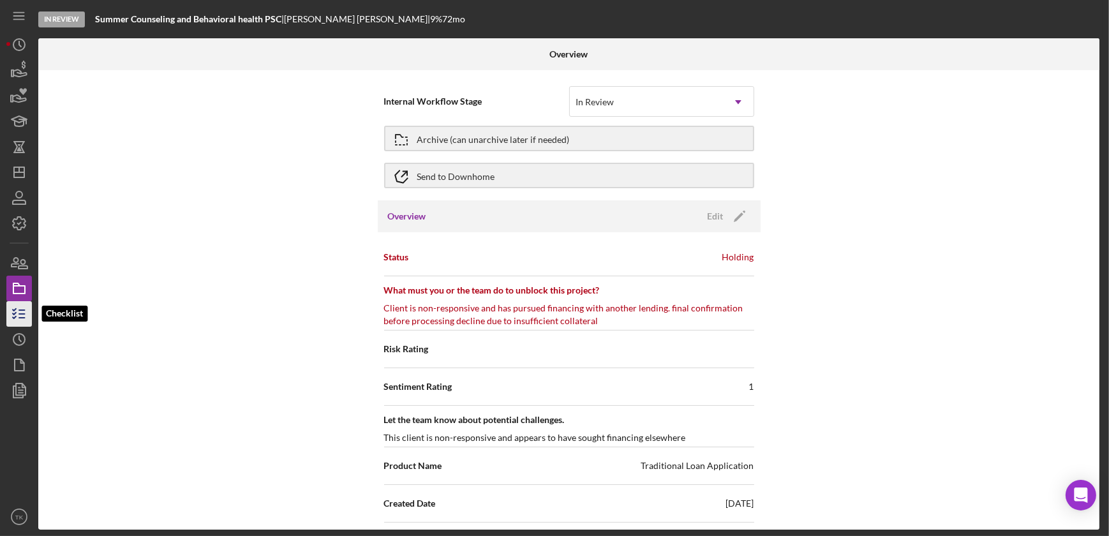
click at [17, 314] on icon "button" at bounding box center [19, 314] width 32 height 32
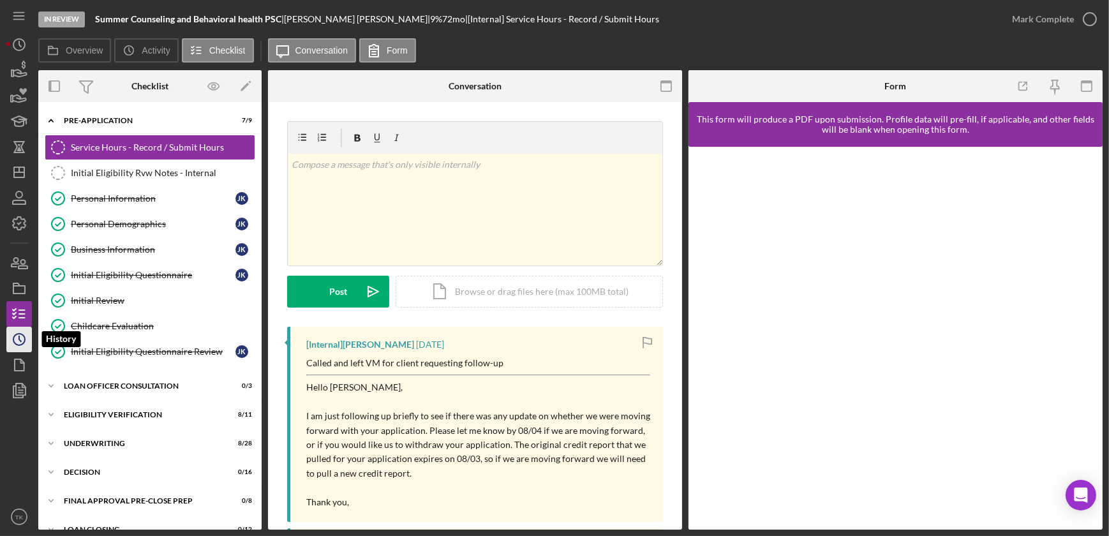
click at [22, 331] on icon "Icon/History" at bounding box center [19, 339] width 32 height 32
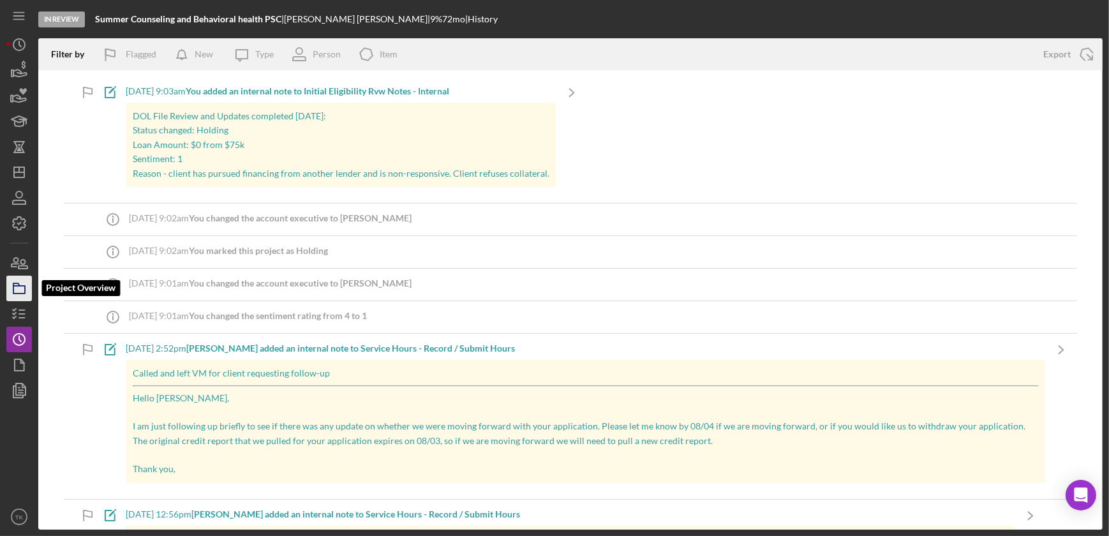
click at [19, 290] on icon "button" at bounding box center [19, 288] width 32 height 32
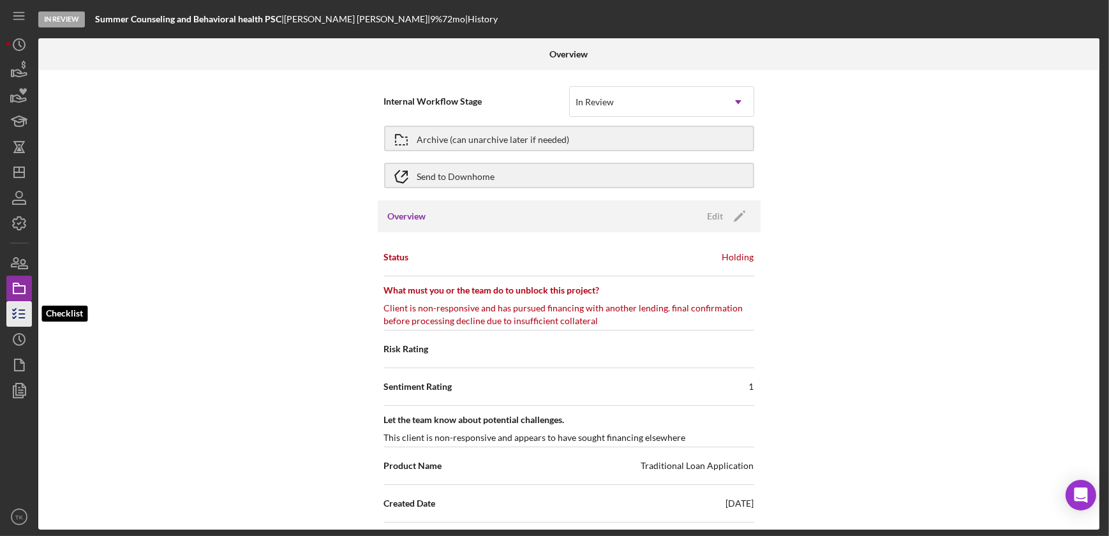
click at [17, 314] on icon "button" at bounding box center [19, 314] width 32 height 32
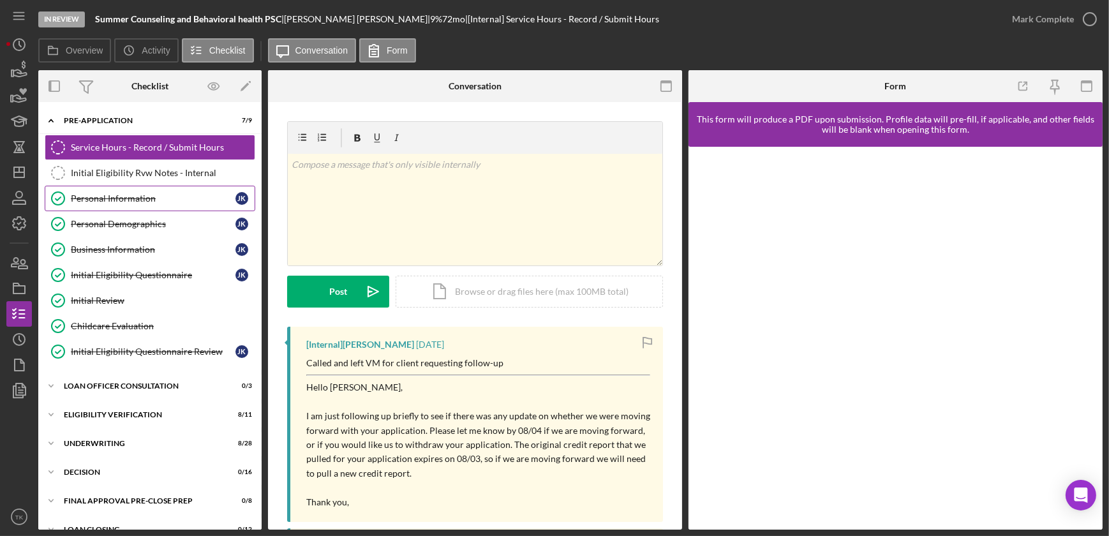
click at [114, 193] on div "Personal Information" at bounding box center [153, 198] width 165 height 10
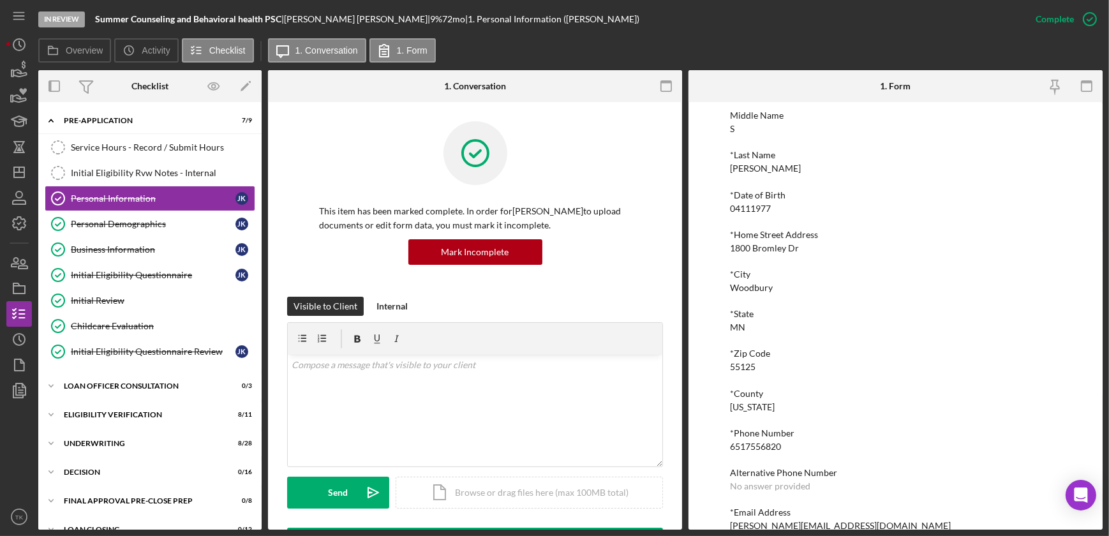
scroll to position [115, 0]
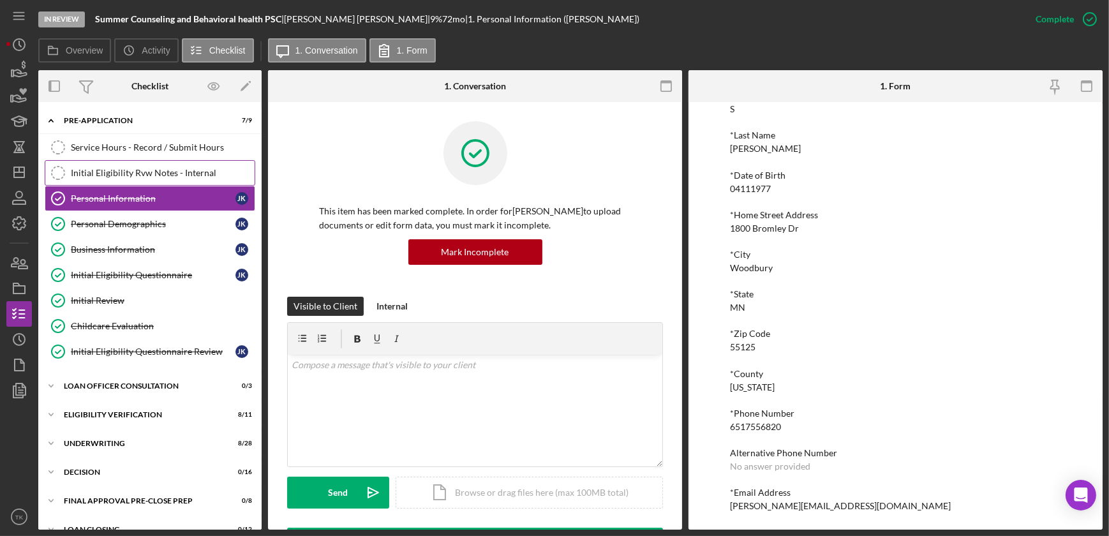
drag, startPoint x: 65, startPoint y: 167, endPoint x: 85, endPoint y: 175, distance: 22.0
click at [65, 167] on icon "Initial Eligibility Rvw Notes - Internal" at bounding box center [58, 173] width 32 height 32
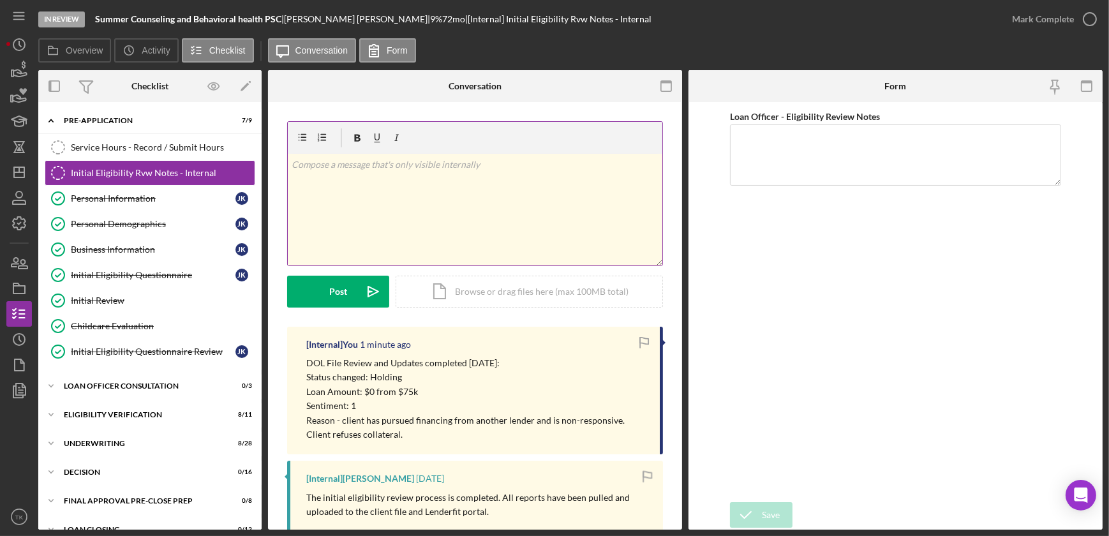
click at [358, 193] on div "v Color teal Color pink Remove color Add row above Add row below Add column bef…" at bounding box center [475, 210] width 374 height 112
click at [373, 167] on p "10 day notice sent" at bounding box center [475, 165] width 367 height 14
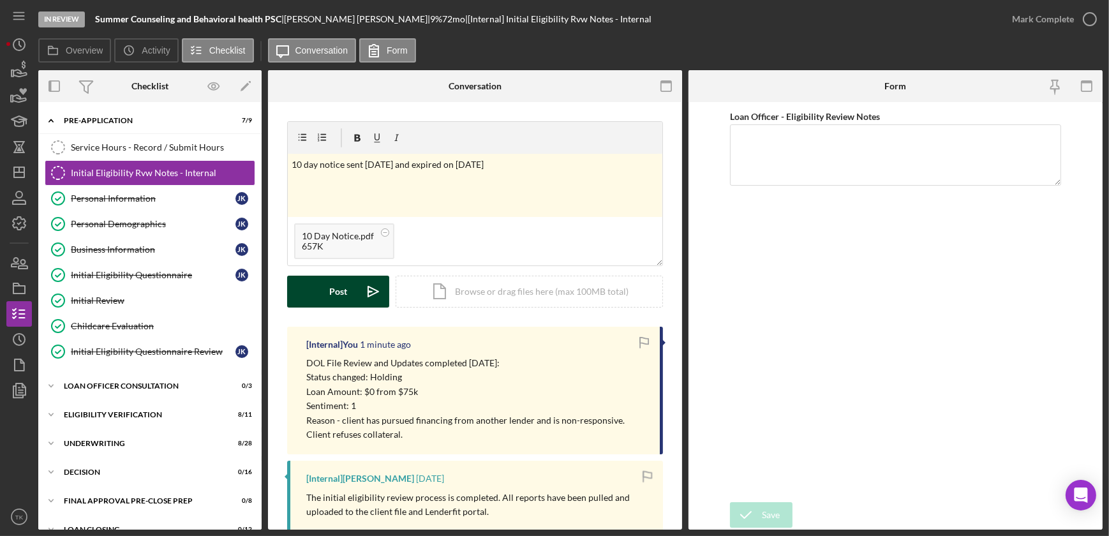
click at [351, 290] on button "Post Icon/icon-invite-send" at bounding box center [338, 292] width 102 height 32
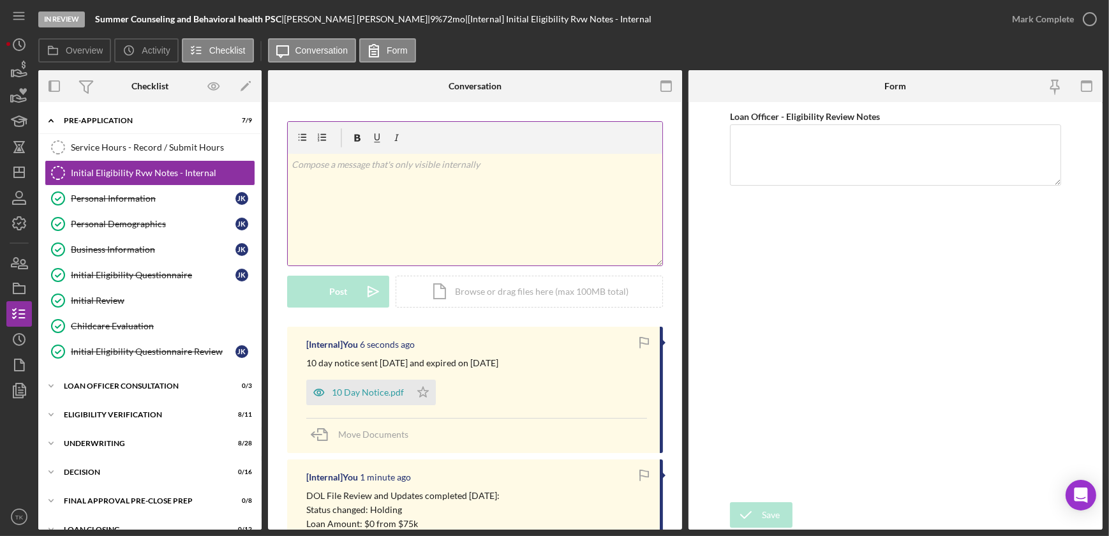
click at [339, 174] on div "v Color teal Color pink Remove color Add row above Add row below Add column bef…" at bounding box center [475, 210] width 374 height 112
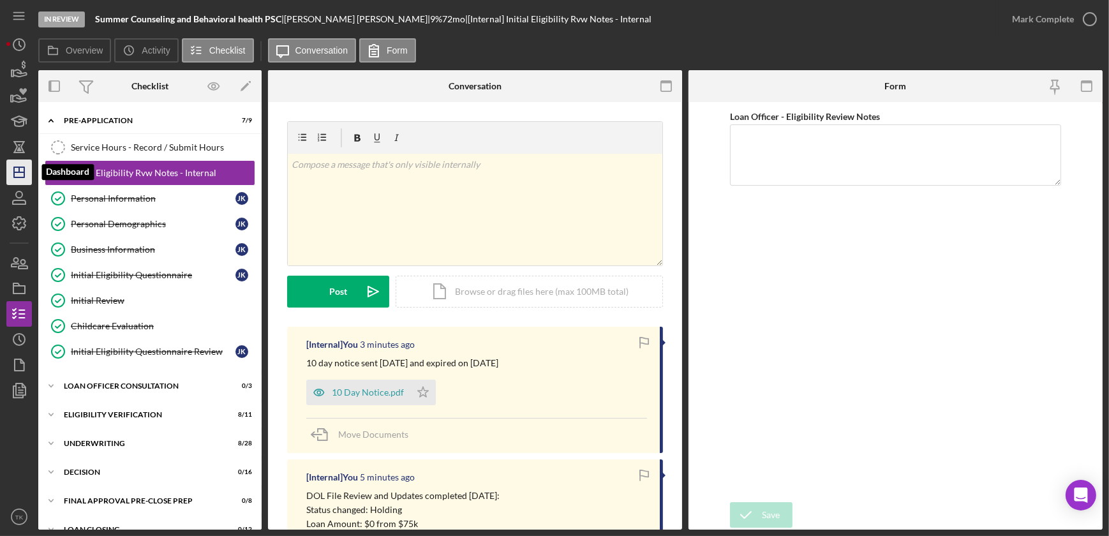
click at [24, 178] on icon "Icon/Dashboard" at bounding box center [19, 172] width 32 height 32
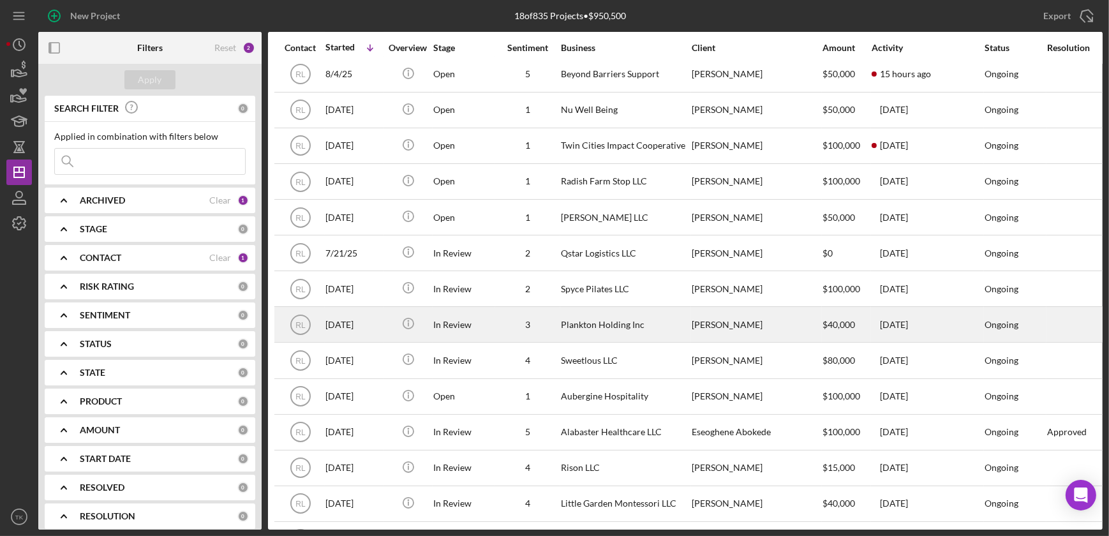
scroll to position [196, 0]
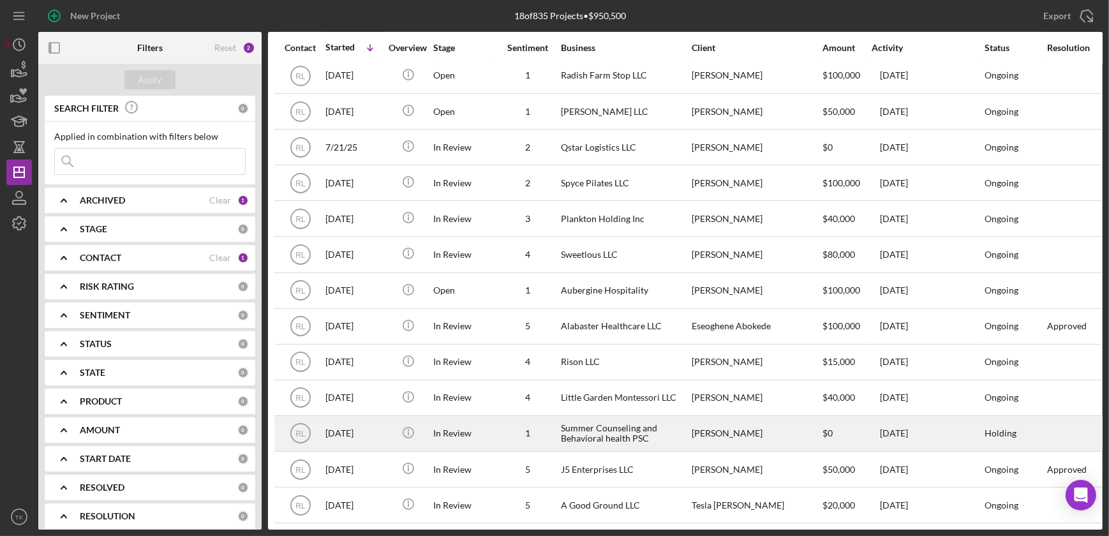
click at [607, 422] on div "Summer Counseling and Behavioral health PSC" at bounding box center [625, 434] width 128 height 34
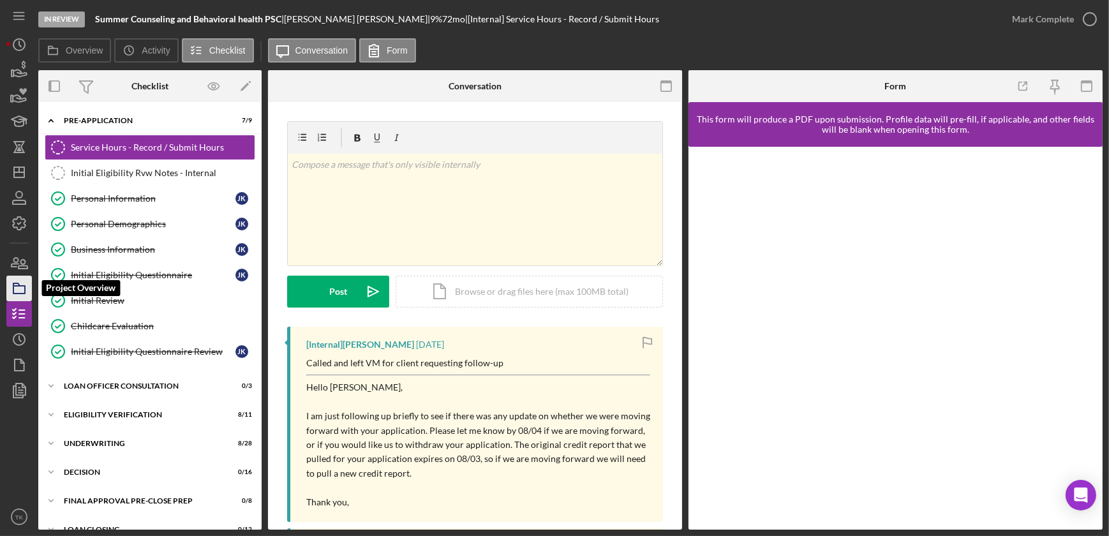
click at [26, 290] on icon "button" at bounding box center [19, 288] width 32 height 32
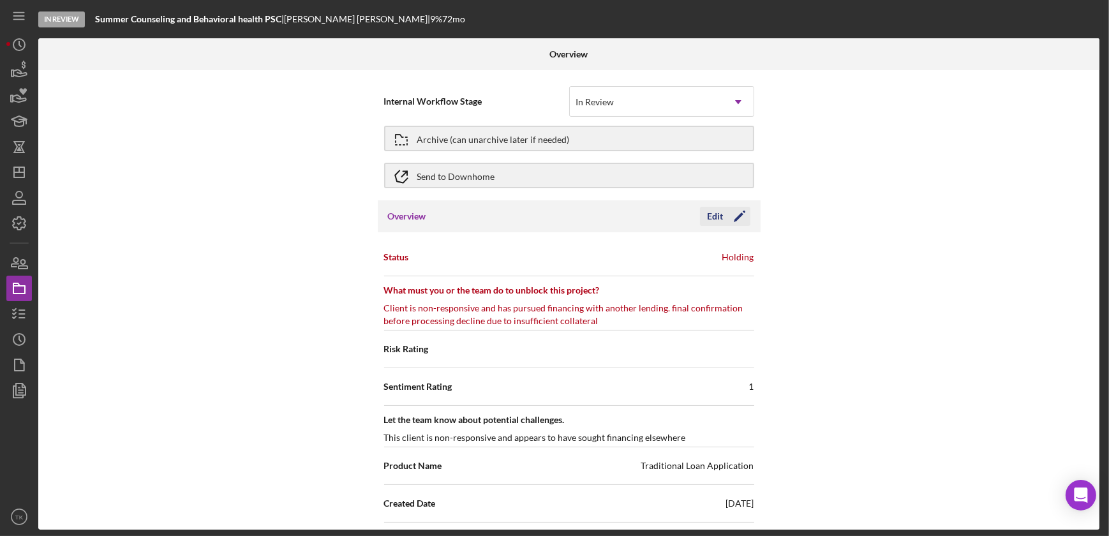
click at [715, 214] on div "Edit" at bounding box center [716, 216] width 16 height 19
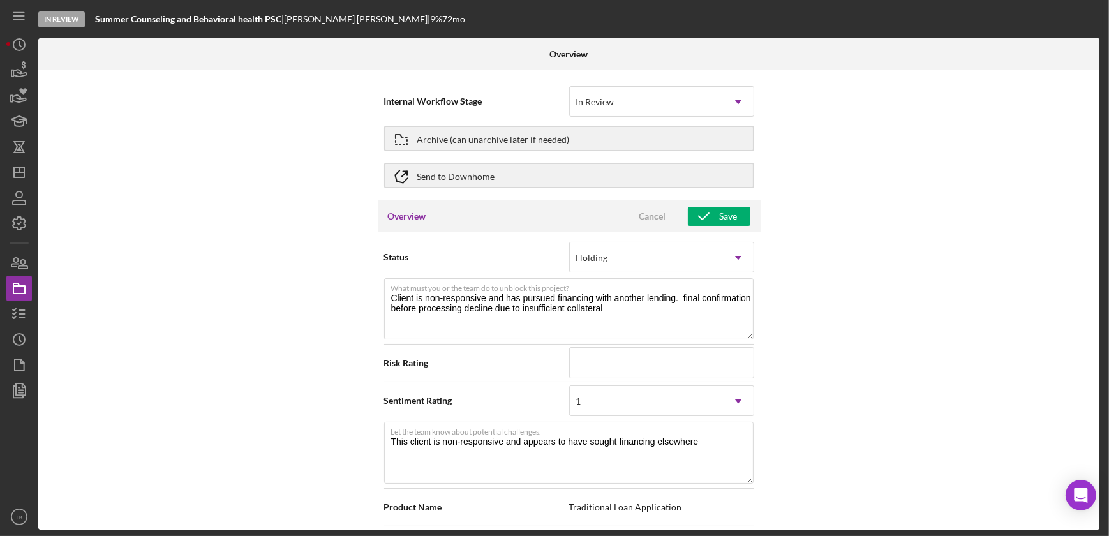
click at [715, 214] on icon "button" at bounding box center [704, 216] width 32 height 32
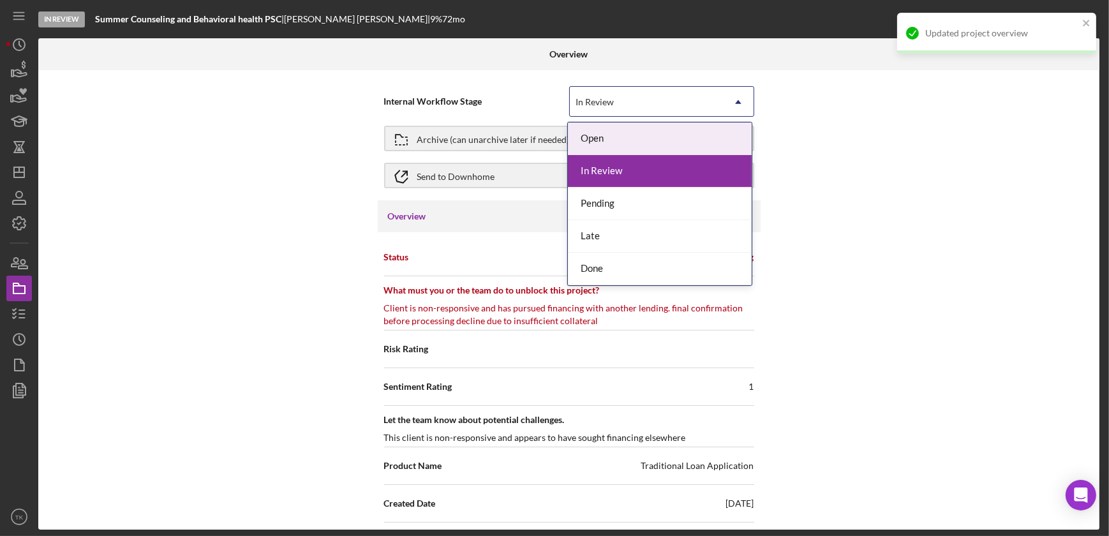
click at [735, 95] on icon "Icon/Dropdown Arrow" at bounding box center [738, 102] width 31 height 31
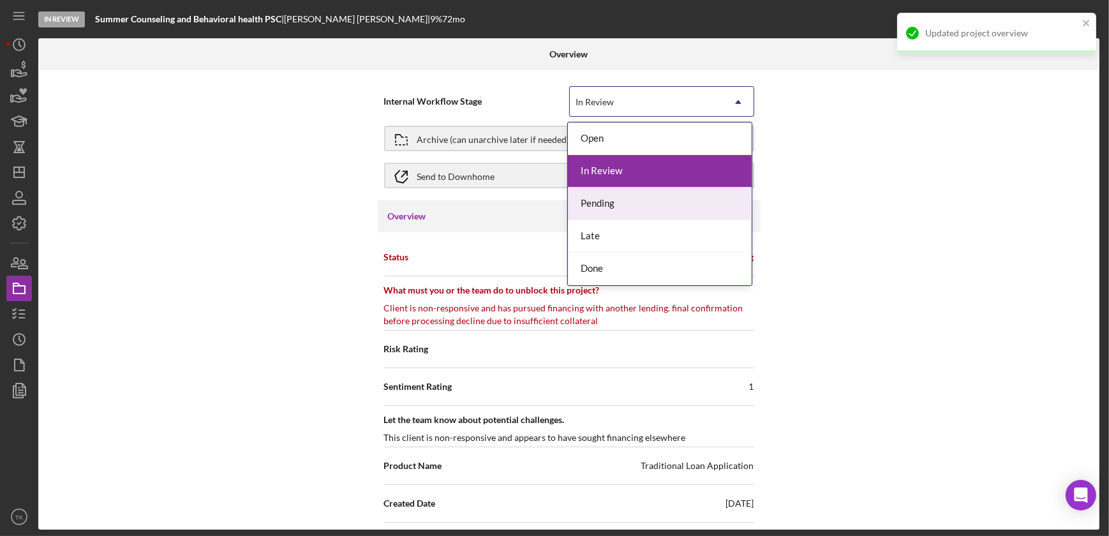
click at [680, 196] on div "Pending" at bounding box center [660, 204] width 184 height 33
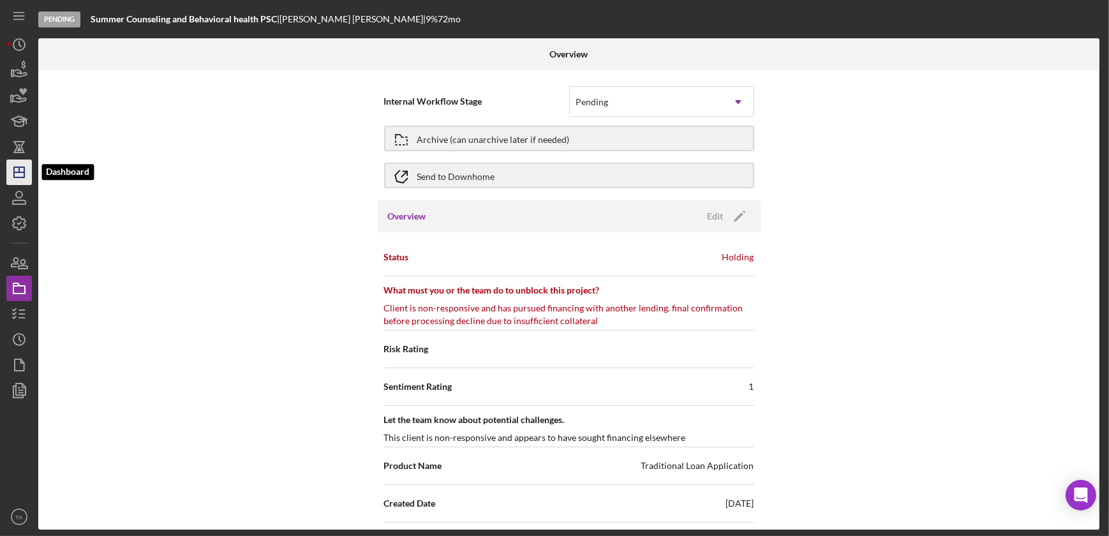
click at [26, 166] on icon "Icon/Dashboard" at bounding box center [19, 172] width 32 height 32
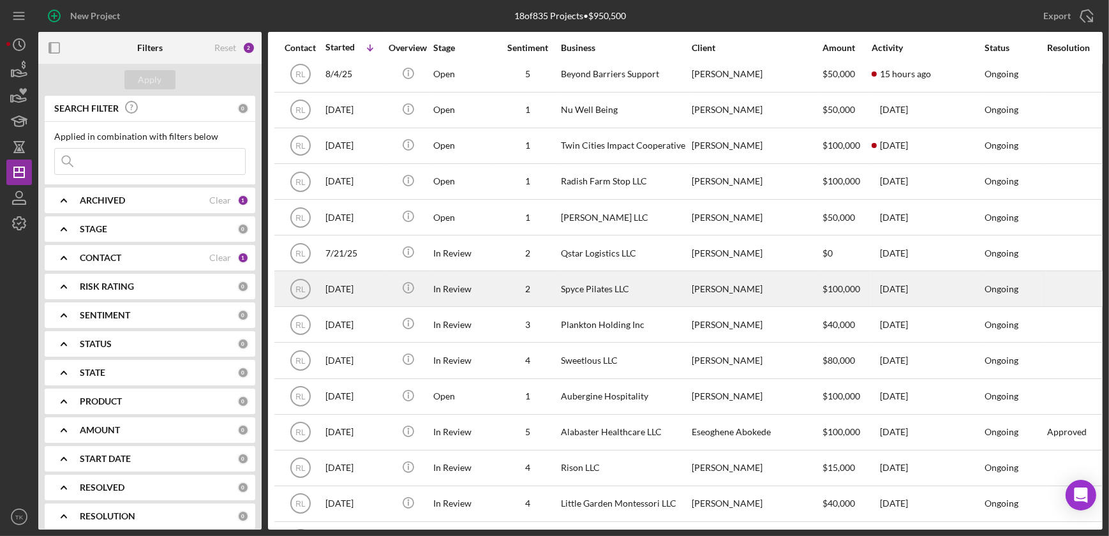
scroll to position [196, 0]
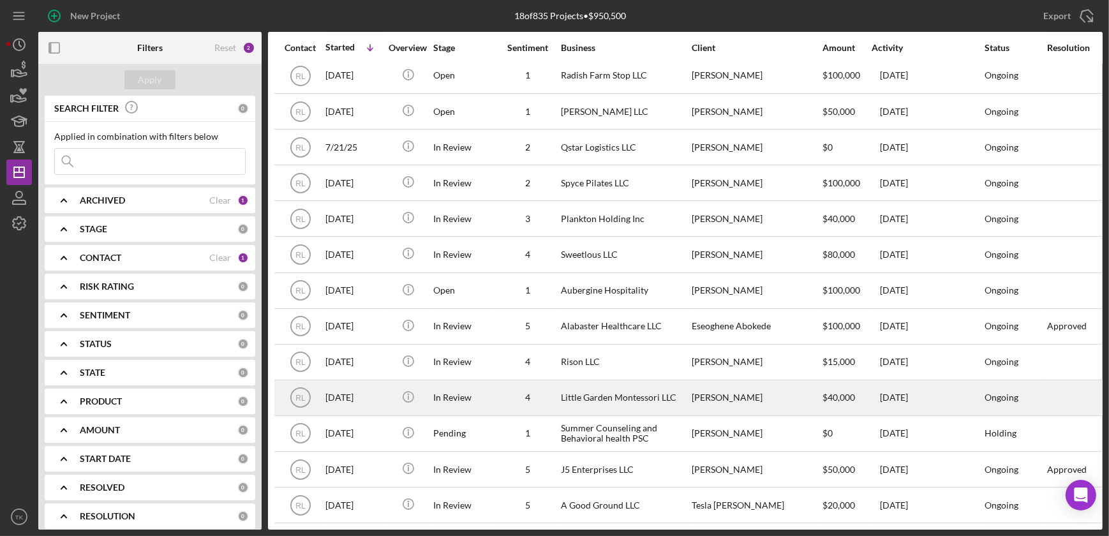
click at [627, 381] on div "Little Garden Montessori LLC" at bounding box center [625, 398] width 128 height 34
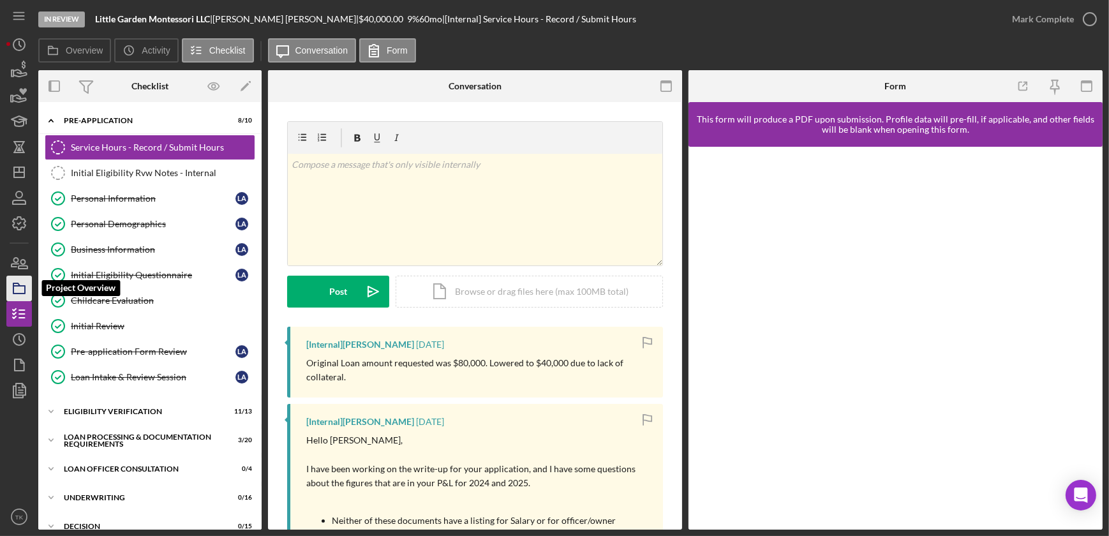
click at [22, 286] on rect "button" at bounding box center [18, 290] width 11 height 8
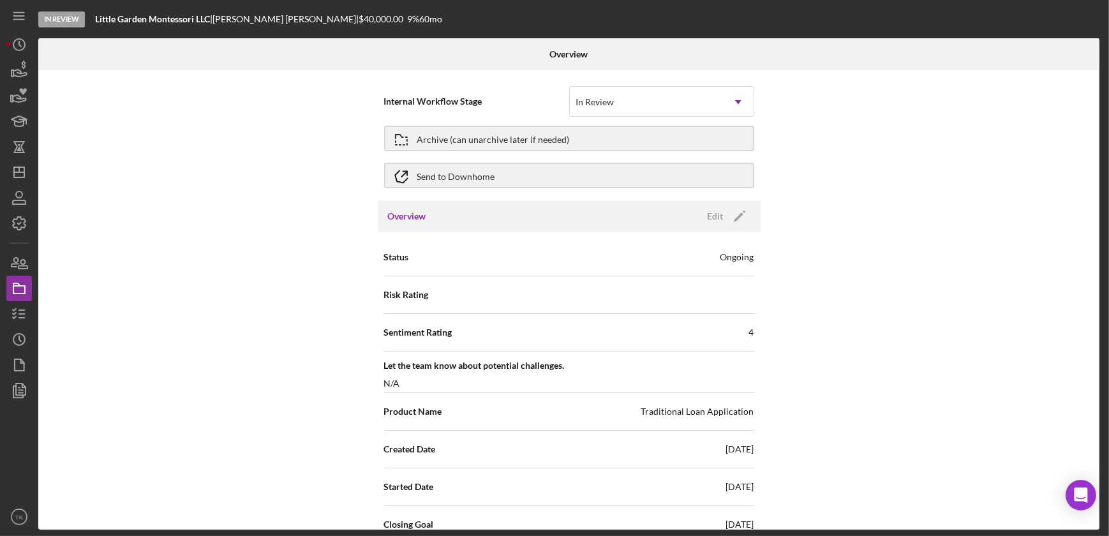
drag, startPoint x: 712, startPoint y: 206, endPoint x: 732, endPoint y: 237, distance: 36.5
click at [712, 207] on div "Edit" at bounding box center [716, 216] width 16 height 19
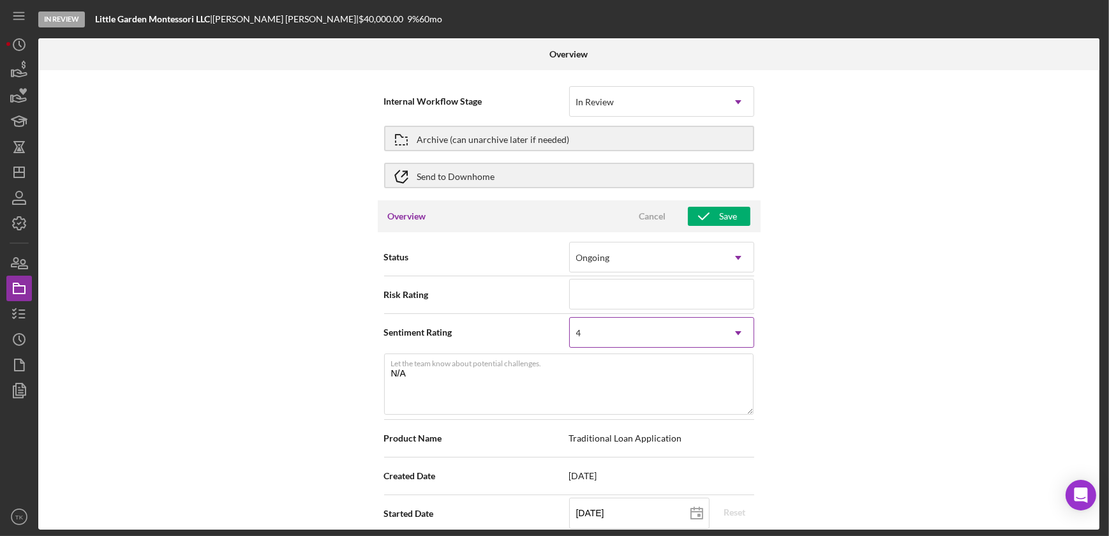
click at [723, 337] on icon "Icon/Dropdown Arrow" at bounding box center [738, 333] width 31 height 31
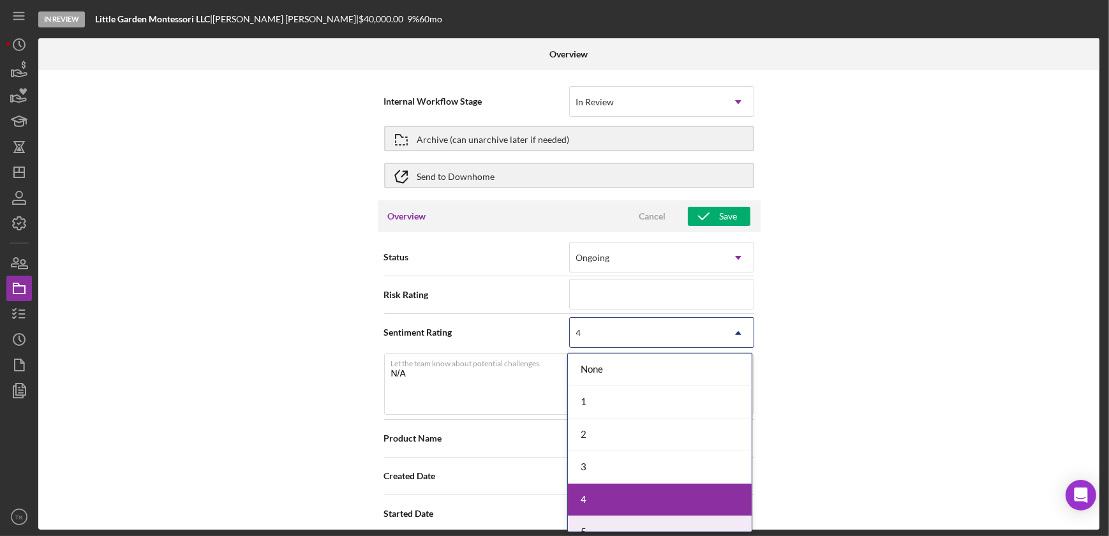
click at [625, 522] on div "5" at bounding box center [660, 532] width 184 height 33
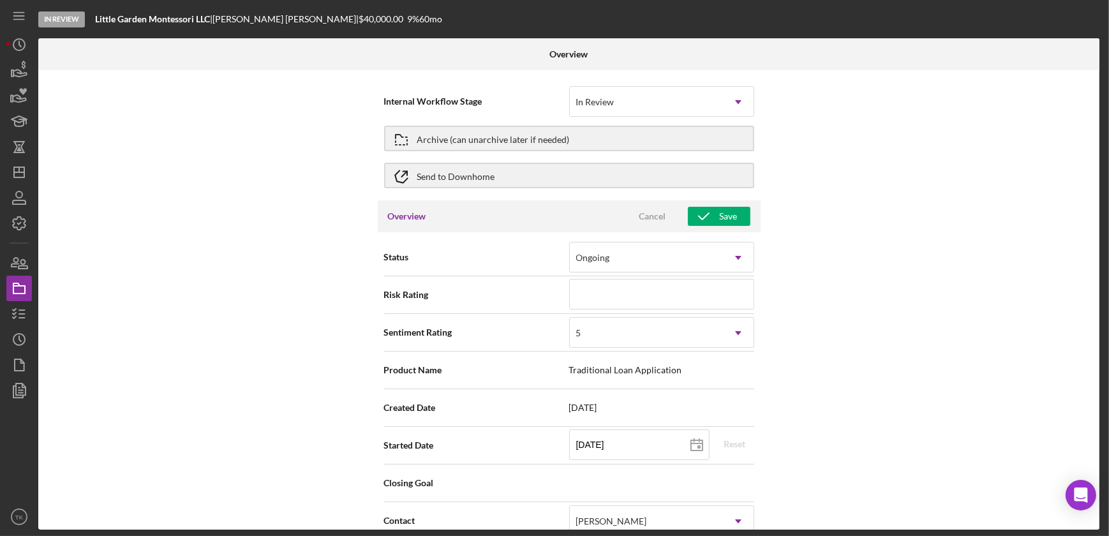
click at [718, 230] on div "Overview Cancel Save" at bounding box center [569, 216] width 383 height 32
click at [720, 218] on div "Save" at bounding box center [729, 216] width 18 height 19
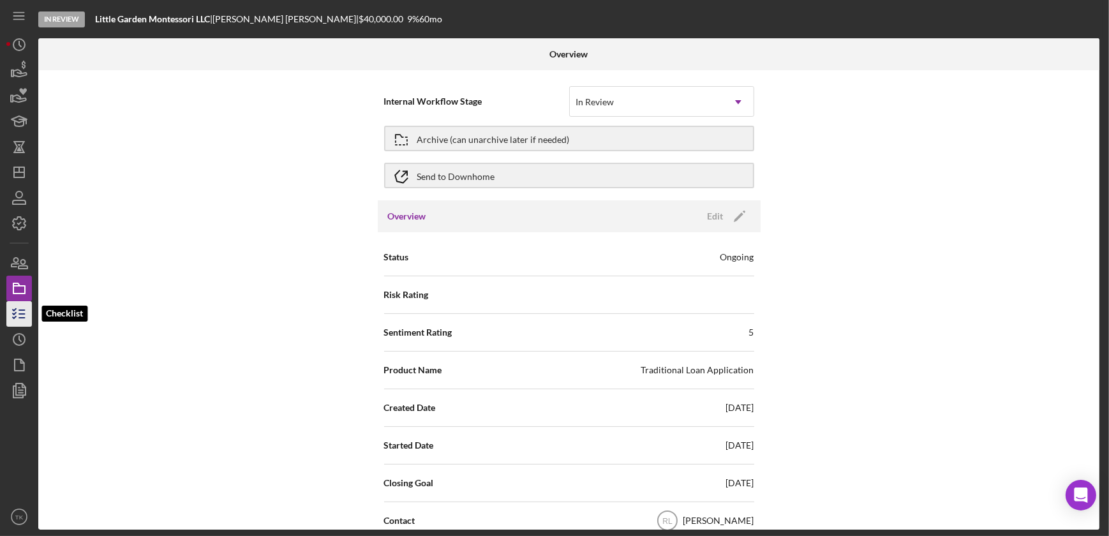
click at [27, 306] on icon "button" at bounding box center [19, 314] width 32 height 32
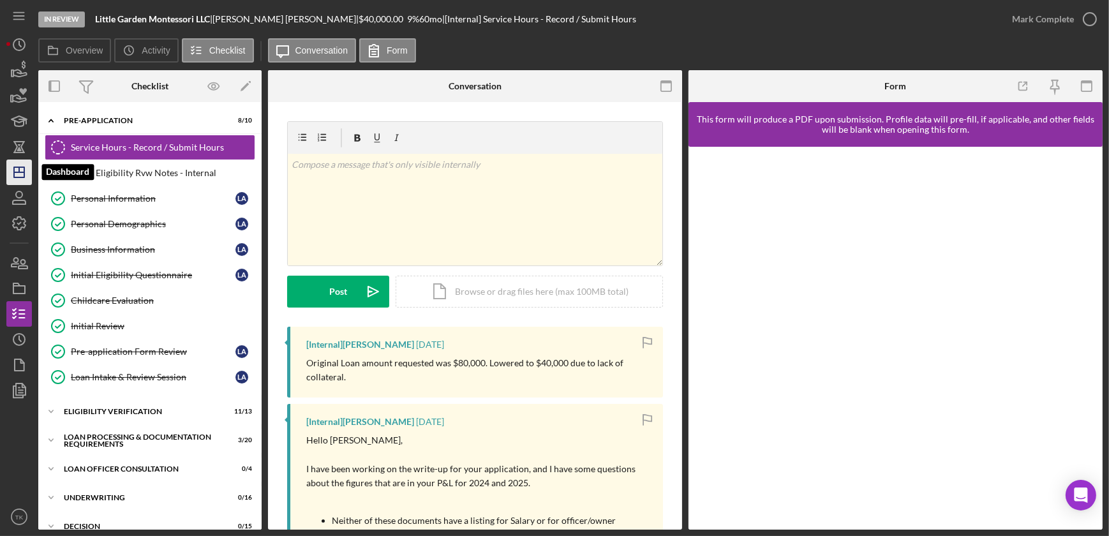
click at [22, 172] on line "button" at bounding box center [19, 172] width 10 height 0
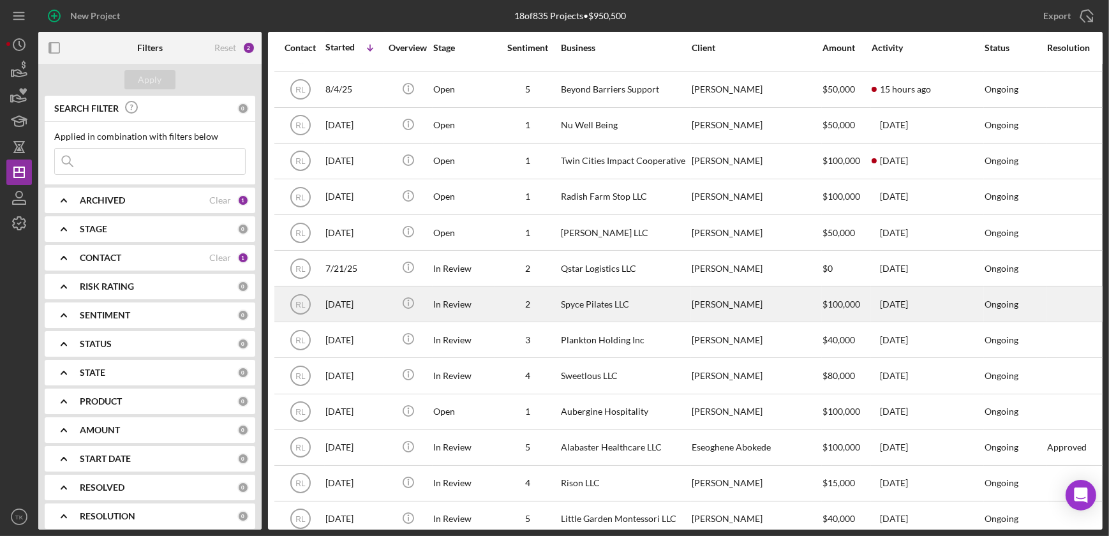
scroll to position [196, 0]
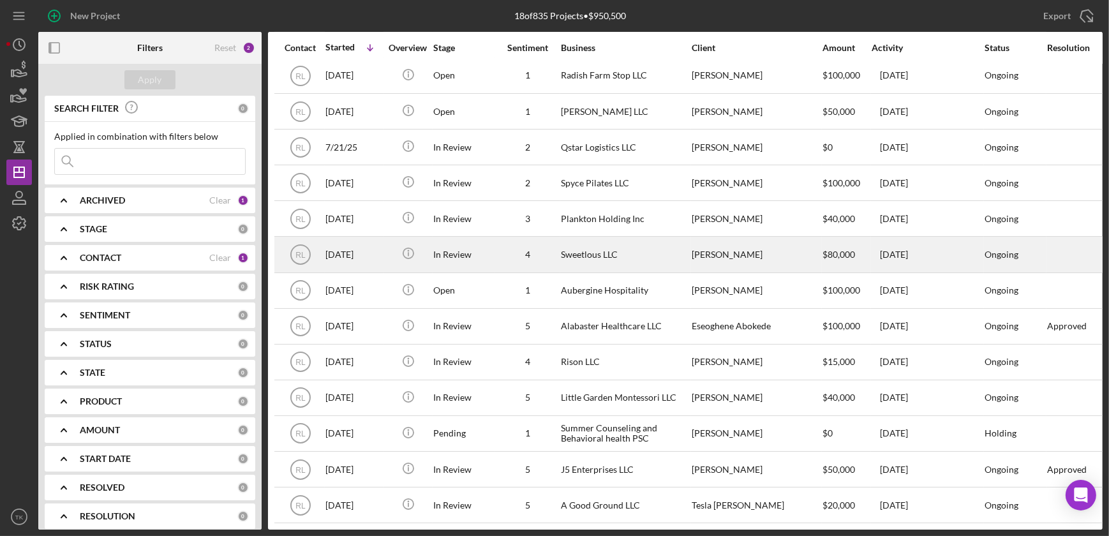
click at [561, 239] on div "Sweetlous LLC" at bounding box center [625, 254] width 128 height 34
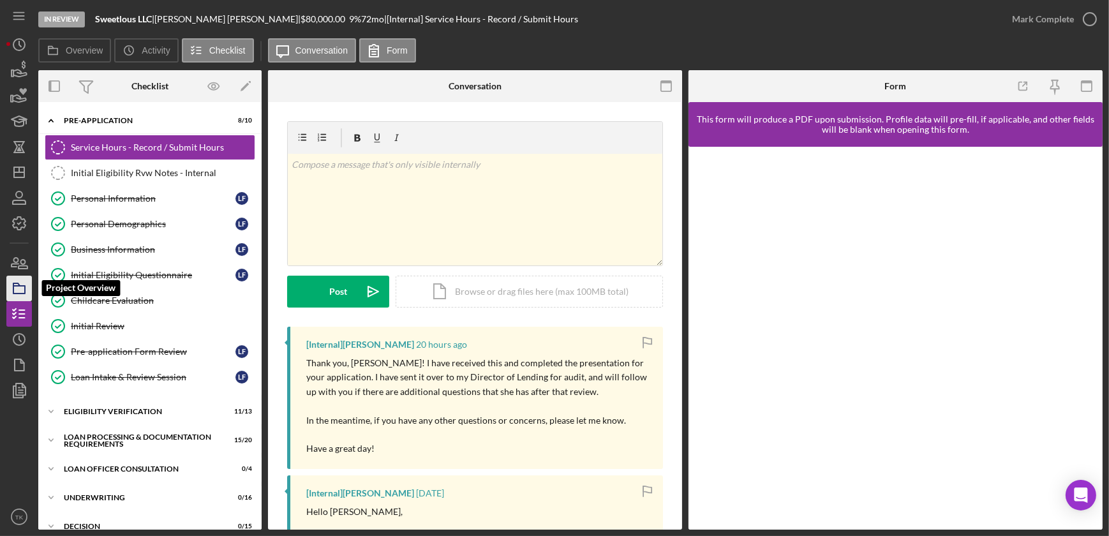
click at [26, 284] on icon "button" at bounding box center [19, 288] width 32 height 32
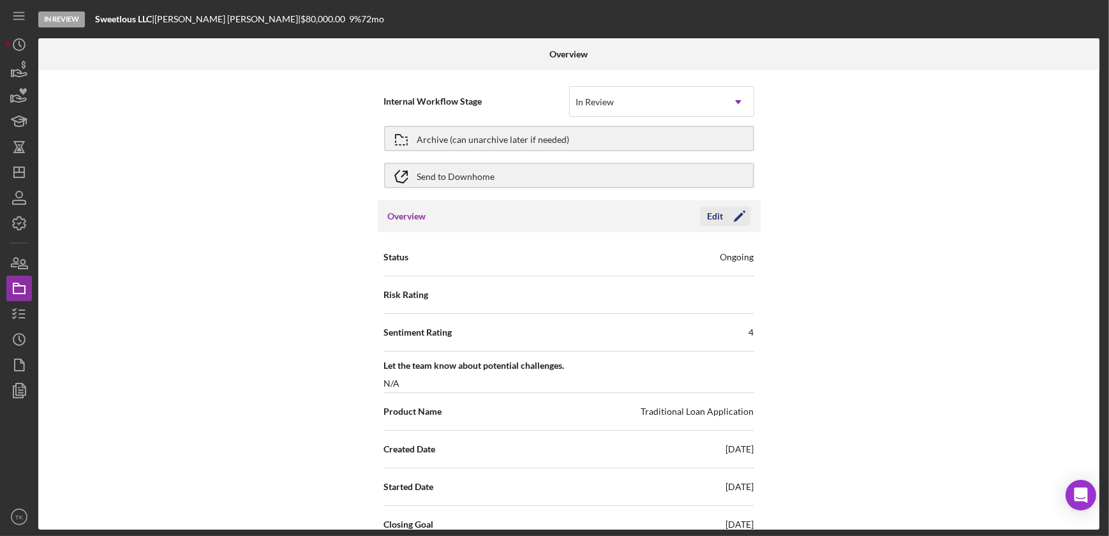
click at [712, 214] on div "Edit" at bounding box center [716, 216] width 16 height 19
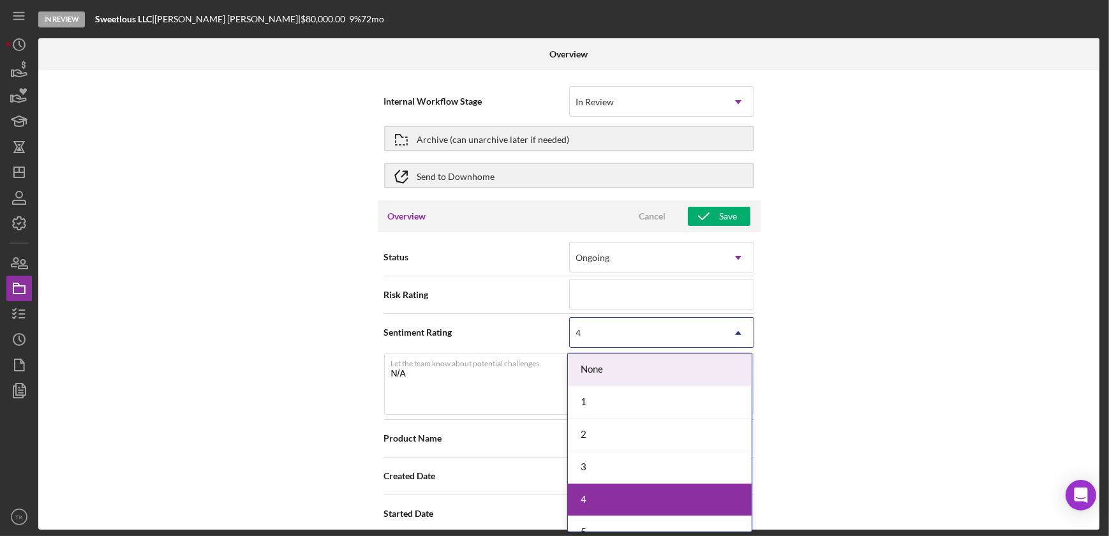
click at [683, 331] on div "4" at bounding box center [646, 332] width 153 height 29
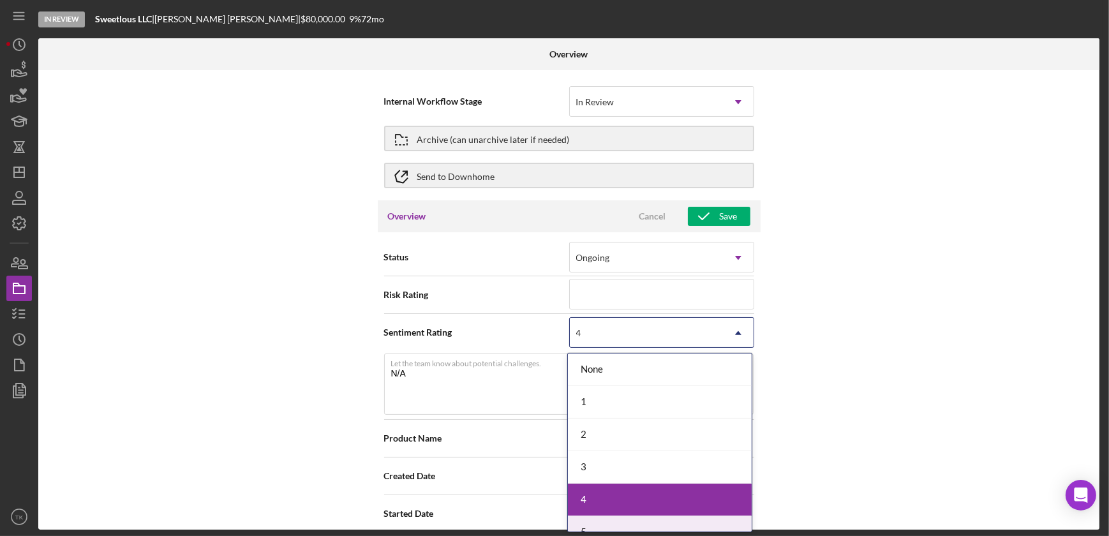
click at [592, 522] on div "5" at bounding box center [660, 532] width 184 height 33
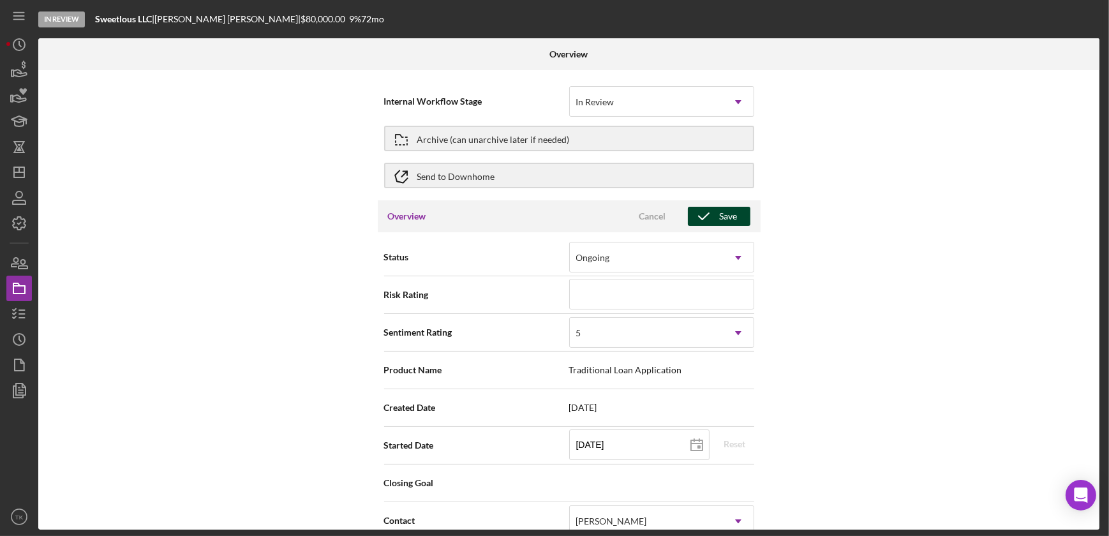
click at [702, 218] on icon "button" at bounding box center [704, 216] width 32 height 32
type textarea "Here's a snapshot of information that has been fully approved, as well as the i…"
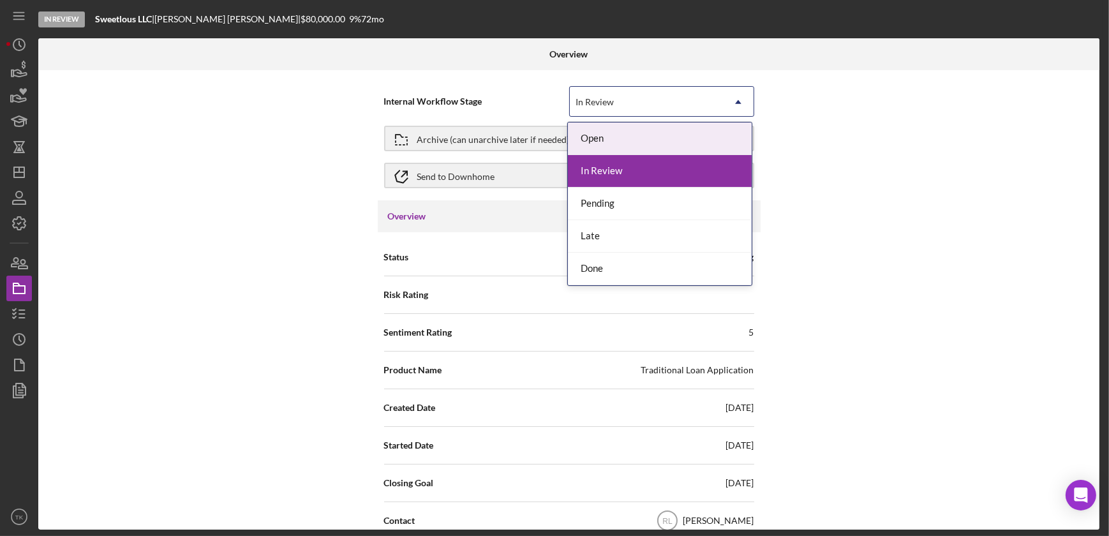
click at [621, 103] on div "In Review" at bounding box center [646, 101] width 153 height 29
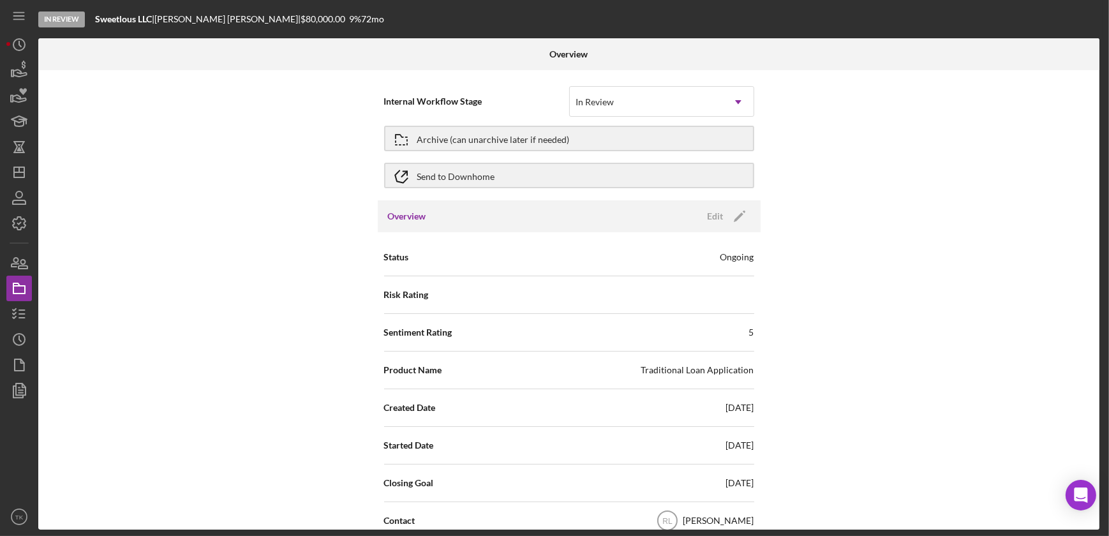
click at [256, 202] on div "Internal Workflow Stage In Review Icon/Dropdown Arrow Archive (can unarchive la…" at bounding box center [568, 299] width 1061 height 459
click at [732, 218] on icon "Icon/Edit" at bounding box center [739, 216] width 32 height 32
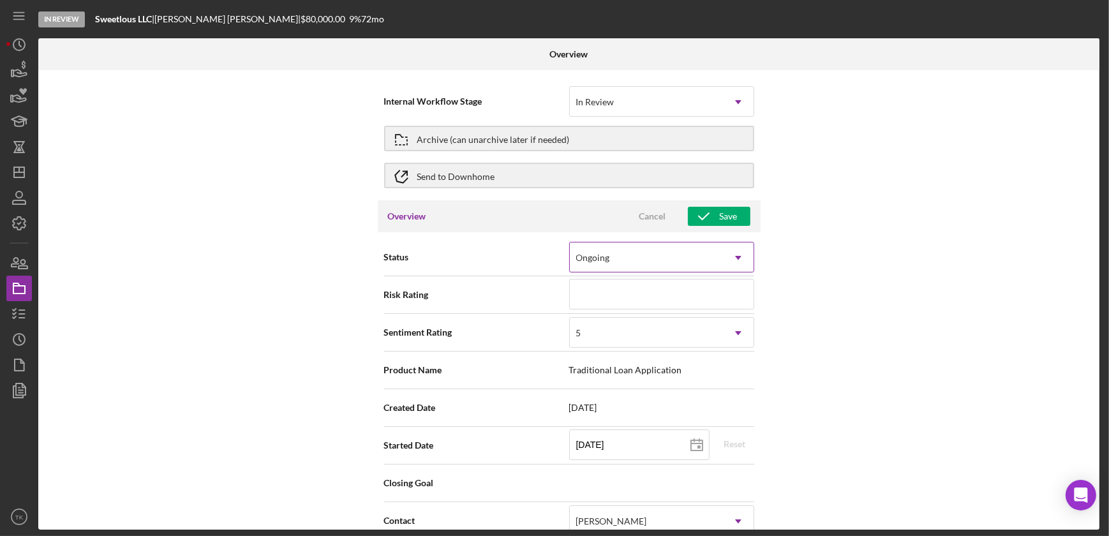
click at [737, 250] on icon "Icon/Dropdown Arrow" at bounding box center [738, 257] width 31 height 31
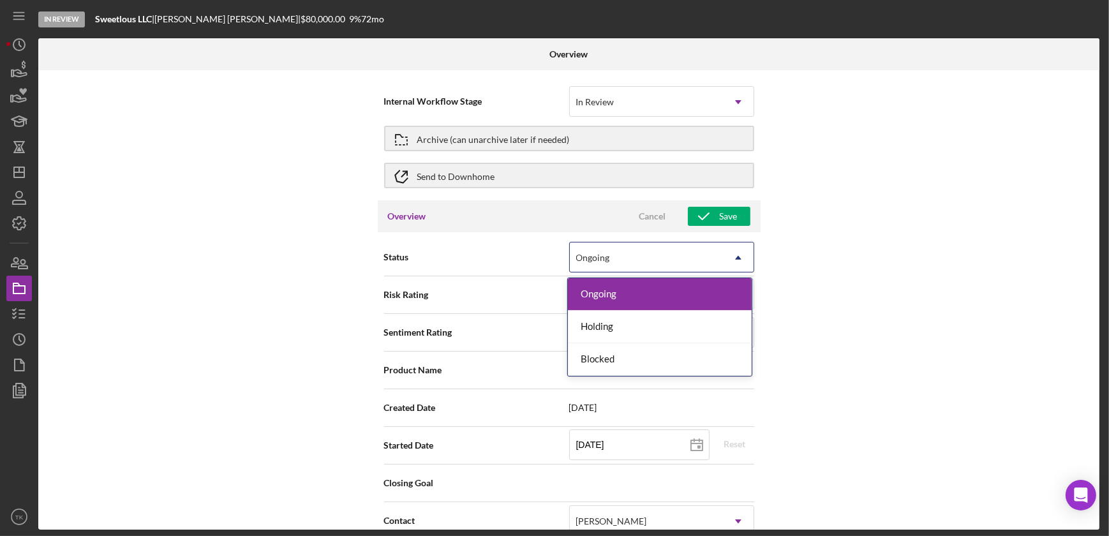
click at [861, 256] on div "Internal Workflow Stage In Review Icon/Dropdown Arrow Archive (can unarchive la…" at bounding box center [568, 299] width 1061 height 459
type textarea "Here's a snapshot of information that has been fully approved, as well as the i…"
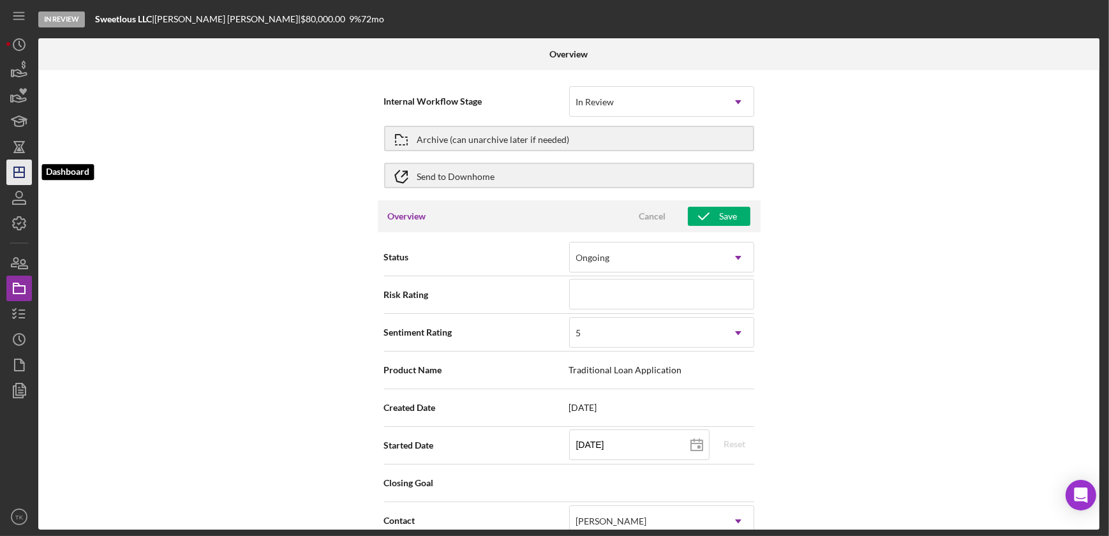
click at [19, 176] on icon "Icon/Dashboard" at bounding box center [19, 172] width 32 height 32
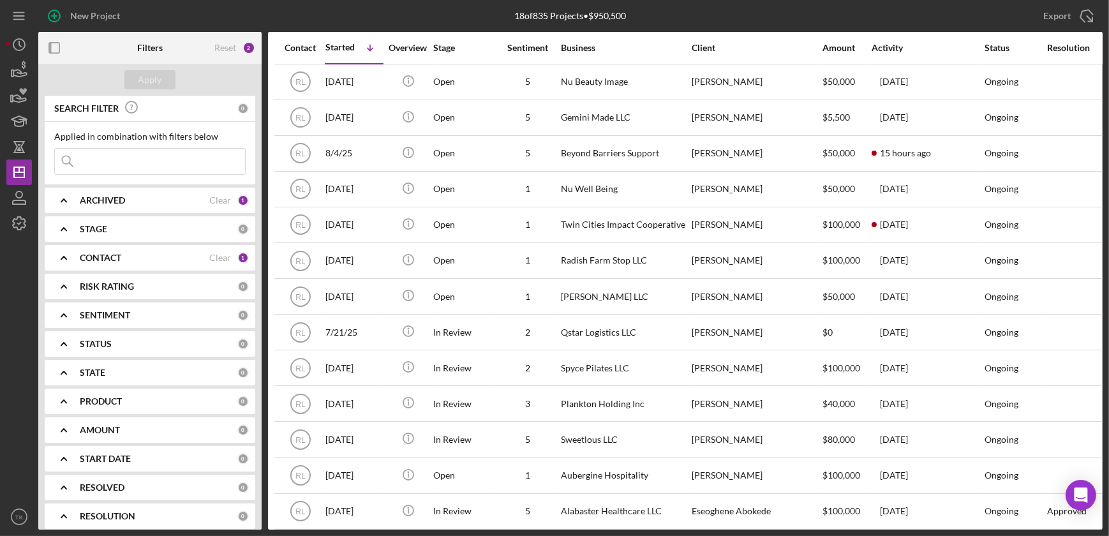
click at [117, 253] on b "CONTACT" at bounding box center [100, 258] width 41 height 10
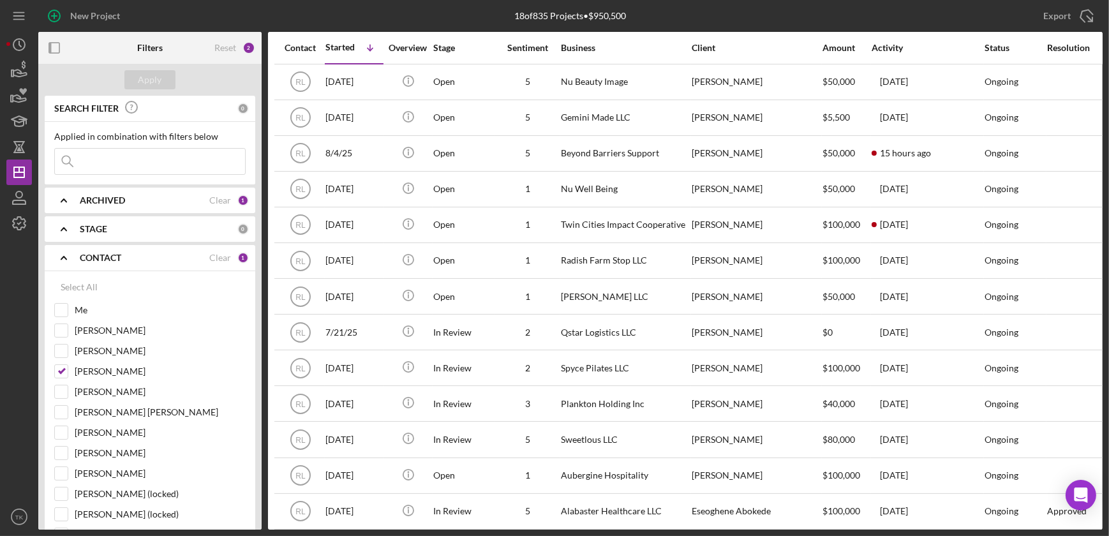
click at [52, 372] on div "Select All Me [PERSON_NAME] [PERSON_NAME] [PERSON_NAME] [PERSON_NAME] [PERSON_N…" at bounding box center [150, 434] width 211 height 327
click at [61, 370] on input "[PERSON_NAME]" at bounding box center [61, 371] width 13 height 13
checkbox input "false"
click at [62, 387] on input "[PERSON_NAME]" at bounding box center [61, 391] width 13 height 13
checkbox input "true"
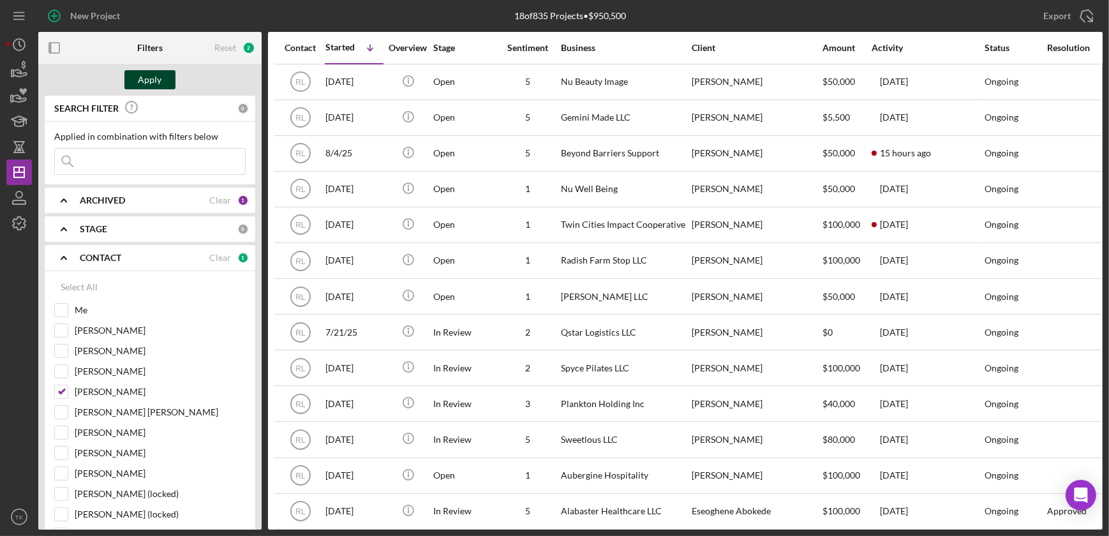
click at [151, 80] on div "Apply" at bounding box center [150, 79] width 24 height 19
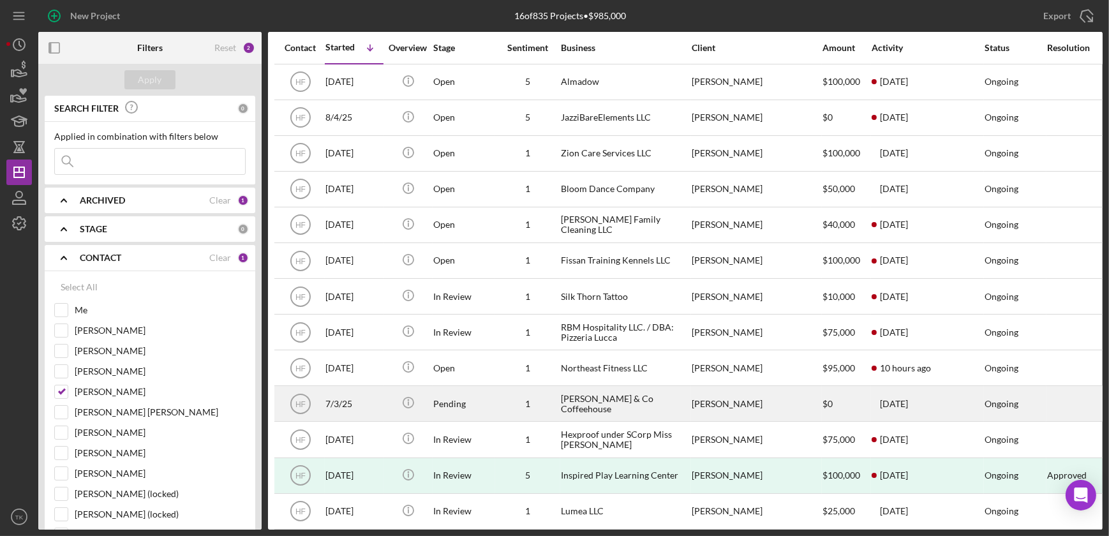
click at [575, 400] on div "[PERSON_NAME] & Co Coffeehouse" at bounding box center [625, 404] width 128 height 34
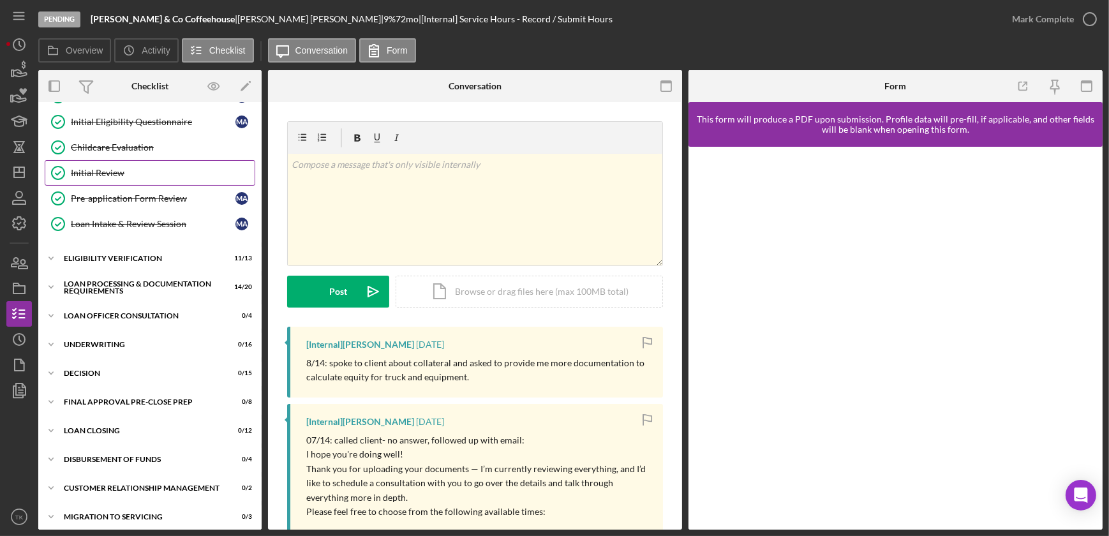
scroll to position [187, 0]
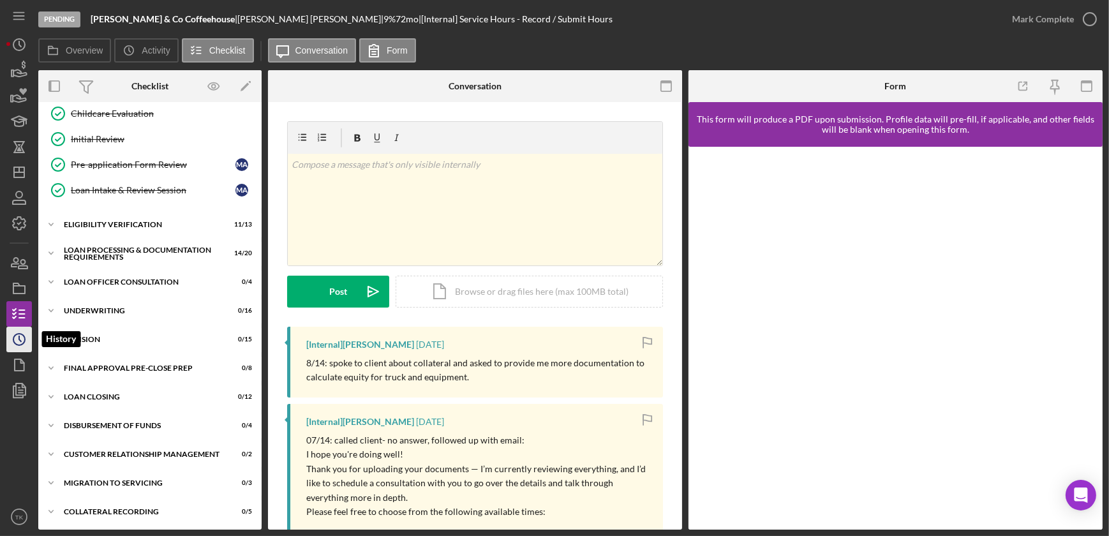
click at [15, 343] on icon "Icon/History" at bounding box center [19, 339] width 32 height 32
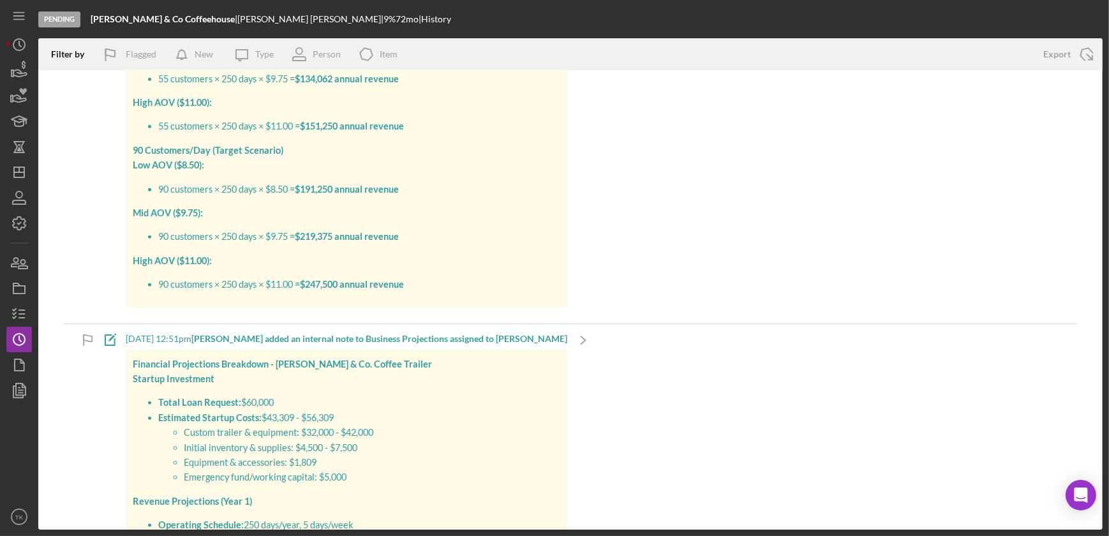
scroll to position [2029, 0]
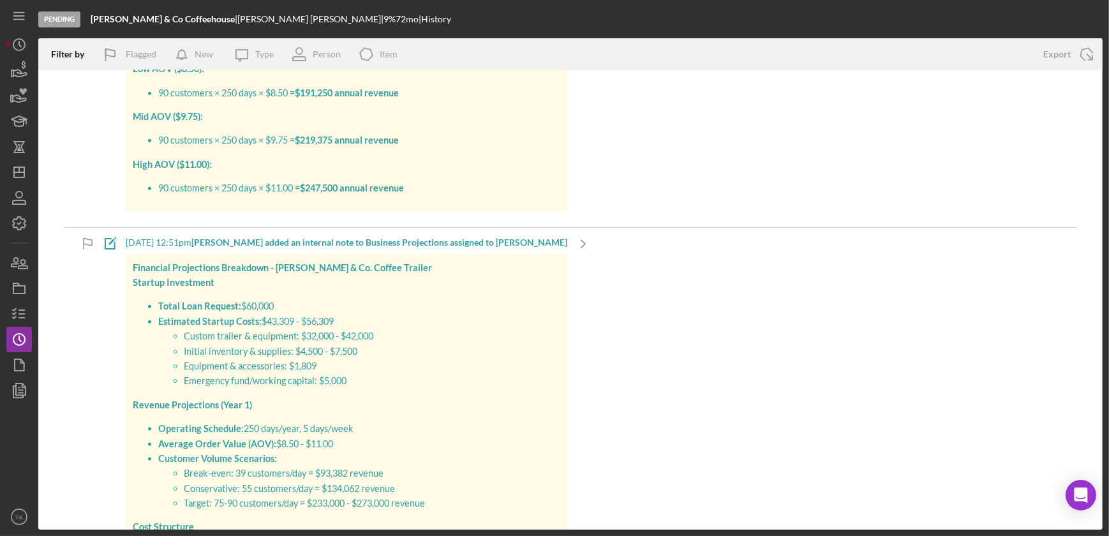
click at [331, 337] on span "Custom trailer & equipment: $32,000 - $42,000" at bounding box center [278, 335] width 189 height 11
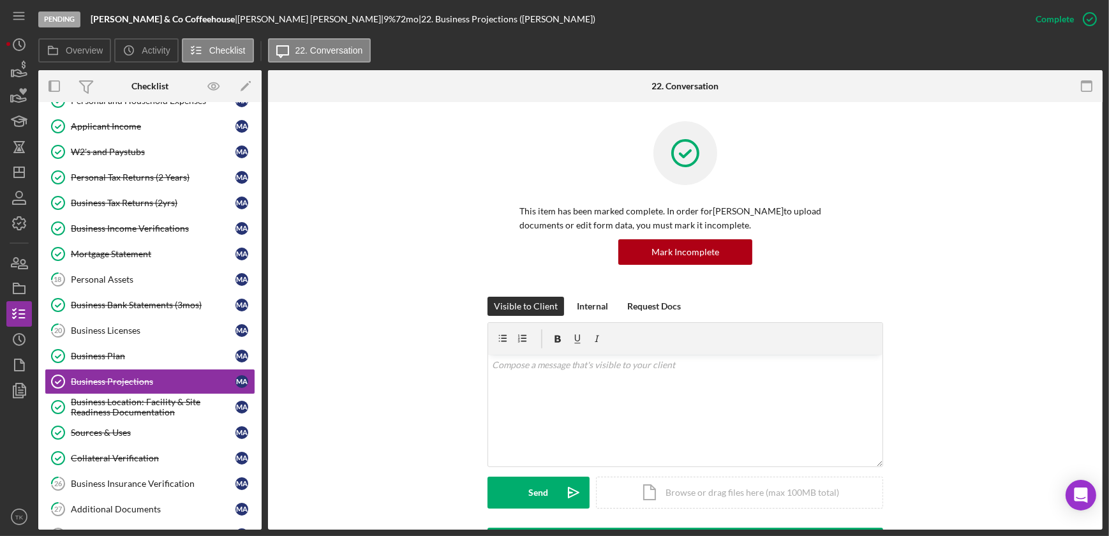
scroll to position [193, 0]
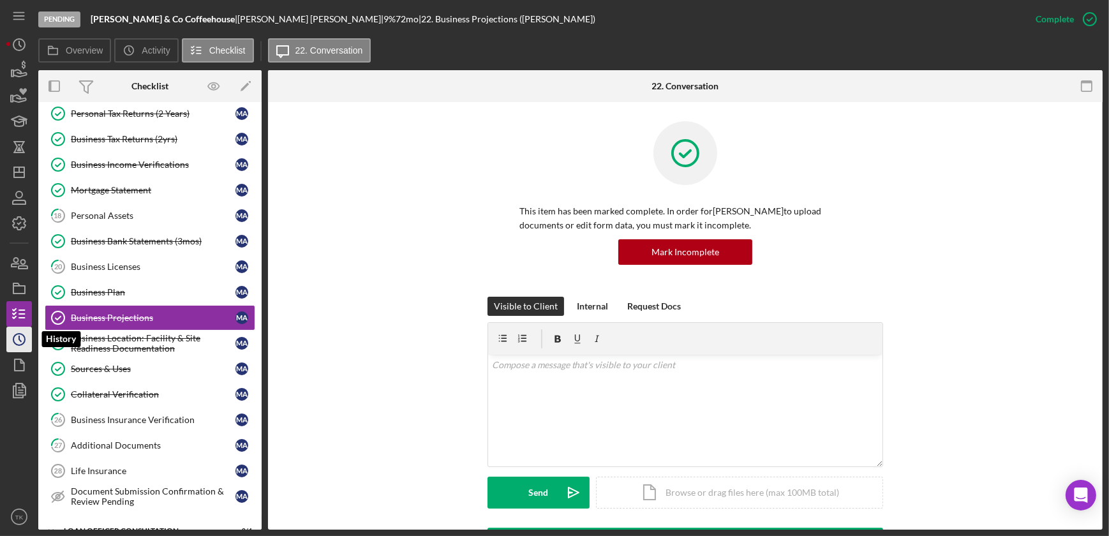
click at [26, 336] on icon "Icon/History" at bounding box center [19, 339] width 32 height 32
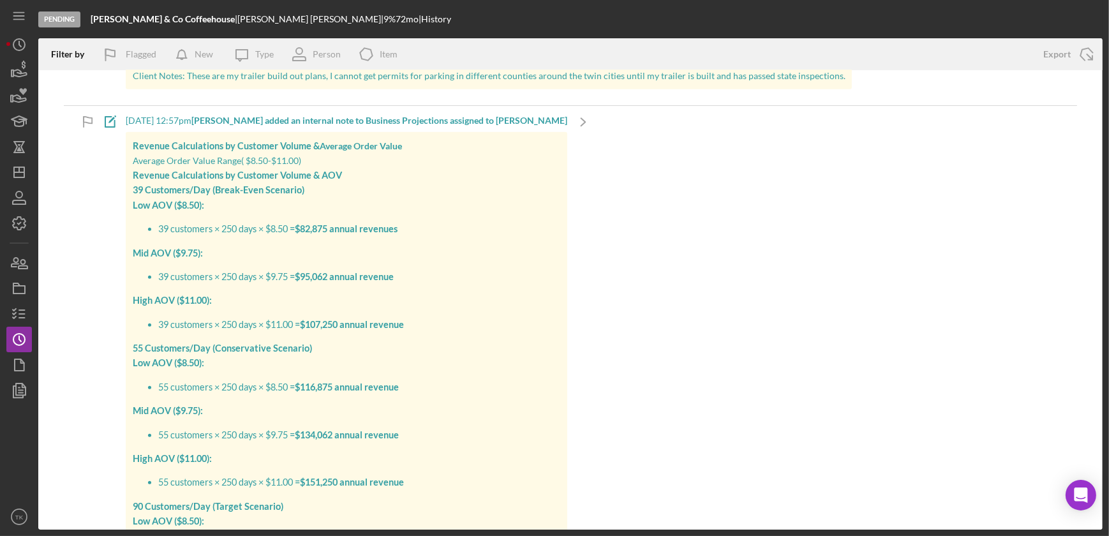
scroll to position [1566, 0]
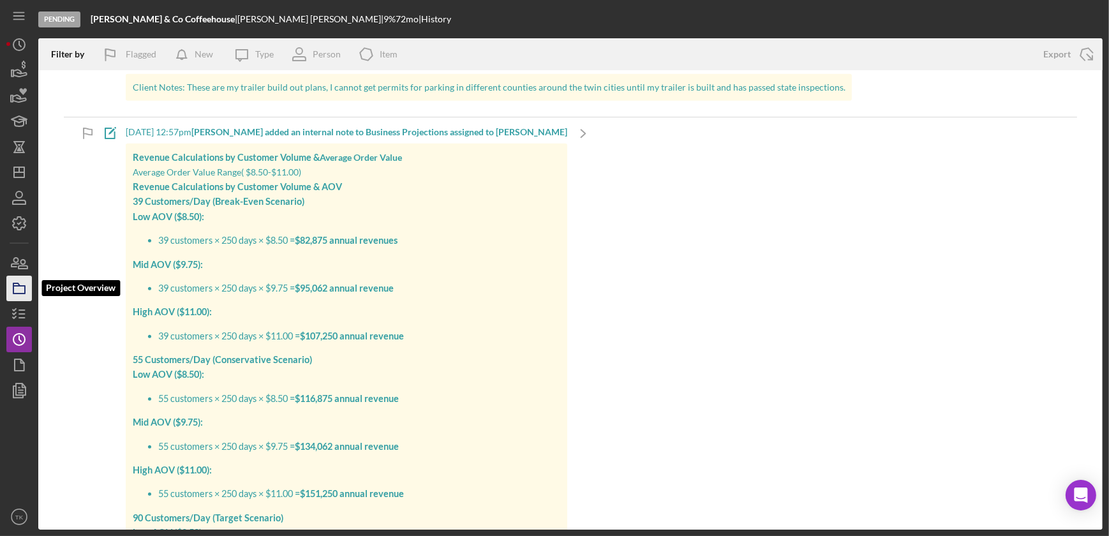
click at [20, 290] on icon "button" at bounding box center [19, 288] width 32 height 32
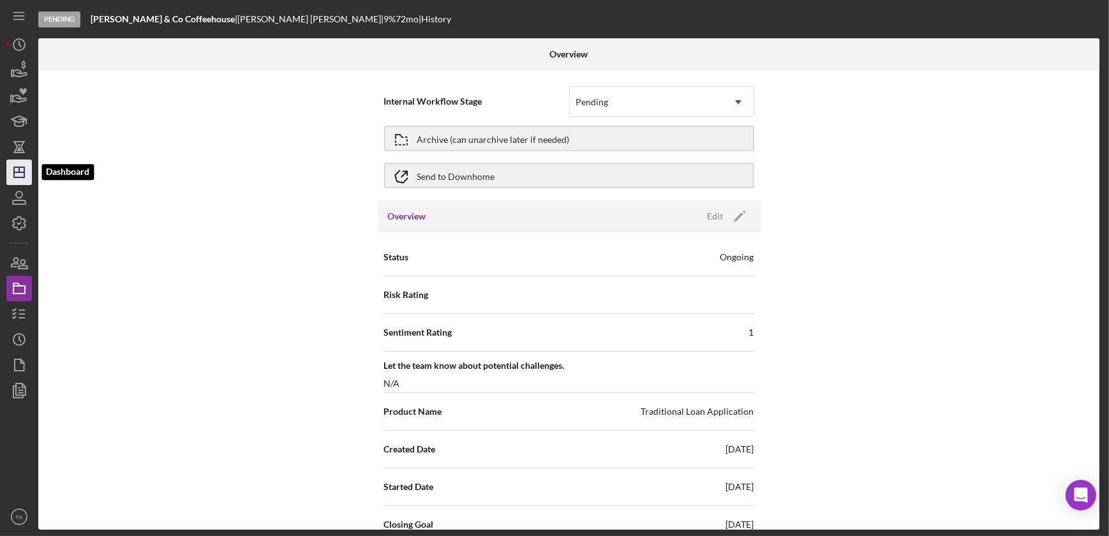
drag, startPoint x: 15, startPoint y: 168, endPoint x: 31, endPoint y: 170, distance: 16.1
click at [15, 170] on icon "Icon/Dashboard" at bounding box center [19, 172] width 32 height 32
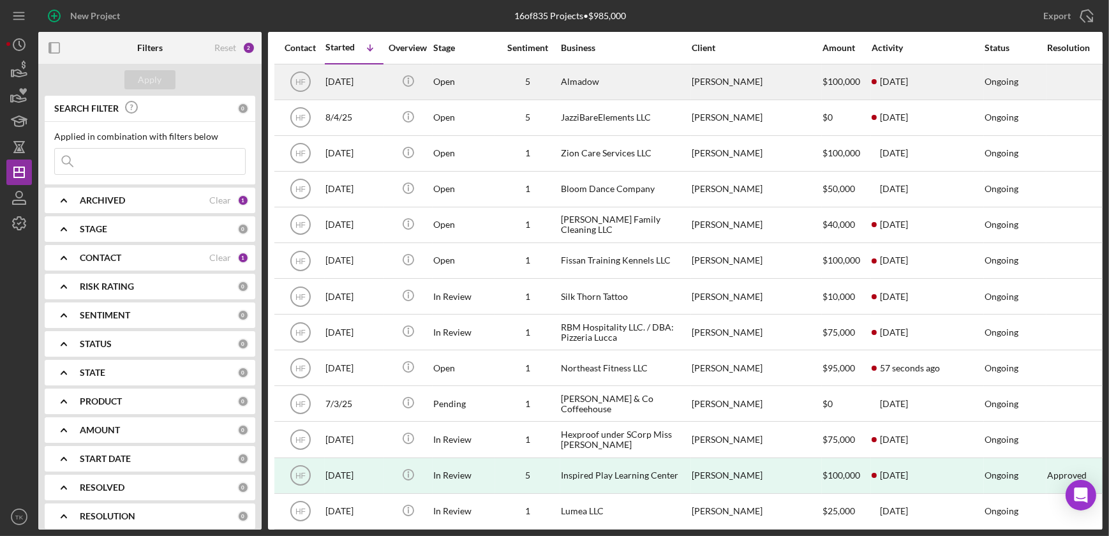
click at [631, 84] on div "Almadow" at bounding box center [625, 82] width 128 height 34
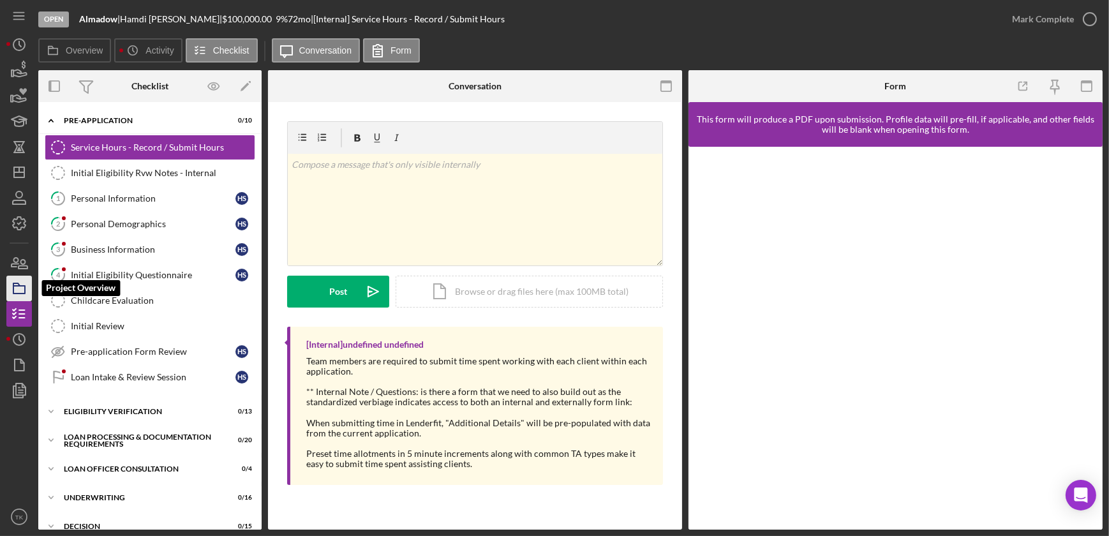
click at [20, 287] on icon "button" at bounding box center [19, 288] width 32 height 32
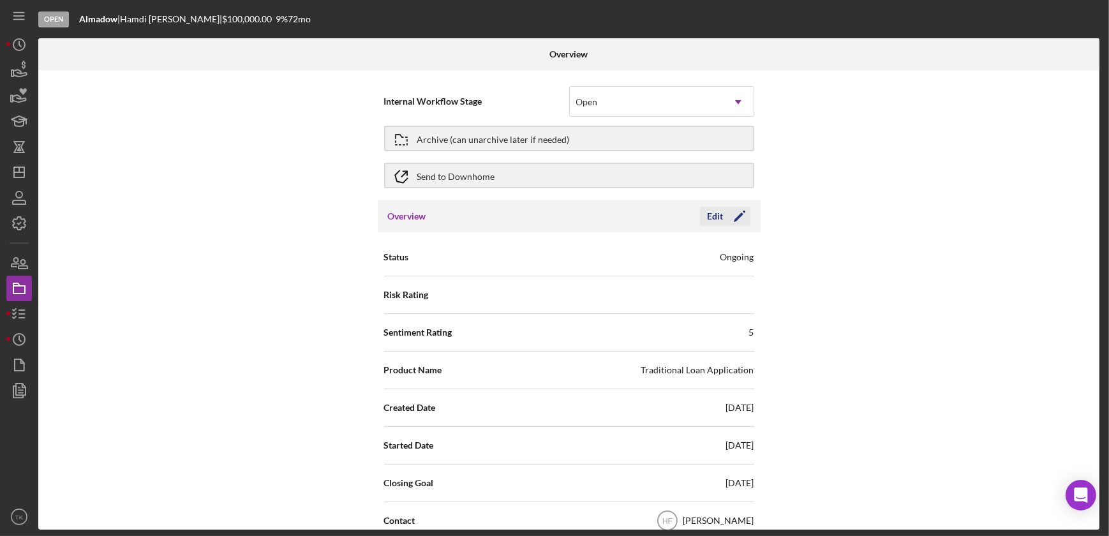
click at [717, 215] on div "Edit" at bounding box center [716, 216] width 16 height 19
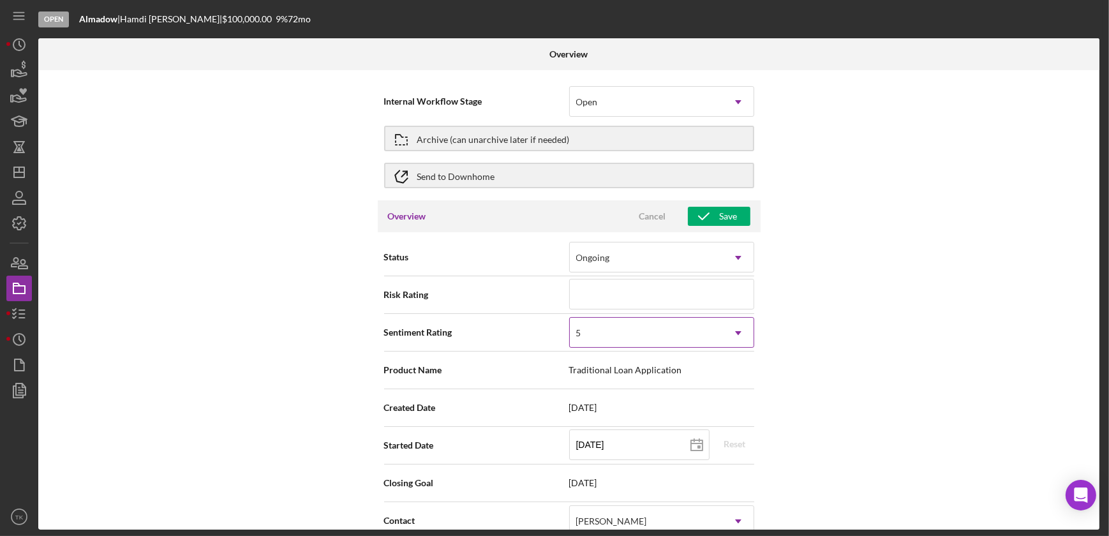
drag, startPoint x: 629, startPoint y: 325, endPoint x: 630, endPoint y: 331, distance: 6.4
click at [629, 325] on div "5" at bounding box center [646, 332] width 153 height 29
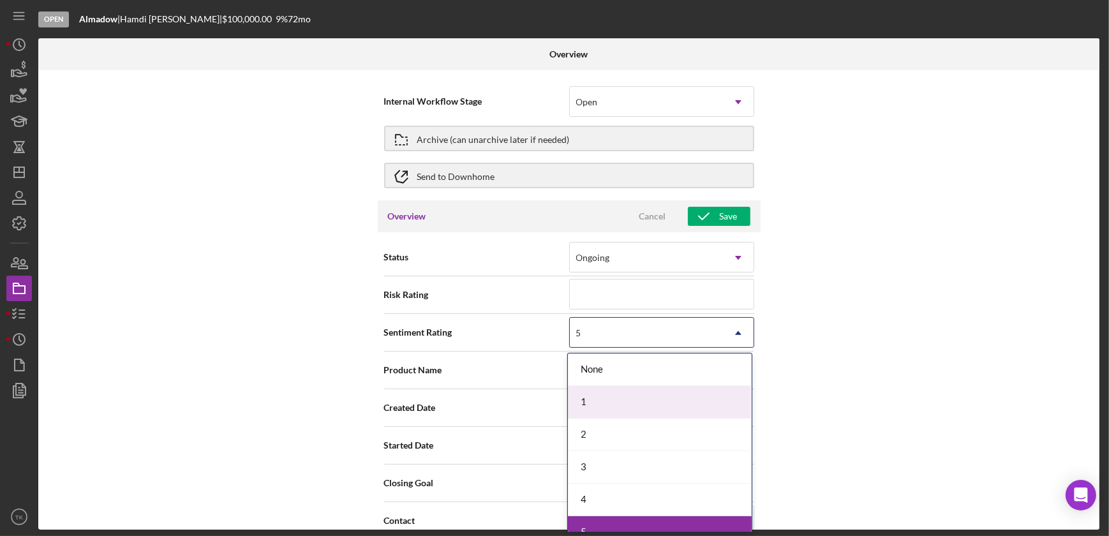
click at [612, 394] on div "1" at bounding box center [660, 402] width 184 height 33
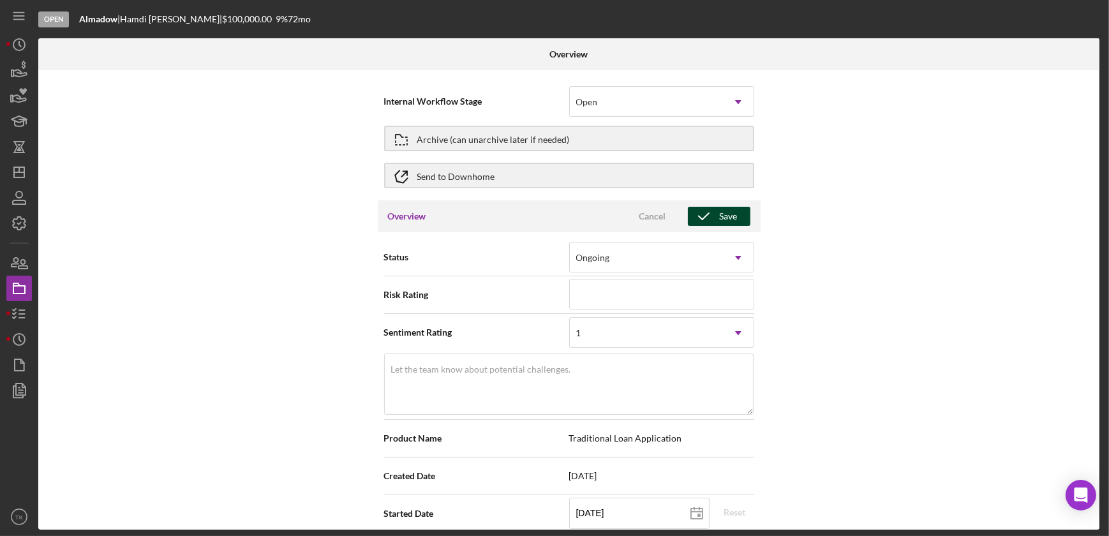
click at [705, 214] on polyline "button" at bounding box center [704, 216] width 10 height 6
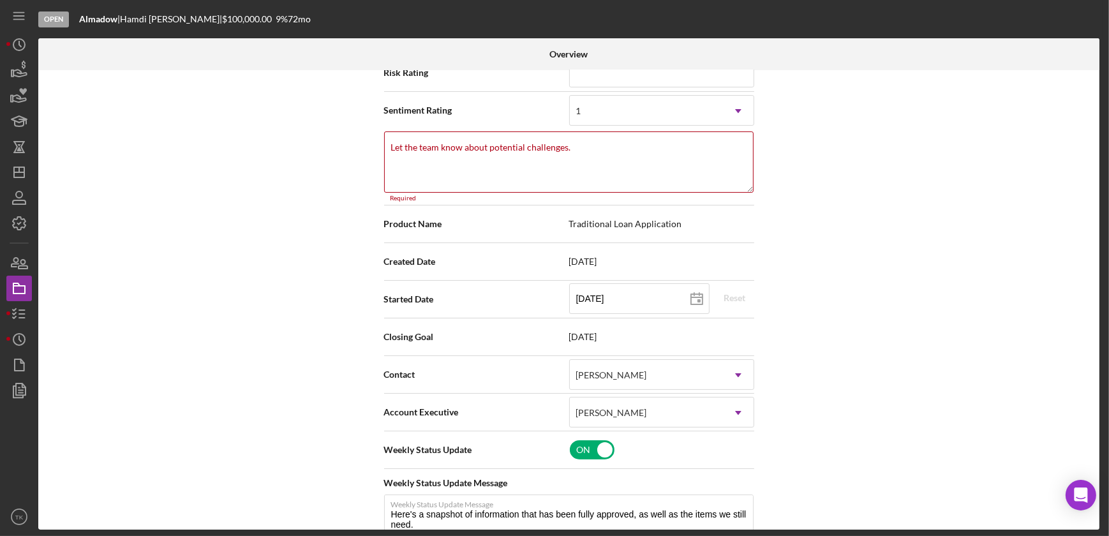
scroll to position [283, 0]
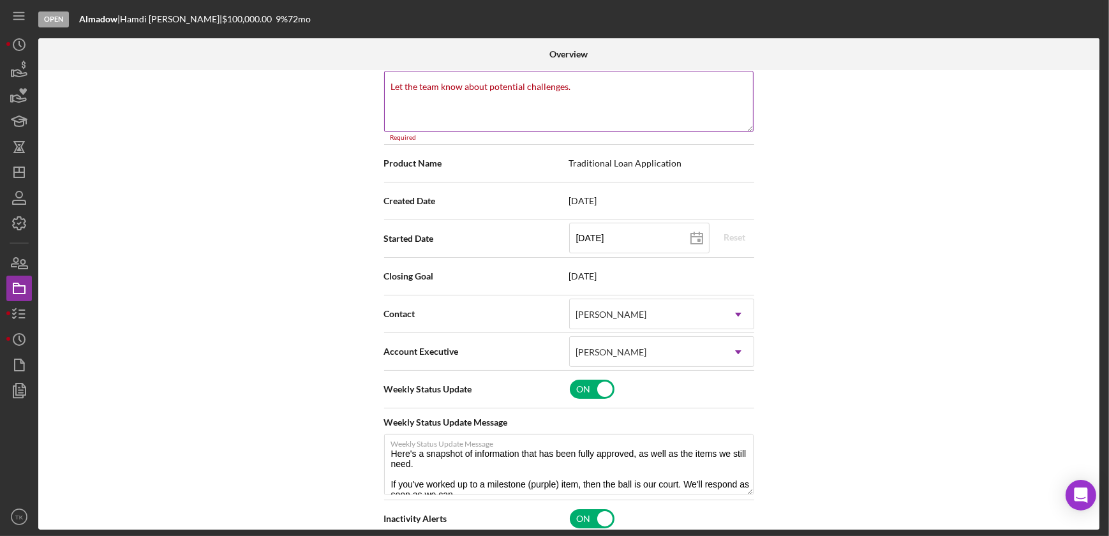
click at [490, 100] on textarea "Let the team know about potential challenges." at bounding box center [568, 101] width 369 height 61
type textarea "Here's a snapshot of information that has been fully approved, as well as the i…"
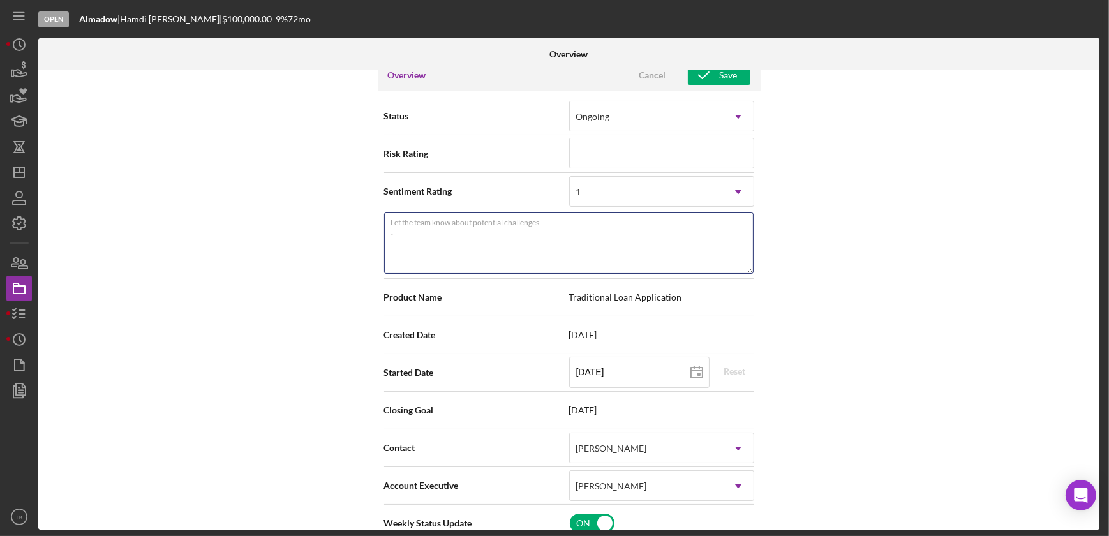
scroll to position [0, 0]
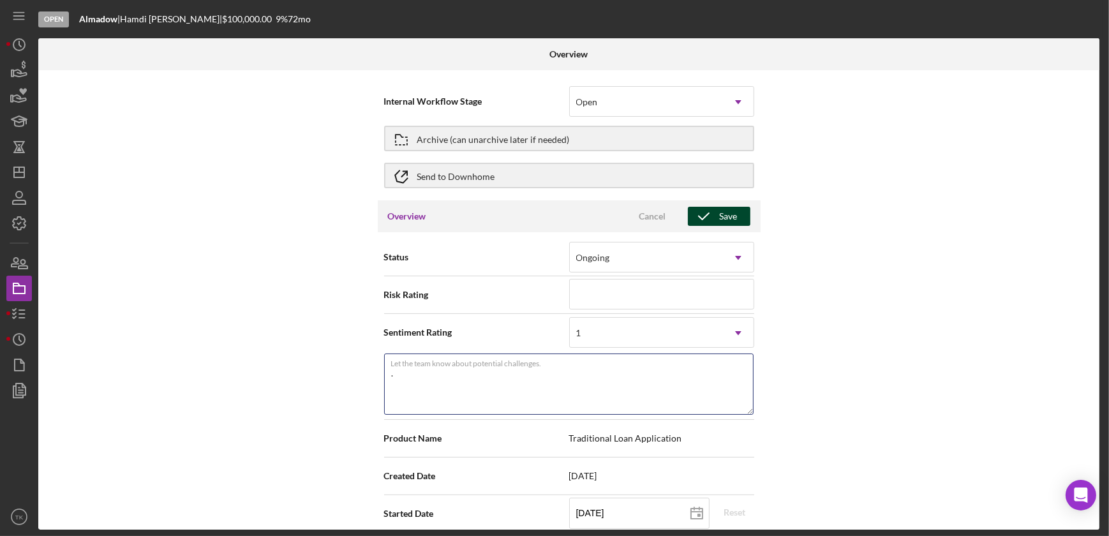
type textarea "."
drag, startPoint x: 730, startPoint y: 218, endPoint x: 737, endPoint y: 210, distance: 10.4
click at [730, 218] on div "Save" at bounding box center [729, 216] width 18 height 19
type textarea "Here's a snapshot of information that has been fully approved, as well as the i…"
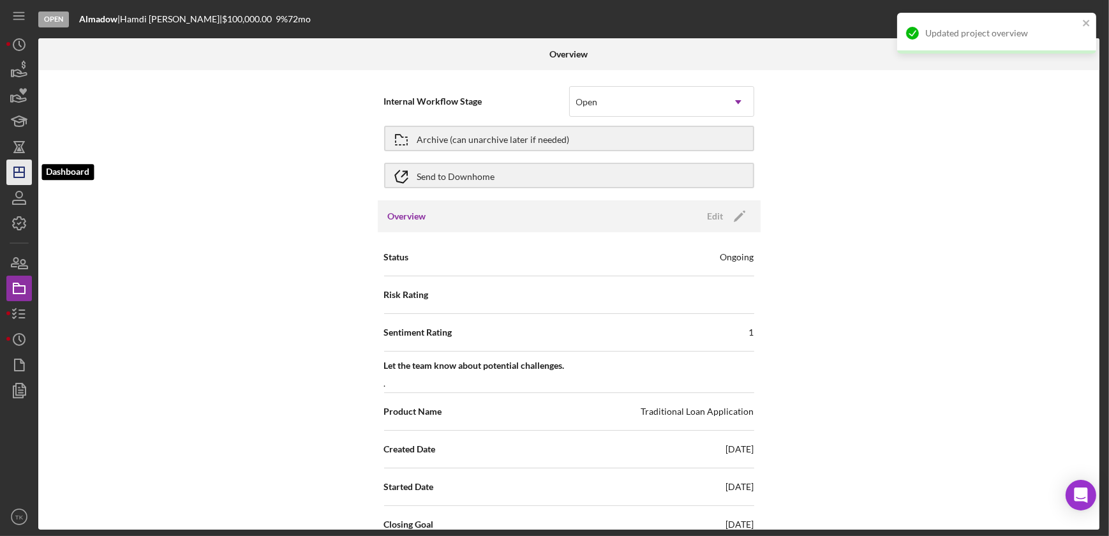
click at [21, 172] on line "button" at bounding box center [19, 172] width 10 height 0
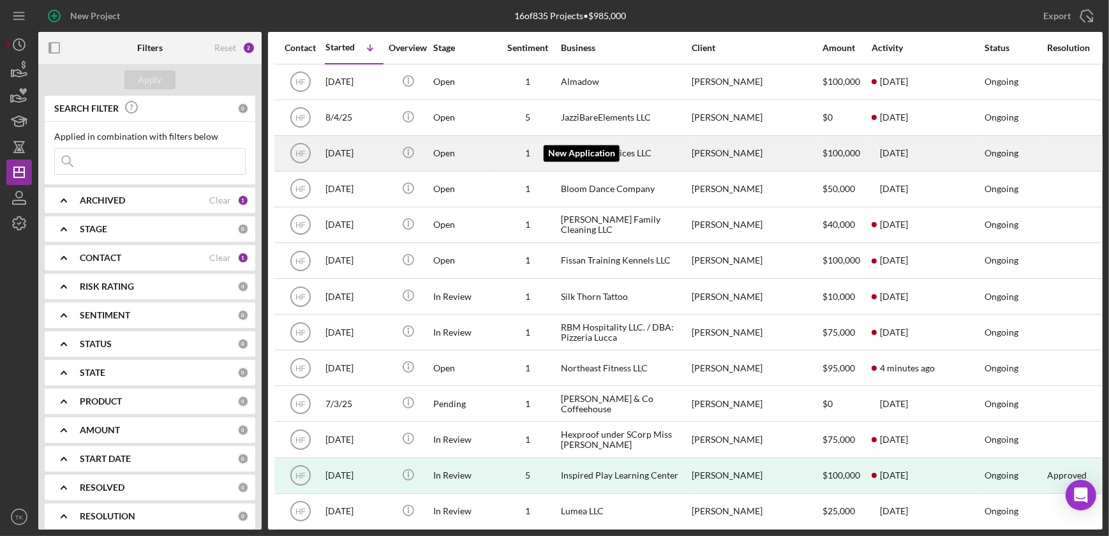
click at [556, 154] on div "1" at bounding box center [528, 153] width 64 height 10
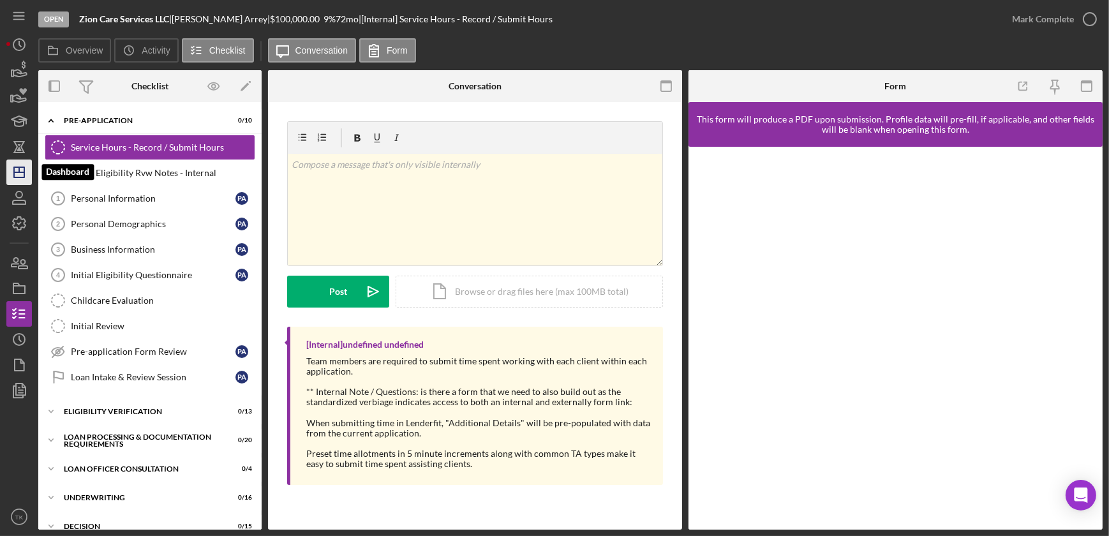
click at [14, 167] on polygon "button" at bounding box center [19, 172] width 10 height 10
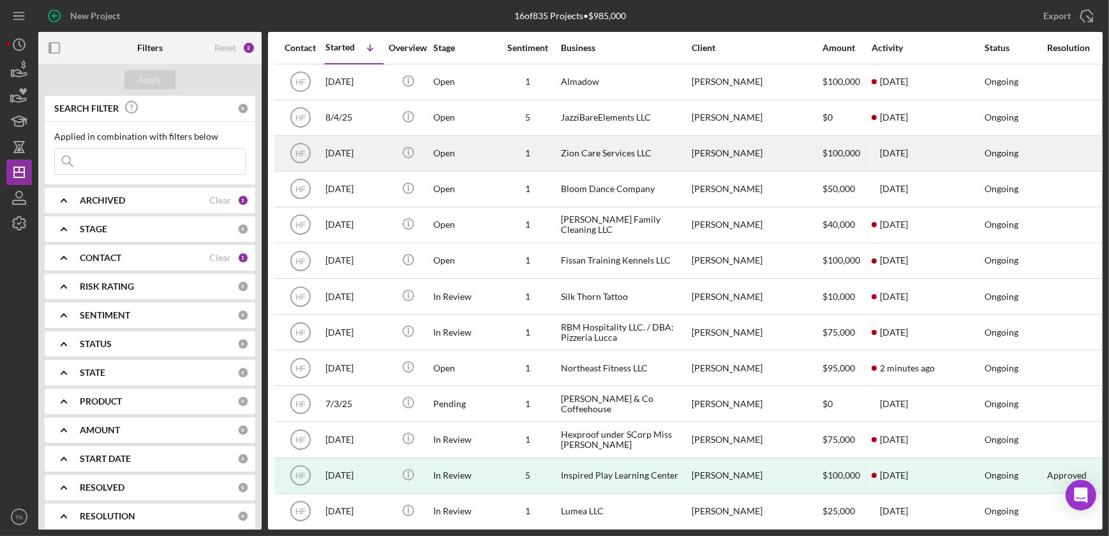
click at [492, 163] on div "Open" at bounding box center [463, 154] width 61 height 34
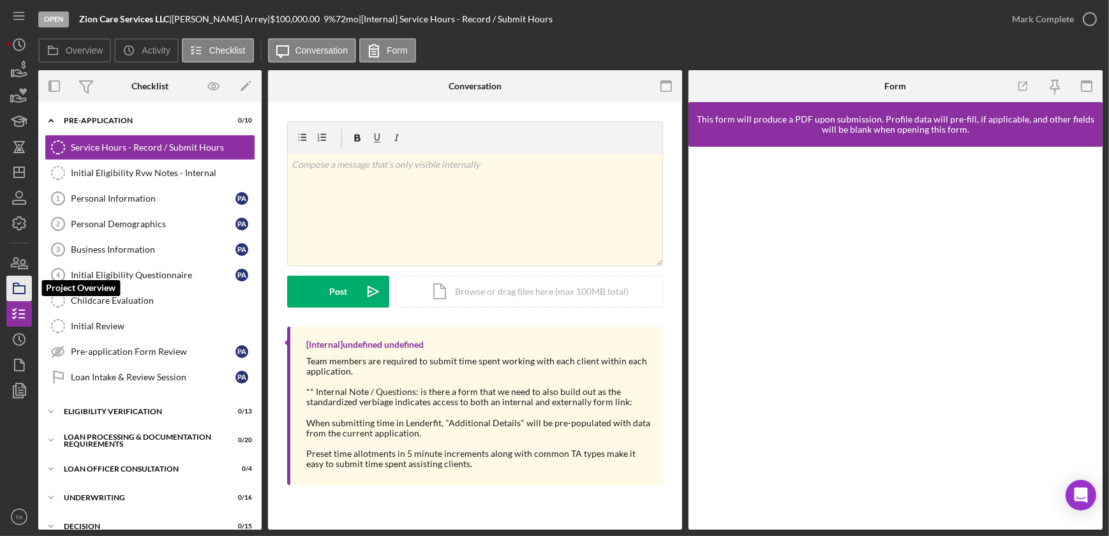
drag, startPoint x: 15, startPoint y: 287, endPoint x: 14, endPoint y: 278, distance: 9.0
click at [15, 287] on icon "button" at bounding box center [19, 288] width 32 height 32
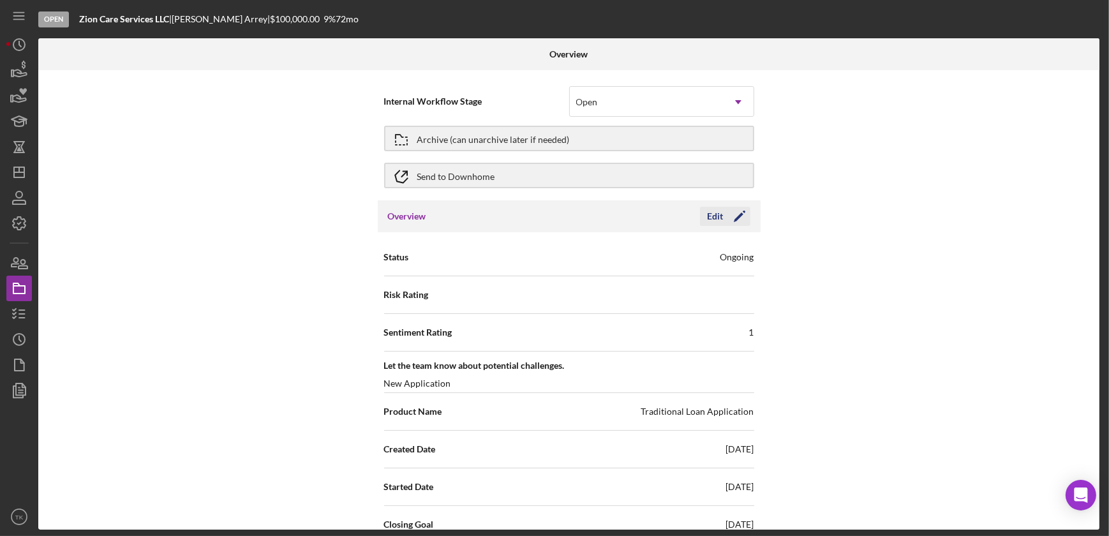
click at [723, 217] on icon "Icon/Edit" at bounding box center [739, 216] width 32 height 32
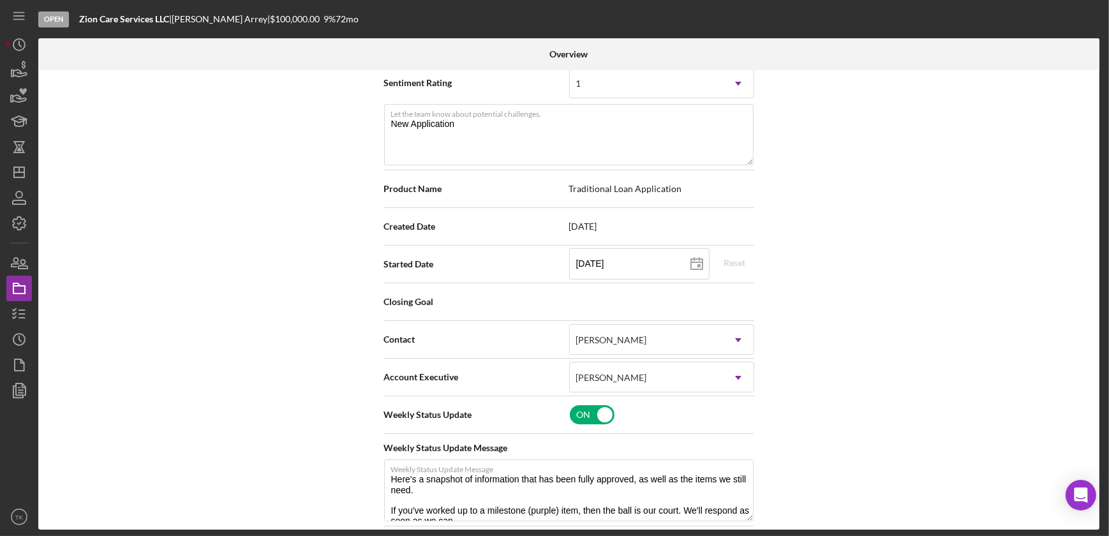
scroll to position [290, 0]
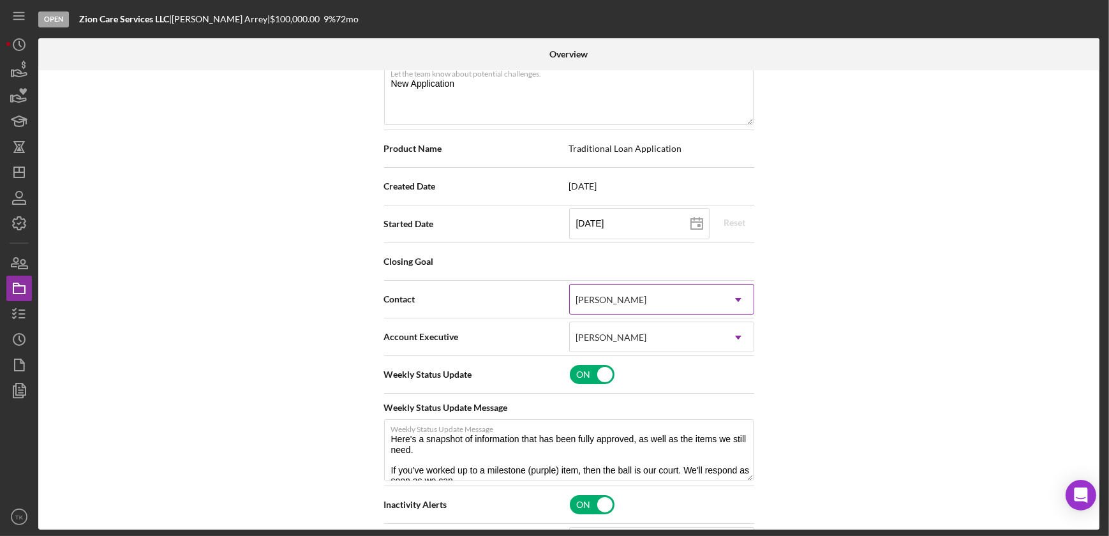
click at [611, 296] on div "[PERSON_NAME]" at bounding box center [611, 300] width 71 height 10
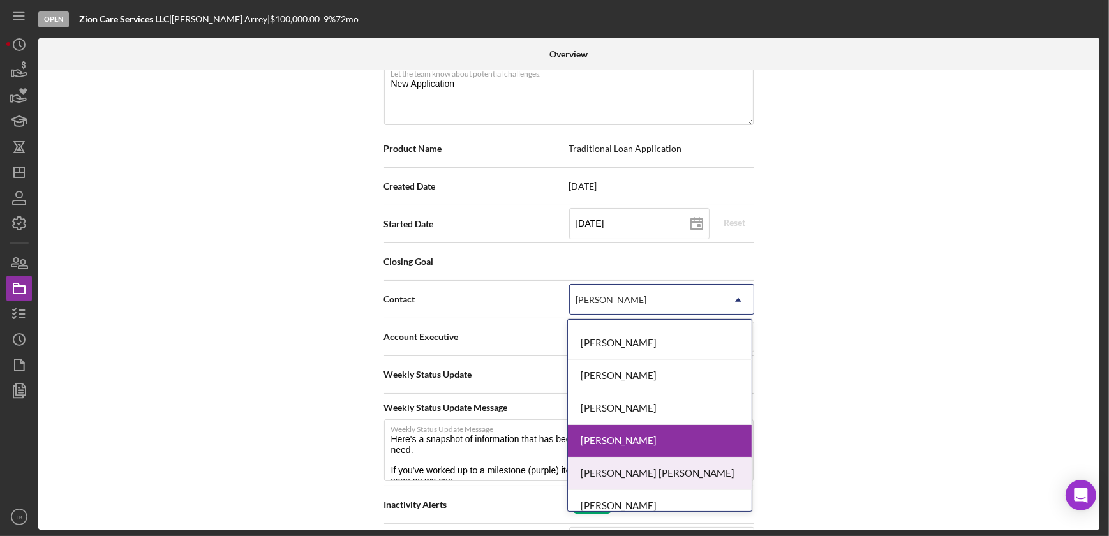
scroll to position [101, 0]
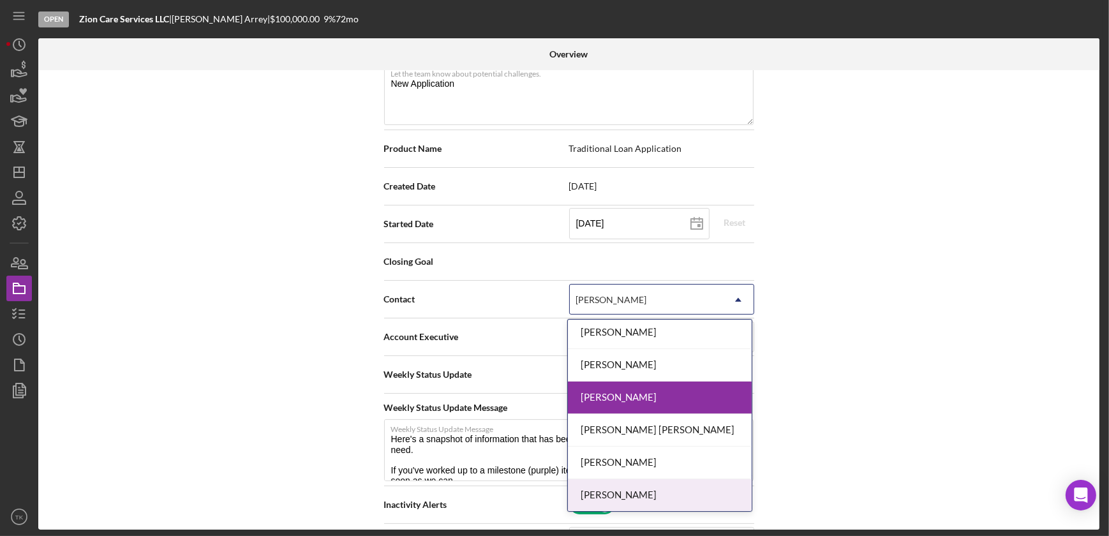
click at [616, 491] on div "[PERSON_NAME]" at bounding box center [660, 495] width 184 height 33
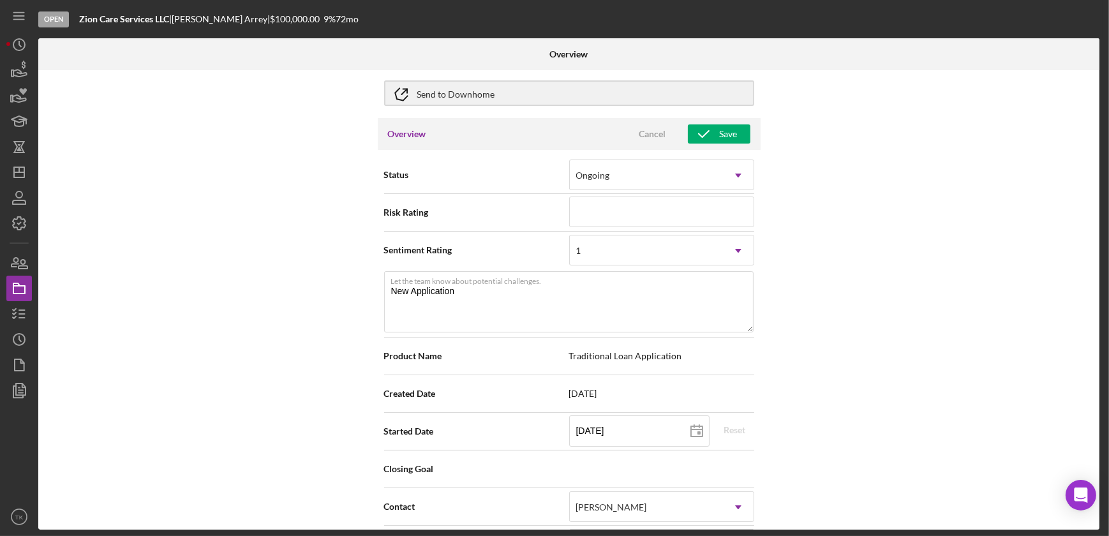
scroll to position [0, 0]
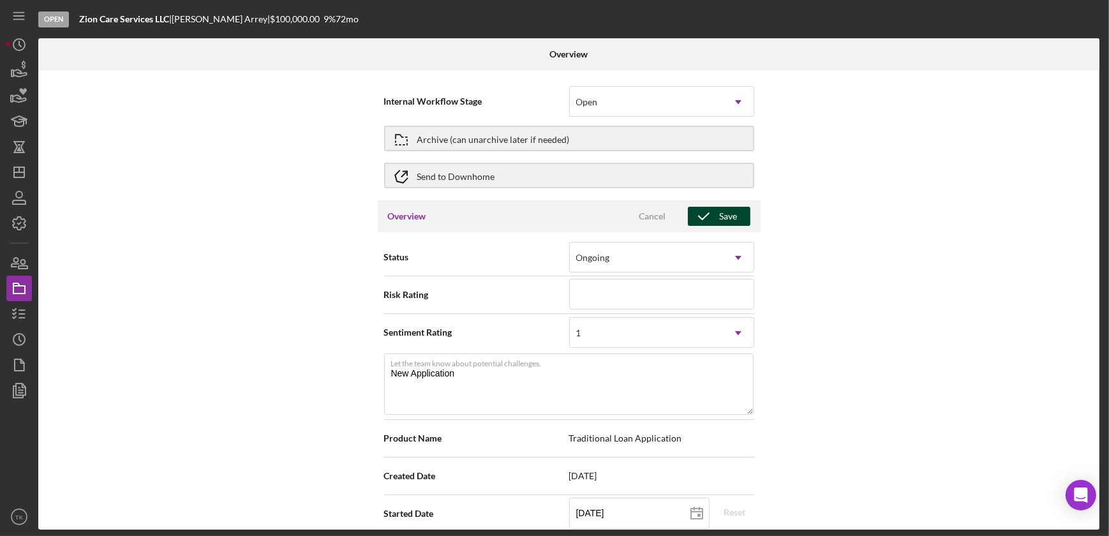
click at [721, 217] on div "Save" at bounding box center [729, 216] width 18 height 19
type textarea "Here's a snapshot of information that has been fully approved, as well as the i…"
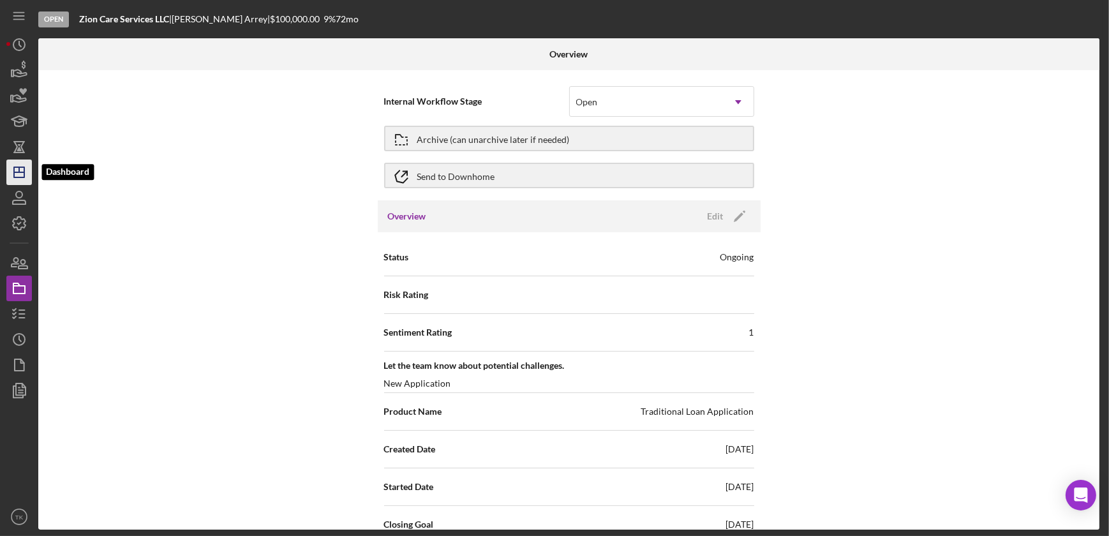
click at [24, 182] on icon "Icon/Dashboard" at bounding box center [19, 172] width 32 height 32
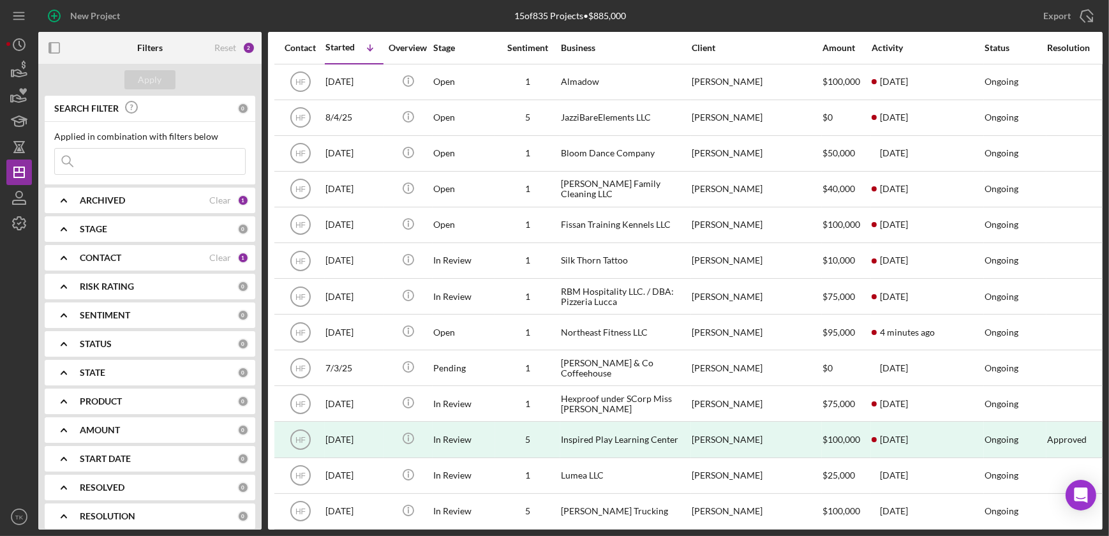
click at [179, 256] on div "CONTACT" at bounding box center [145, 258] width 130 height 10
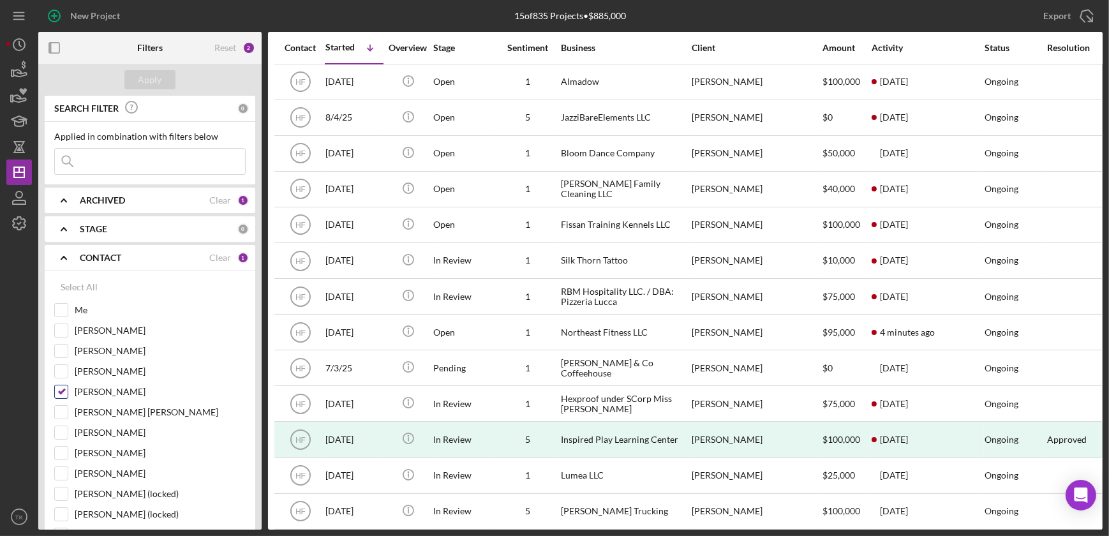
click at [63, 389] on input "[PERSON_NAME]" at bounding box center [61, 391] width 13 height 13
checkbox input "false"
click at [60, 468] on input "[PERSON_NAME]" at bounding box center [61, 473] width 13 height 13
click at [156, 83] on div "Apply" at bounding box center [150, 79] width 24 height 19
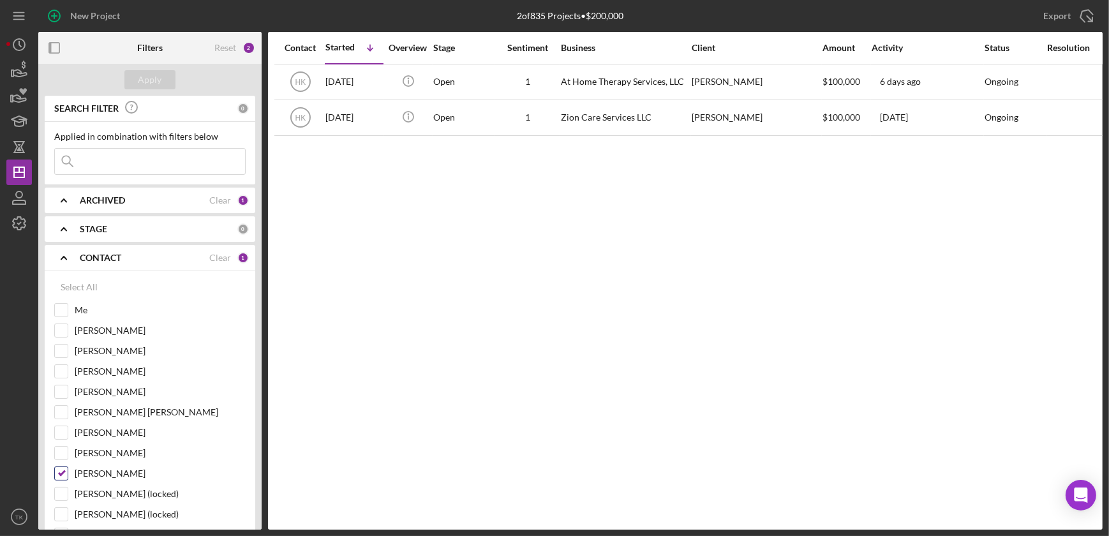
click at [56, 473] on input "[PERSON_NAME]" at bounding box center [61, 473] width 13 height 13
checkbox input "false"
click at [63, 390] on input "[PERSON_NAME]" at bounding box center [61, 391] width 13 height 13
checkbox input "true"
click at [156, 78] on div "Apply" at bounding box center [150, 79] width 24 height 19
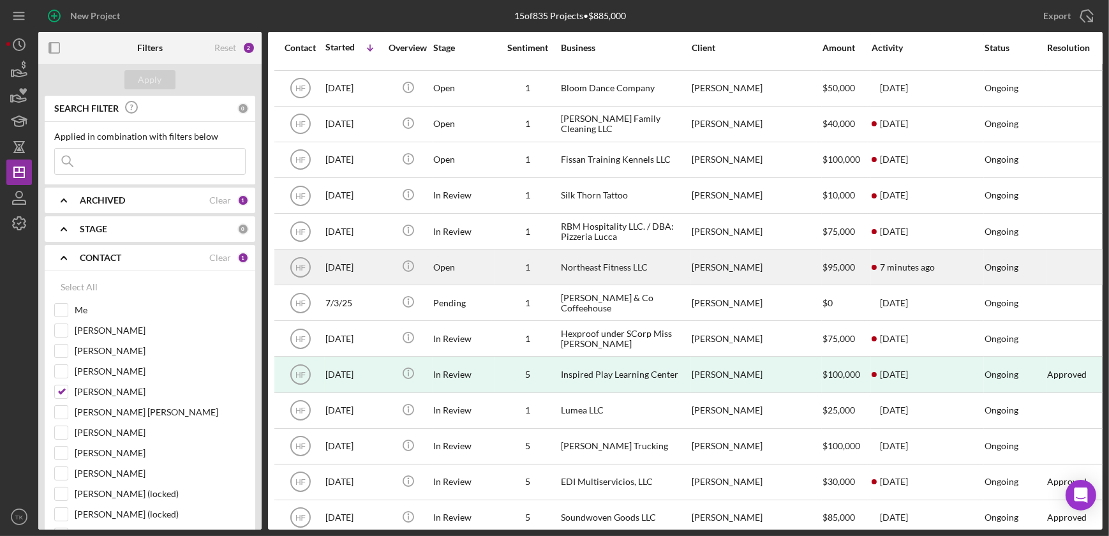
scroll to position [88, 0]
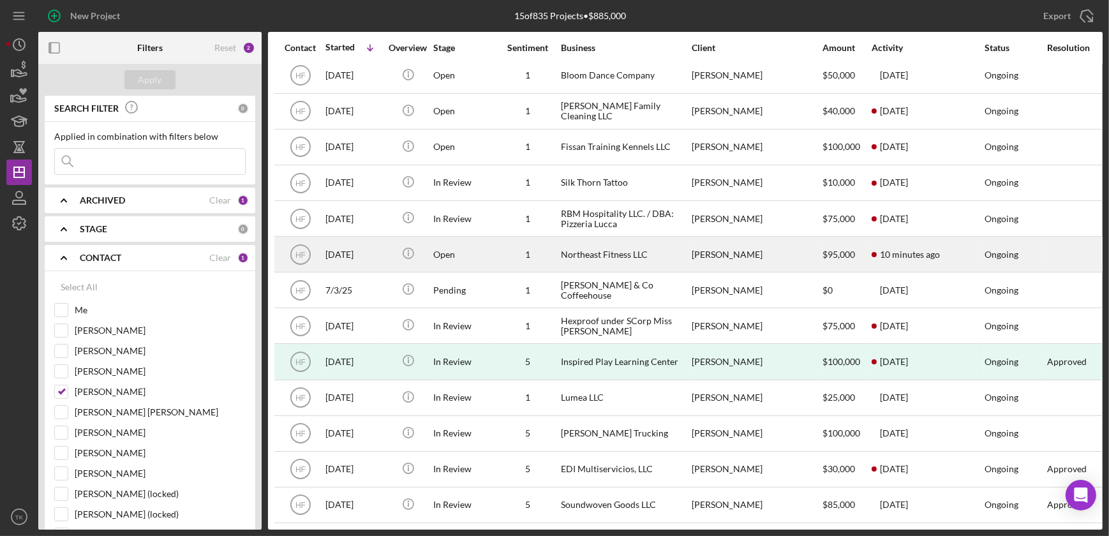
click at [602, 249] on div "Northeast Fitness LLC" at bounding box center [625, 254] width 128 height 34
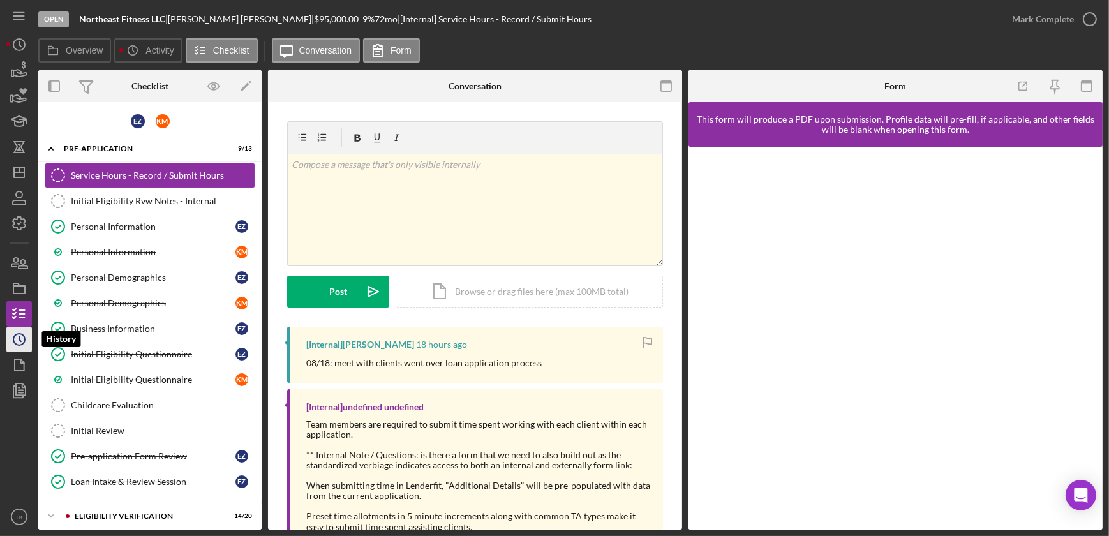
click at [15, 335] on circle "button" at bounding box center [18, 339] width 11 height 11
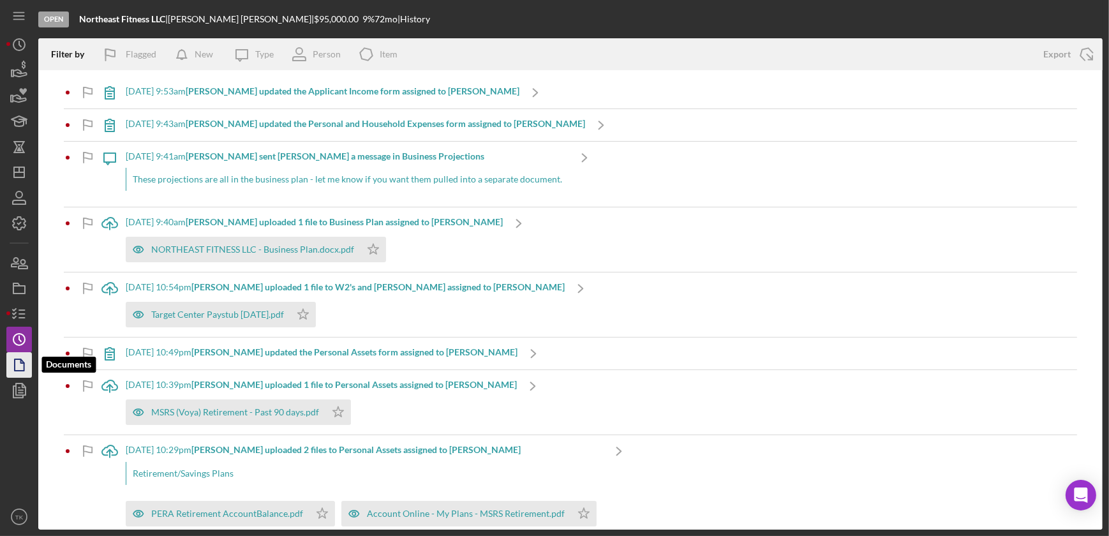
click at [26, 360] on icon "button" at bounding box center [19, 365] width 32 height 32
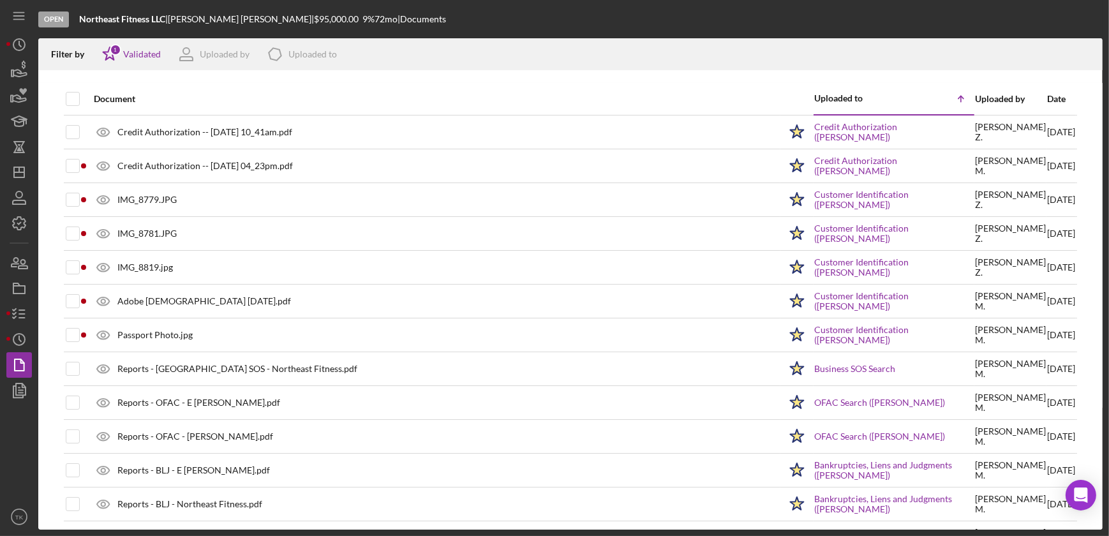
click at [41, 424] on div "Document Uploaded to Icon/Table Sort Arrow Uploaded by Date Credit Authorizatio…" at bounding box center [570, 306] width 1064 height 447
click at [22, 179] on icon "Icon/Dashboard" at bounding box center [19, 172] width 32 height 32
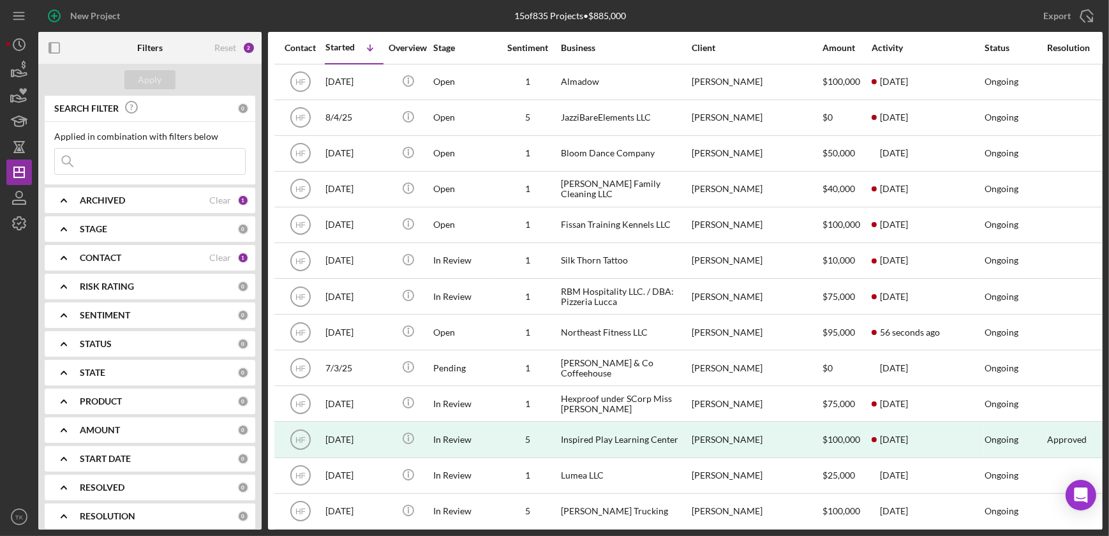
click at [104, 253] on b "CONTACT" at bounding box center [100, 258] width 41 height 10
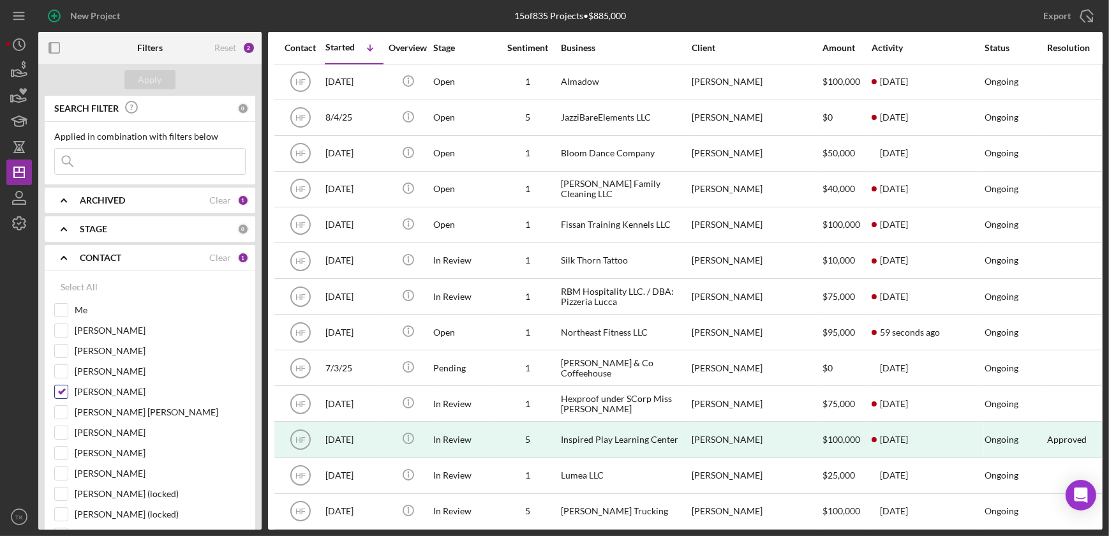
click at [60, 389] on input "[PERSON_NAME]" at bounding box center [61, 391] width 13 height 13
checkbox input "false"
click at [58, 328] on input "[PERSON_NAME]" at bounding box center [61, 330] width 13 height 13
checkbox input "true"
click at [146, 80] on div "Apply" at bounding box center [150, 79] width 24 height 19
